Goal: Task Accomplishment & Management: Manage account settings

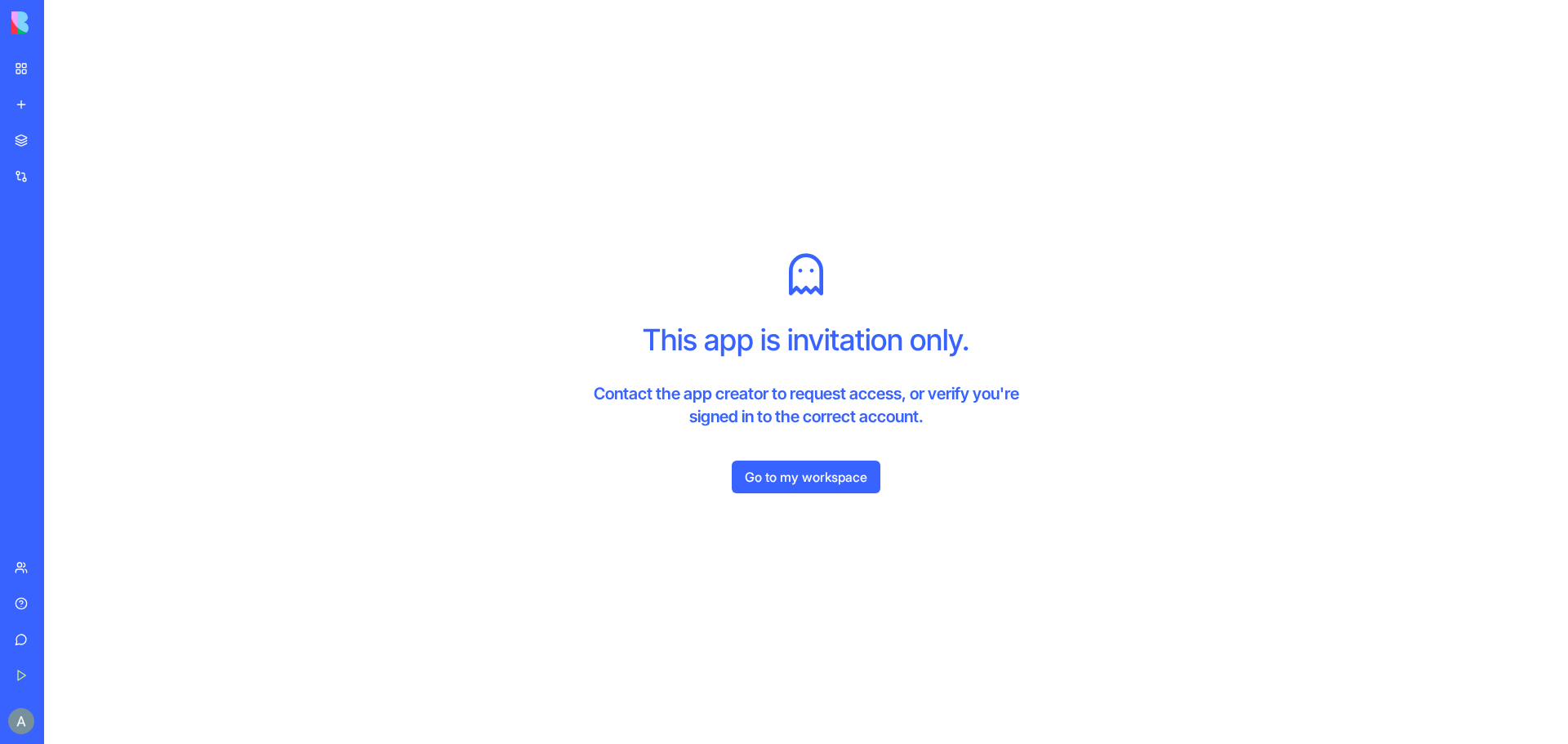
click at [784, 483] on link "Go to my workspace" at bounding box center [806, 477] width 148 height 33
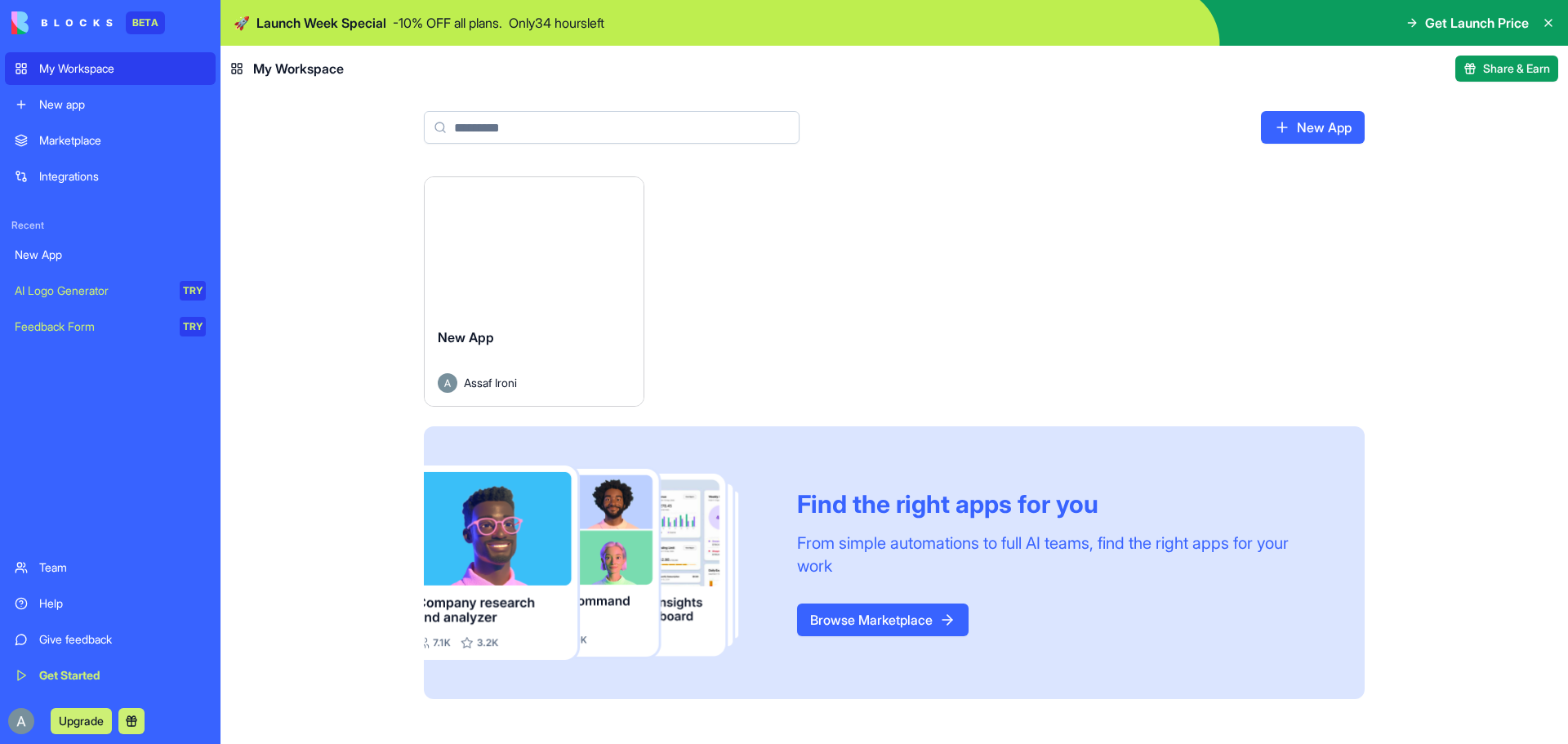
click at [568, 327] on div "New App" at bounding box center [534, 350] width 193 height 46
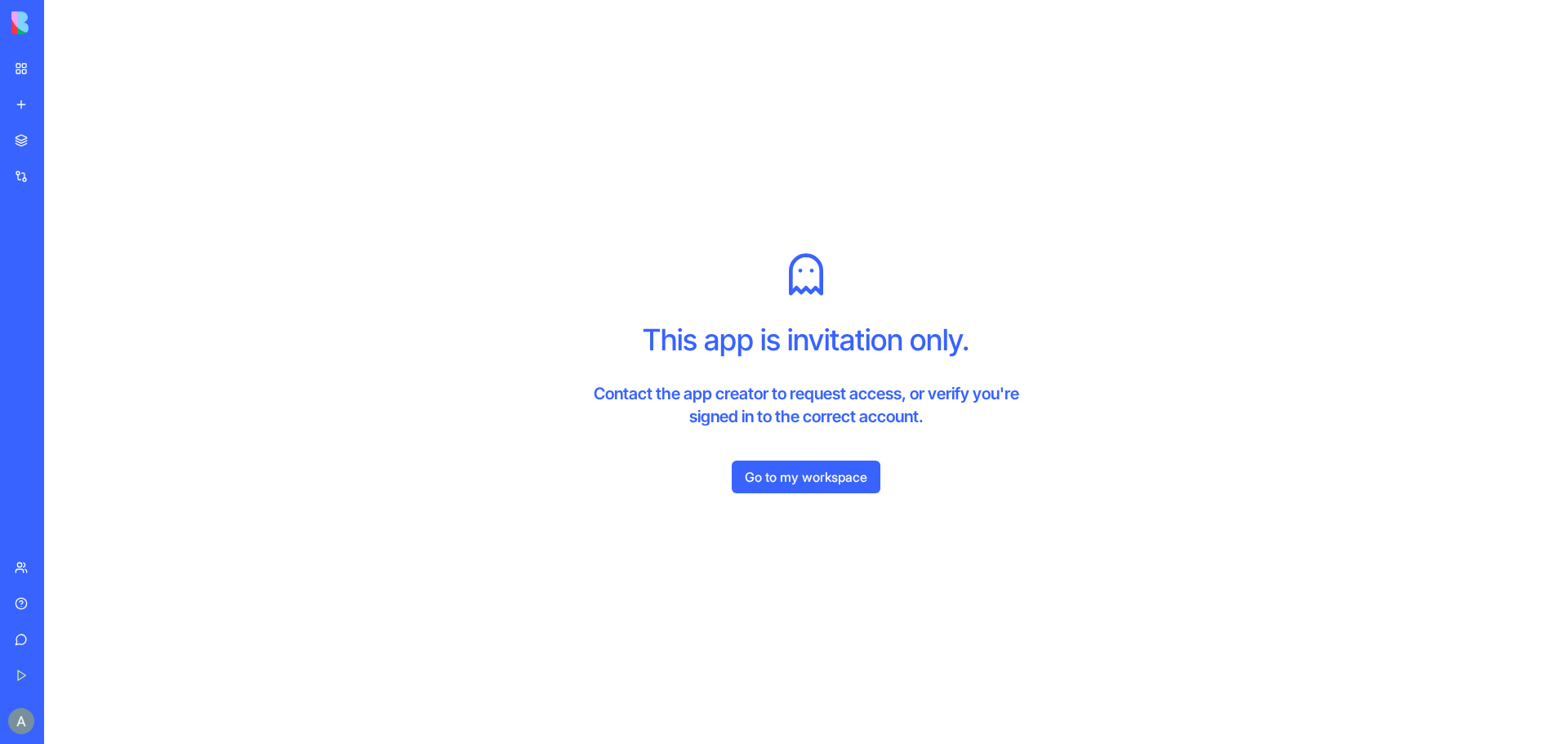
click at [821, 479] on link "Go to my workspace" at bounding box center [806, 477] width 148 height 33
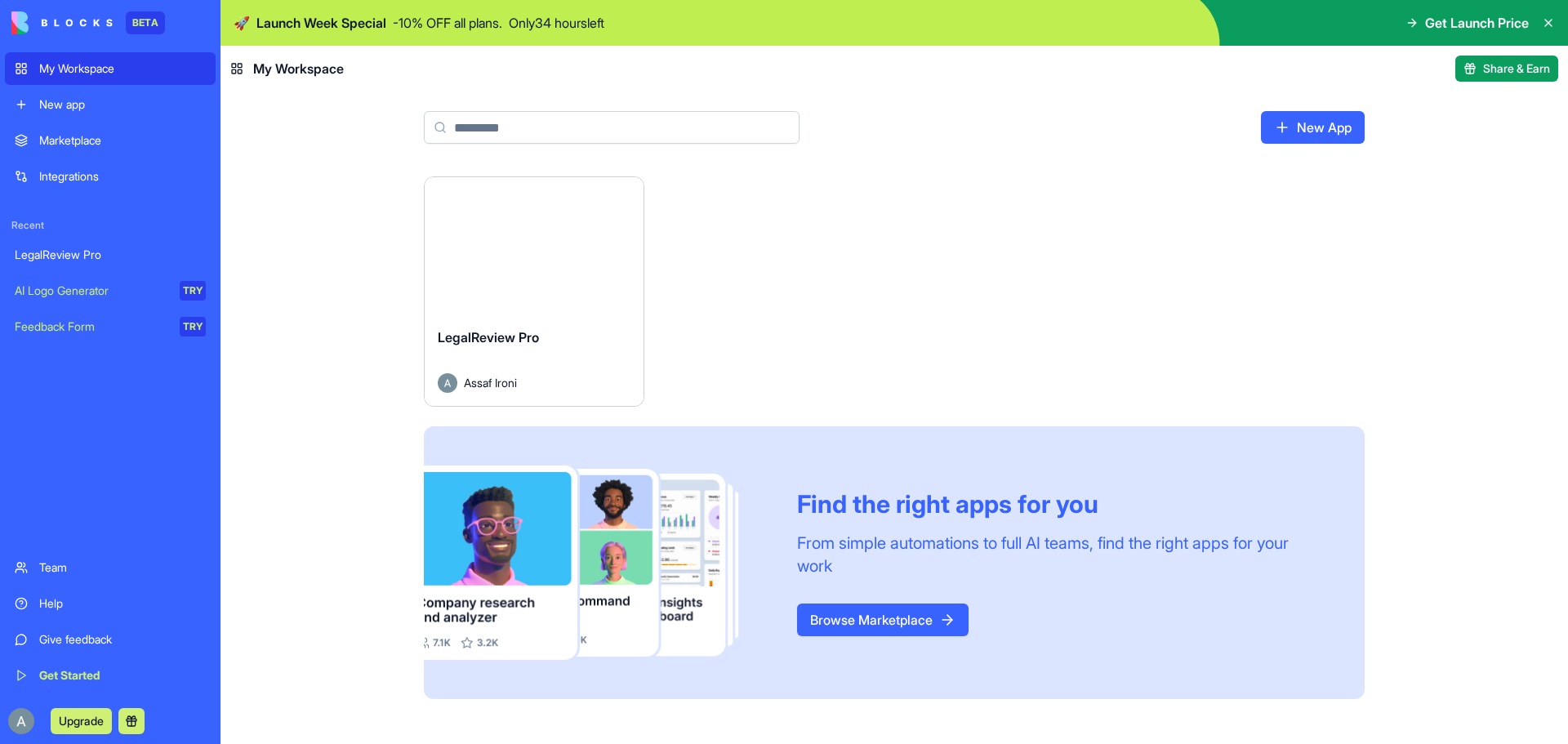
click at [557, 339] on div "LegalReview Pro" at bounding box center [534, 350] width 193 height 46
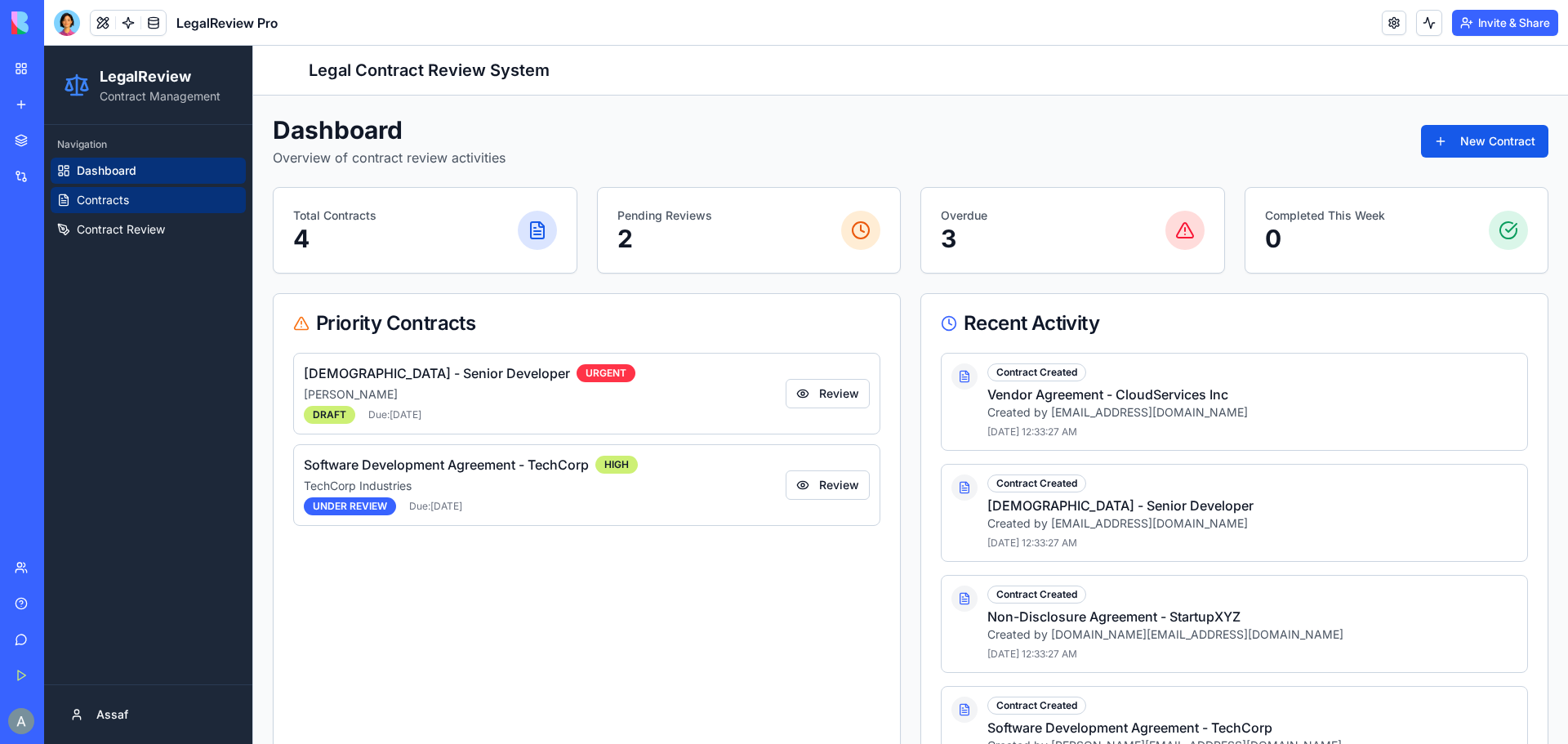
click at [116, 203] on span "Contracts" at bounding box center [103, 199] width 53 height 16
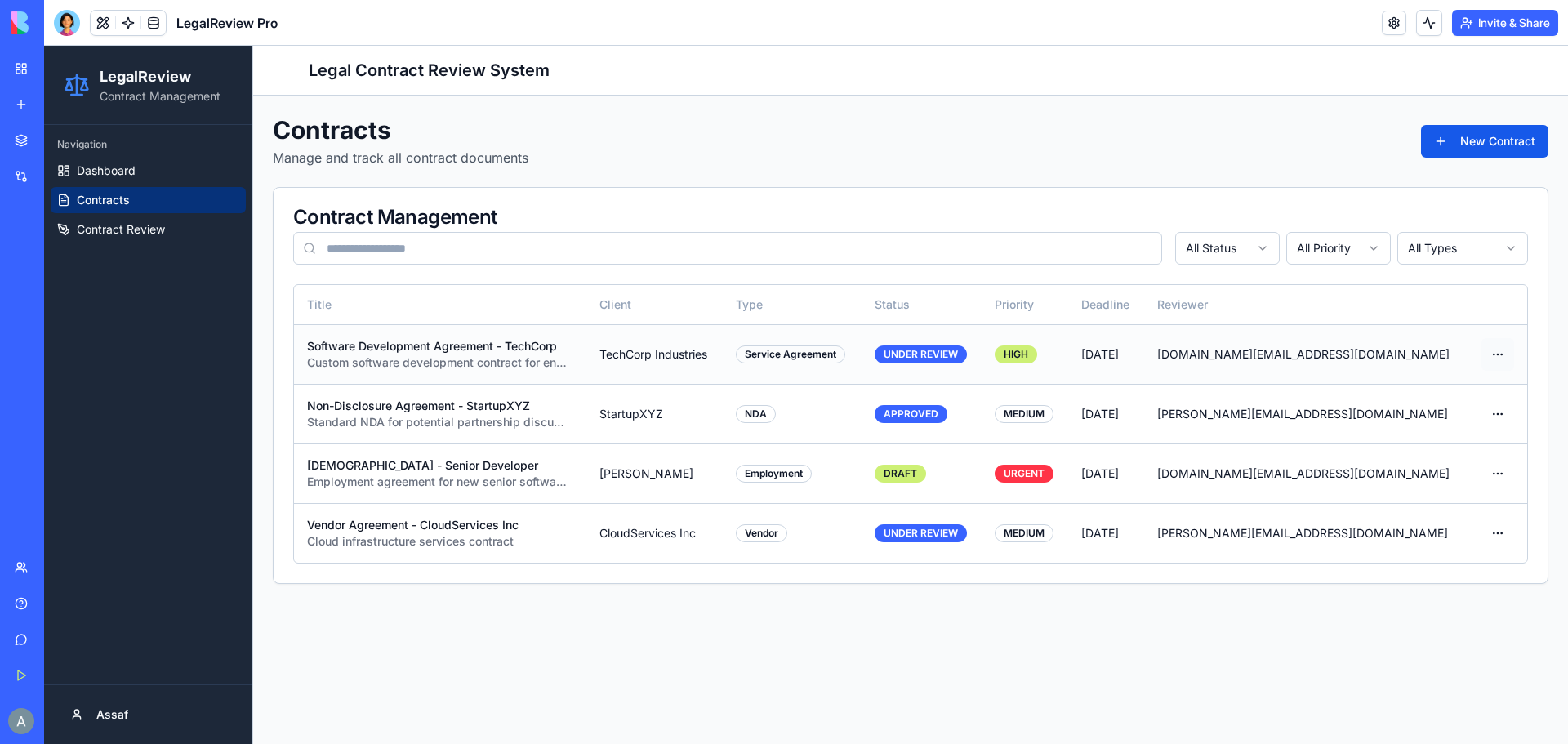
click at [1493, 354] on html "LegalReview Contract Management Navigation Dashboard Contracts Contract Review …" at bounding box center [806, 394] width 1525 height 698
click at [1465, 445] on div "Delete" at bounding box center [1463, 443] width 97 height 26
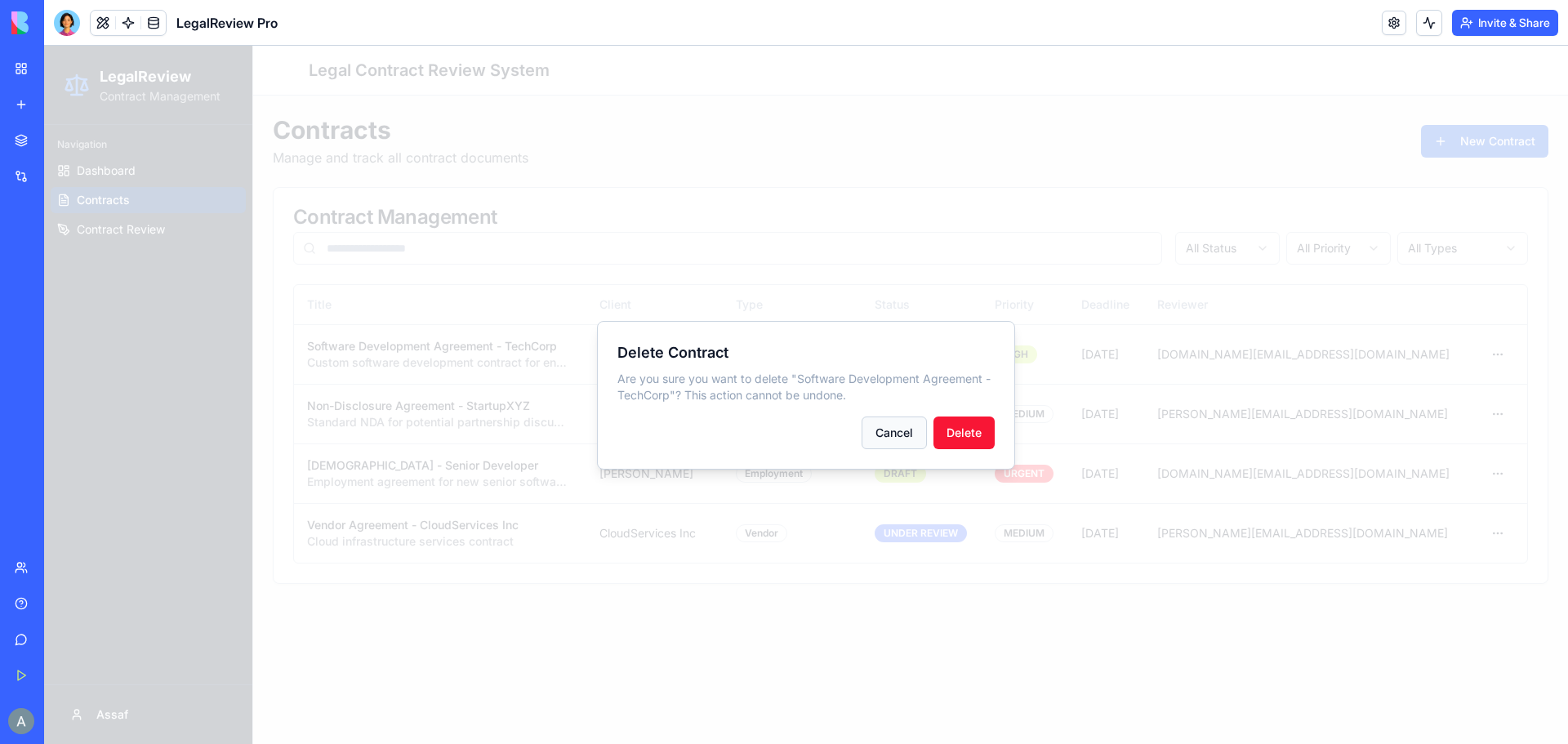
click at [899, 434] on button "Cancel" at bounding box center [894, 433] width 65 height 33
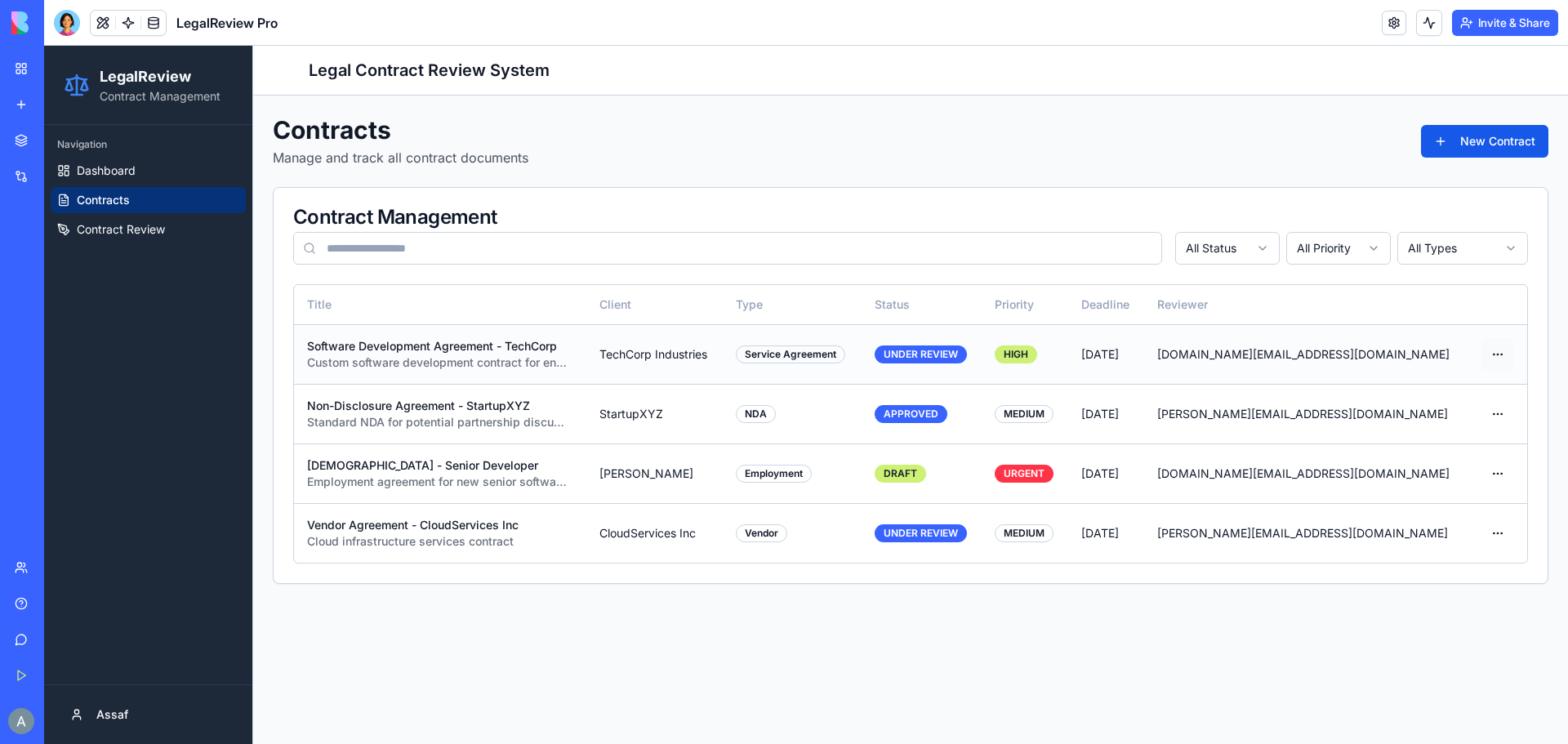
click at [1497, 355] on html "LegalReview Contract Management Navigation Dashboard Contracts Contract Review …" at bounding box center [806, 394] width 1525 height 698
click at [1464, 447] on div "Delete" at bounding box center [1463, 443] width 97 height 26
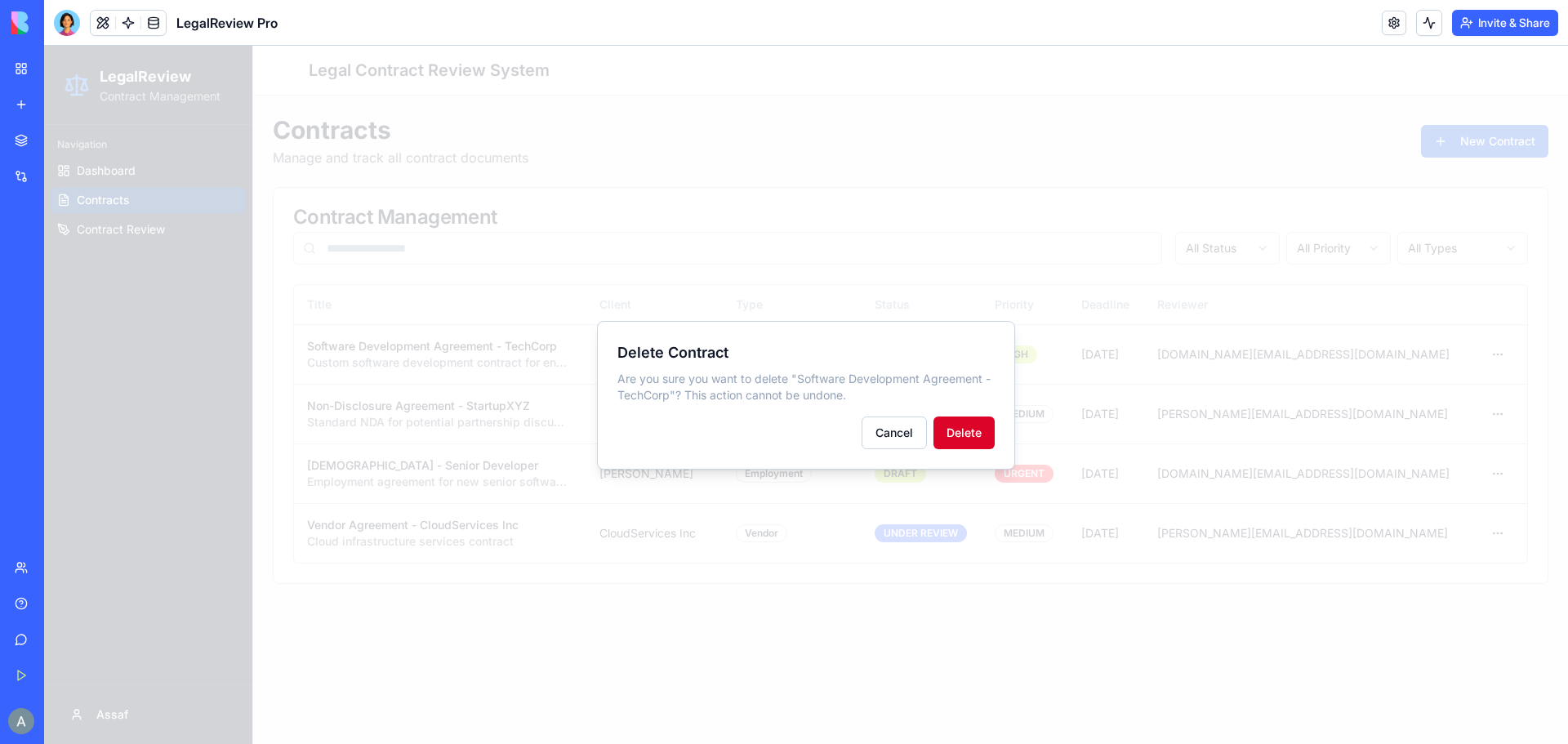
click at [964, 434] on button "Delete" at bounding box center [964, 433] width 61 height 33
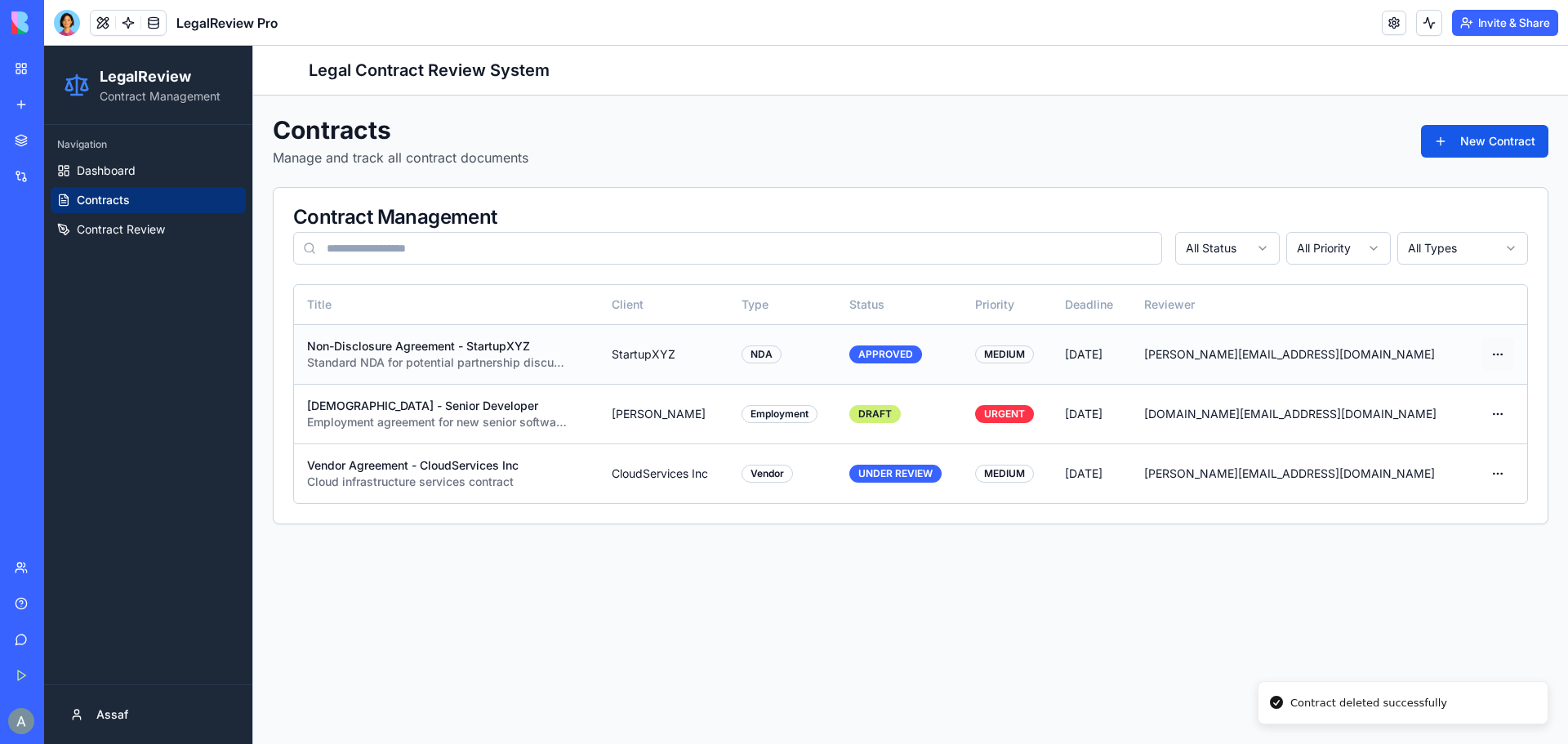
click at [1495, 357] on html "LegalReview Contract Management Navigation Dashboard Contracts Contract Review …" at bounding box center [806, 394] width 1525 height 698
click at [1475, 448] on div "Delete" at bounding box center [1463, 443] width 97 height 26
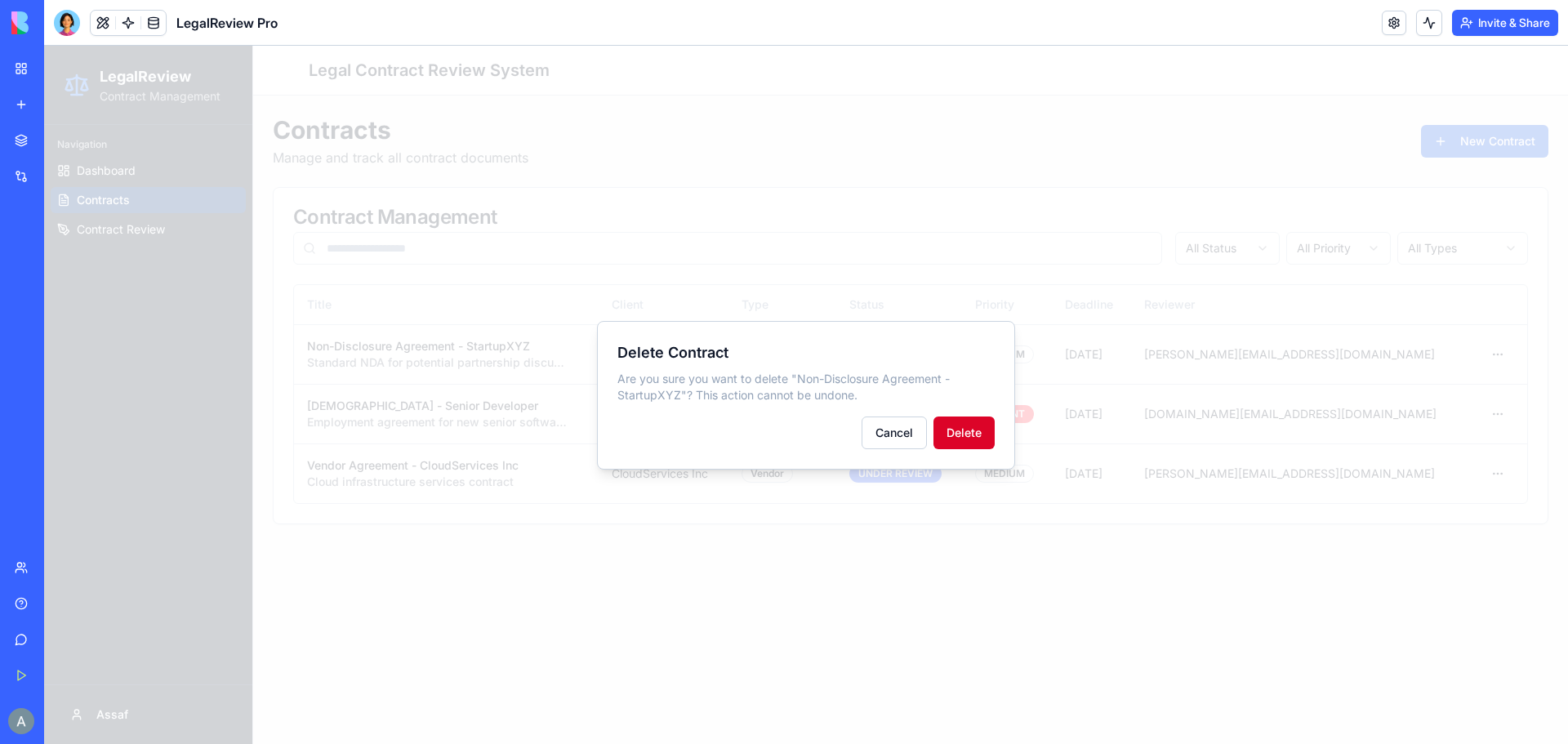
click at [952, 431] on button "Delete" at bounding box center [964, 433] width 61 height 33
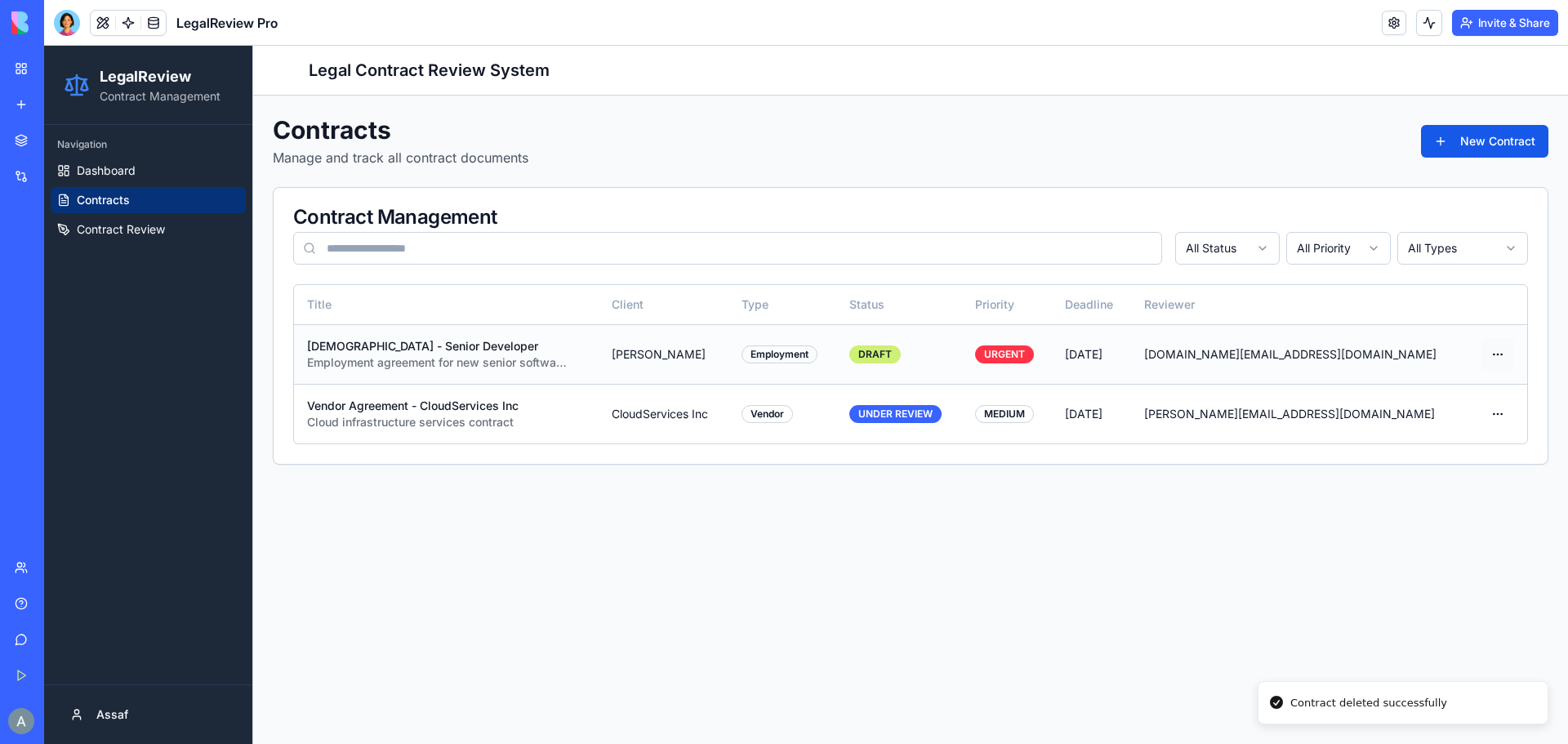
click at [1492, 353] on html "LegalReview Contract Management Navigation Dashboard Contracts Contract Review …" at bounding box center [806, 394] width 1525 height 698
click at [1464, 443] on div "Delete" at bounding box center [1463, 443] width 97 height 26
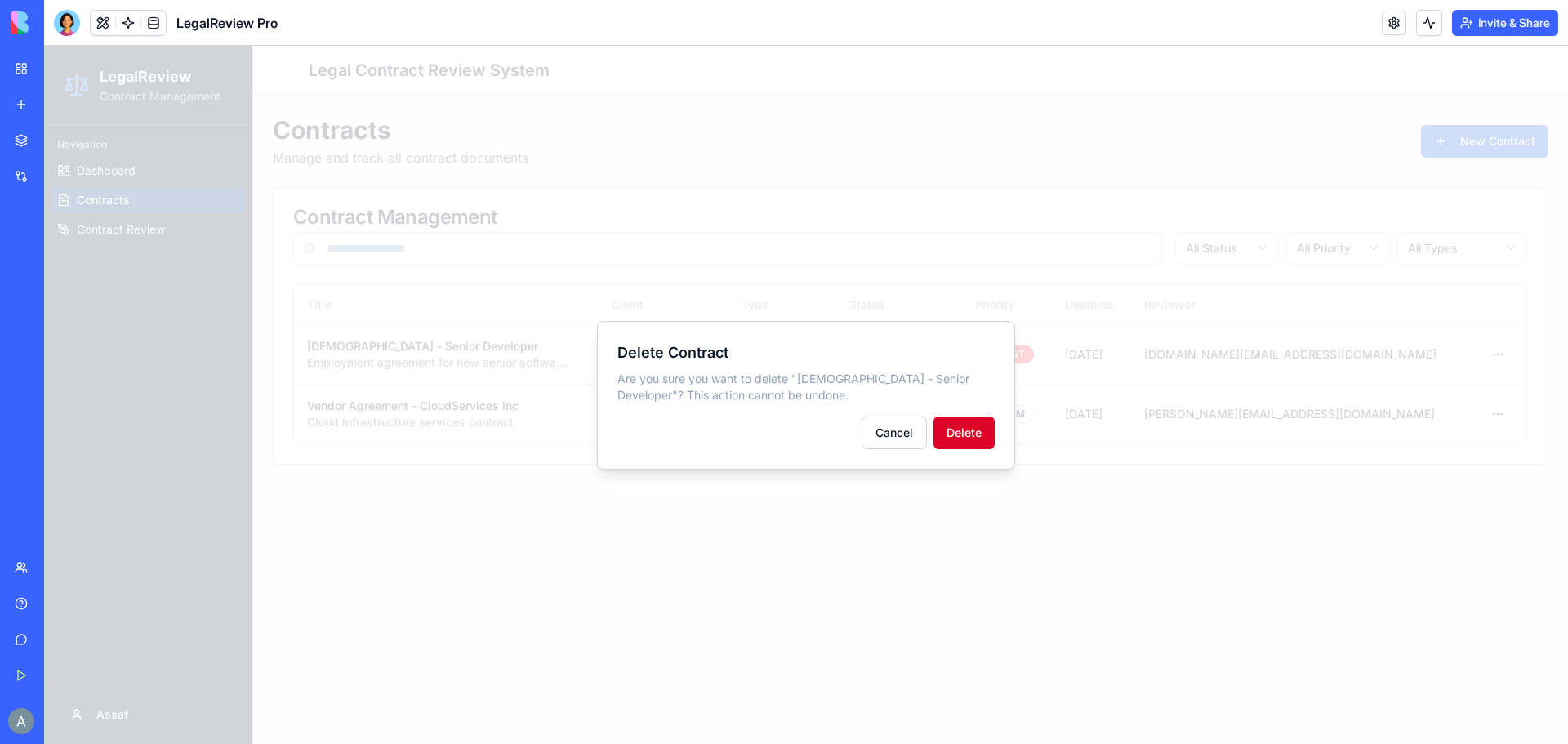
click at [968, 427] on button "Delete" at bounding box center [964, 433] width 61 height 33
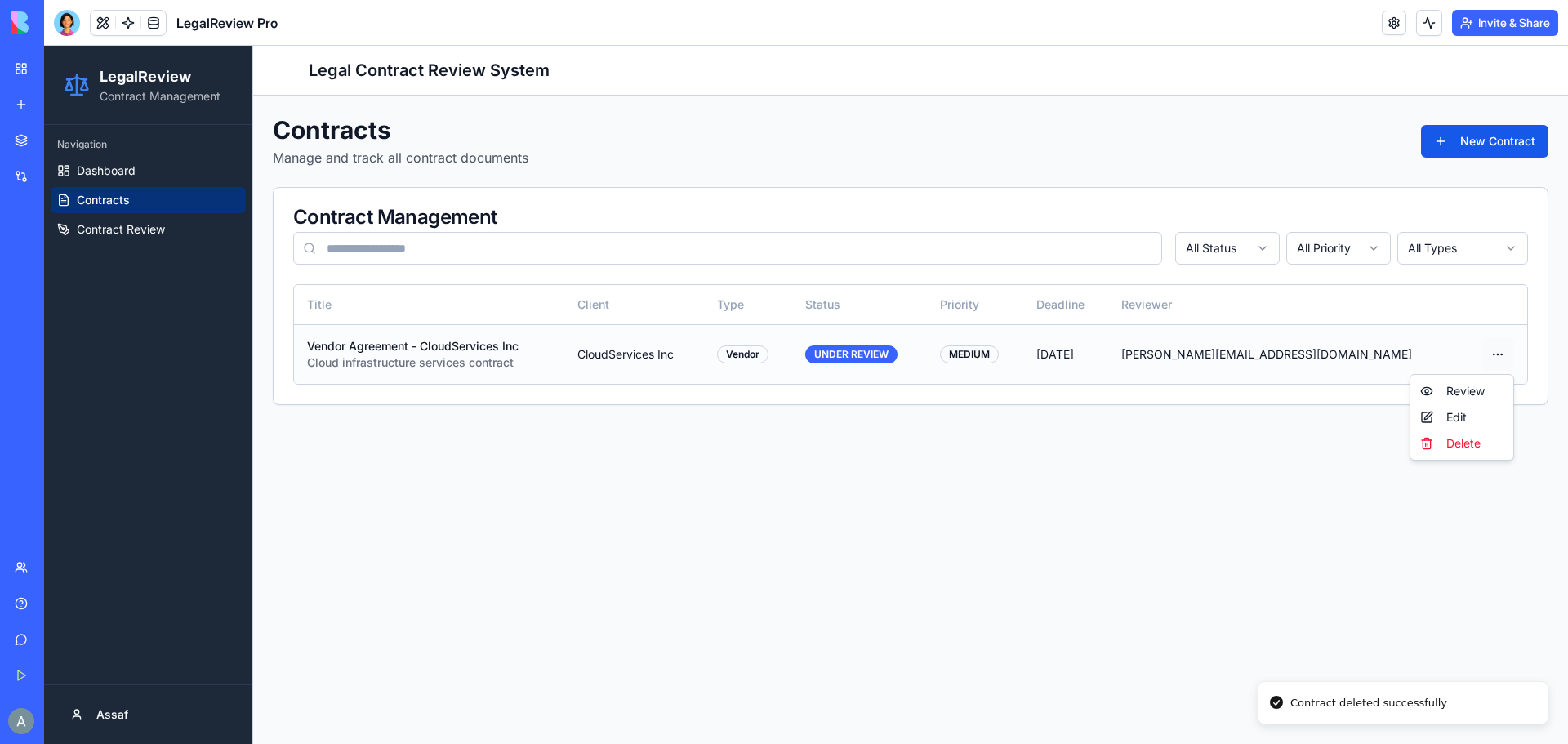
click at [1504, 350] on html "LegalReview Contract Management Navigation Dashboard Contracts Contract Review …" at bounding box center [806, 394] width 1525 height 698
click at [1456, 443] on div "Delete" at bounding box center [1463, 443] width 97 height 26
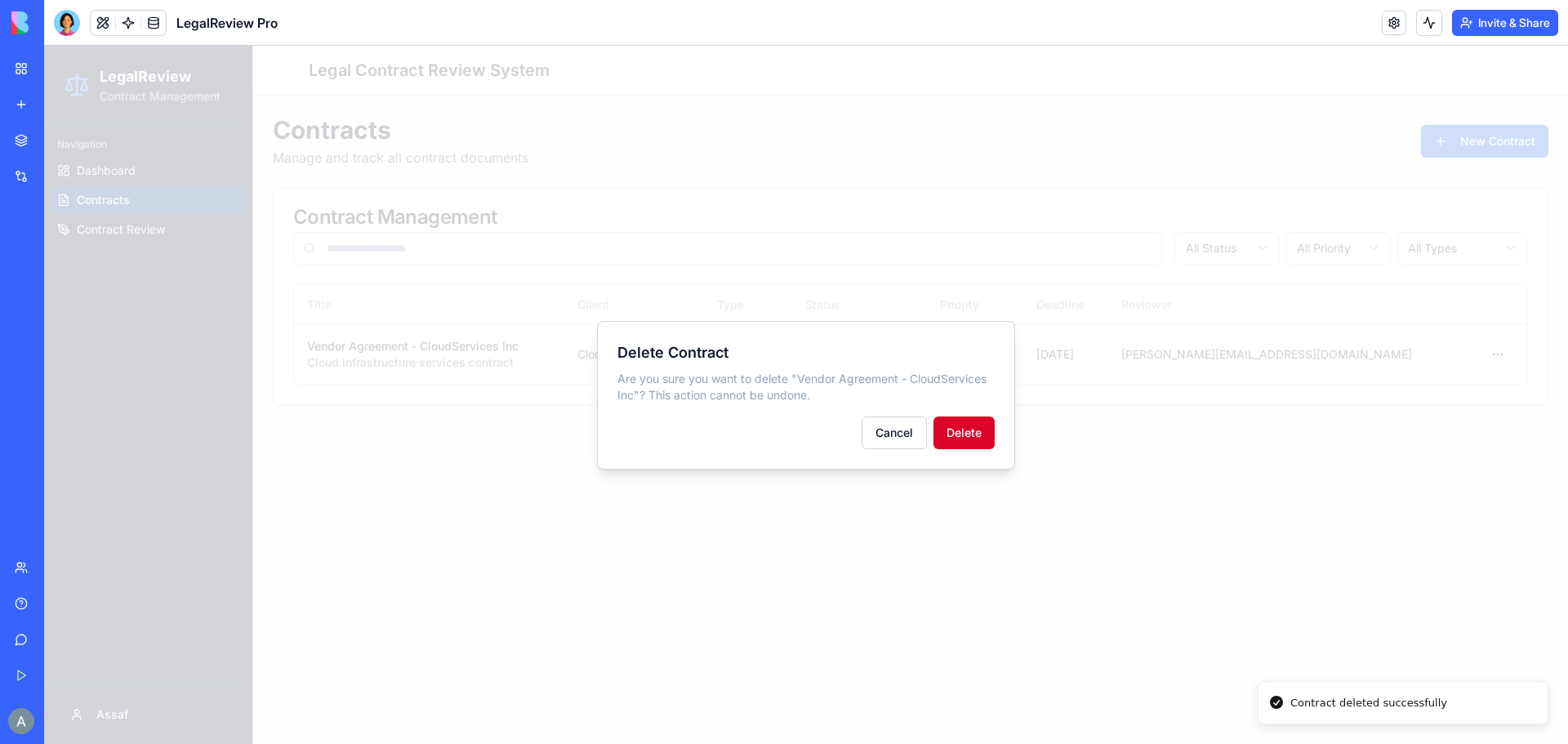
click at [964, 428] on button "Delete" at bounding box center [964, 433] width 61 height 33
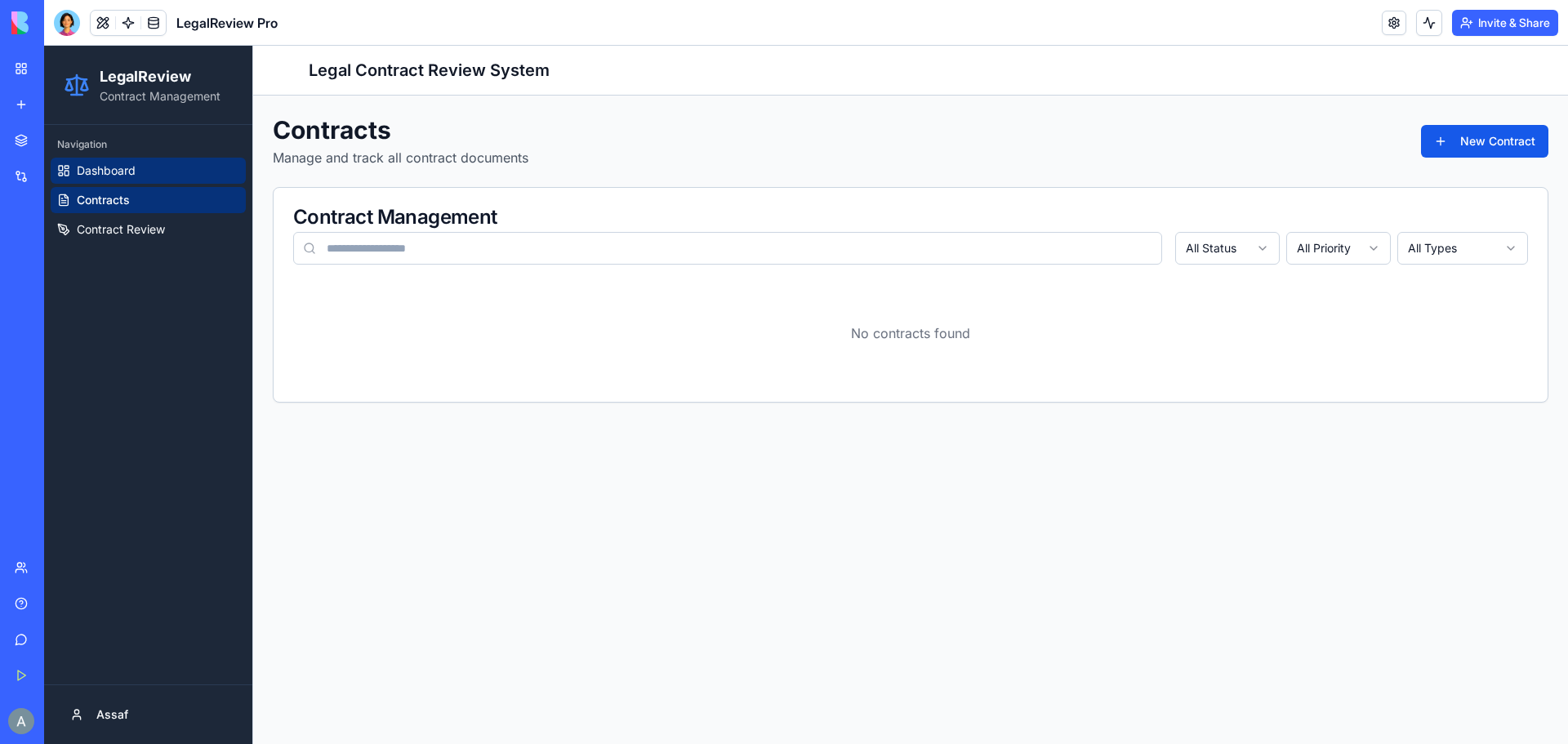
click at [137, 179] on link "Dashboard" at bounding box center [148, 171] width 195 height 26
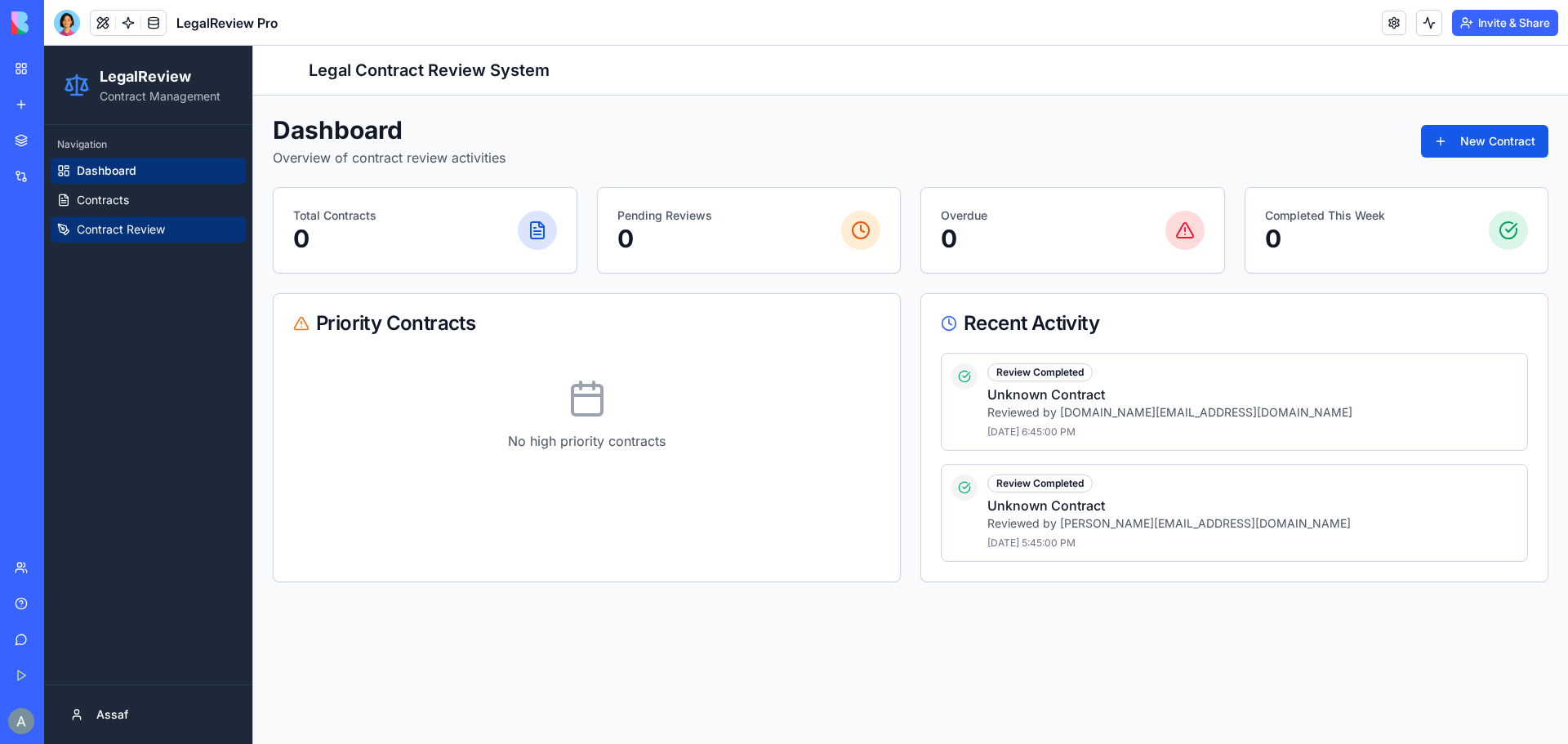
click at [135, 229] on span "Contract Review" at bounding box center [120, 229] width 88 height 16
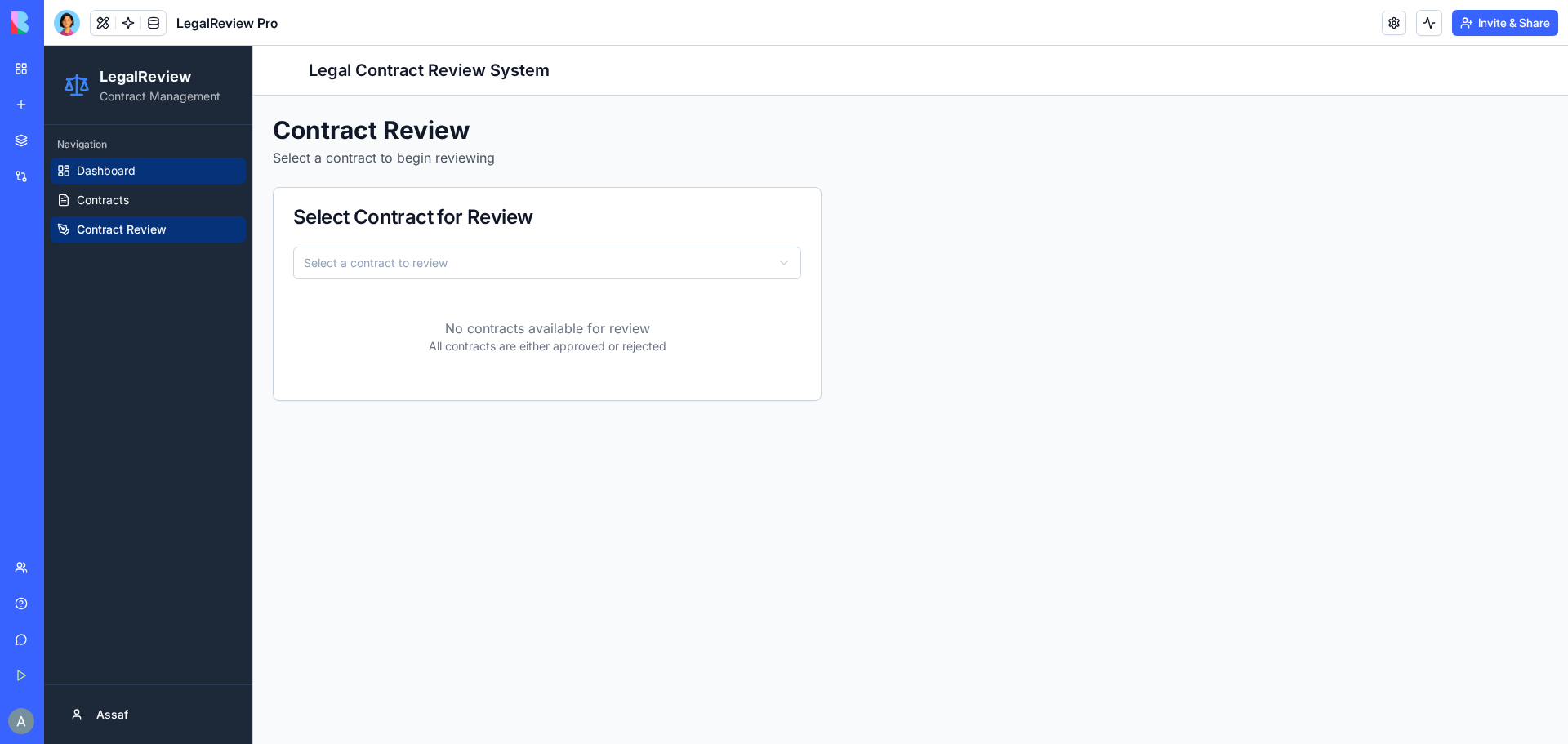
click at [127, 161] on link "Dashboard" at bounding box center [148, 171] width 195 height 26
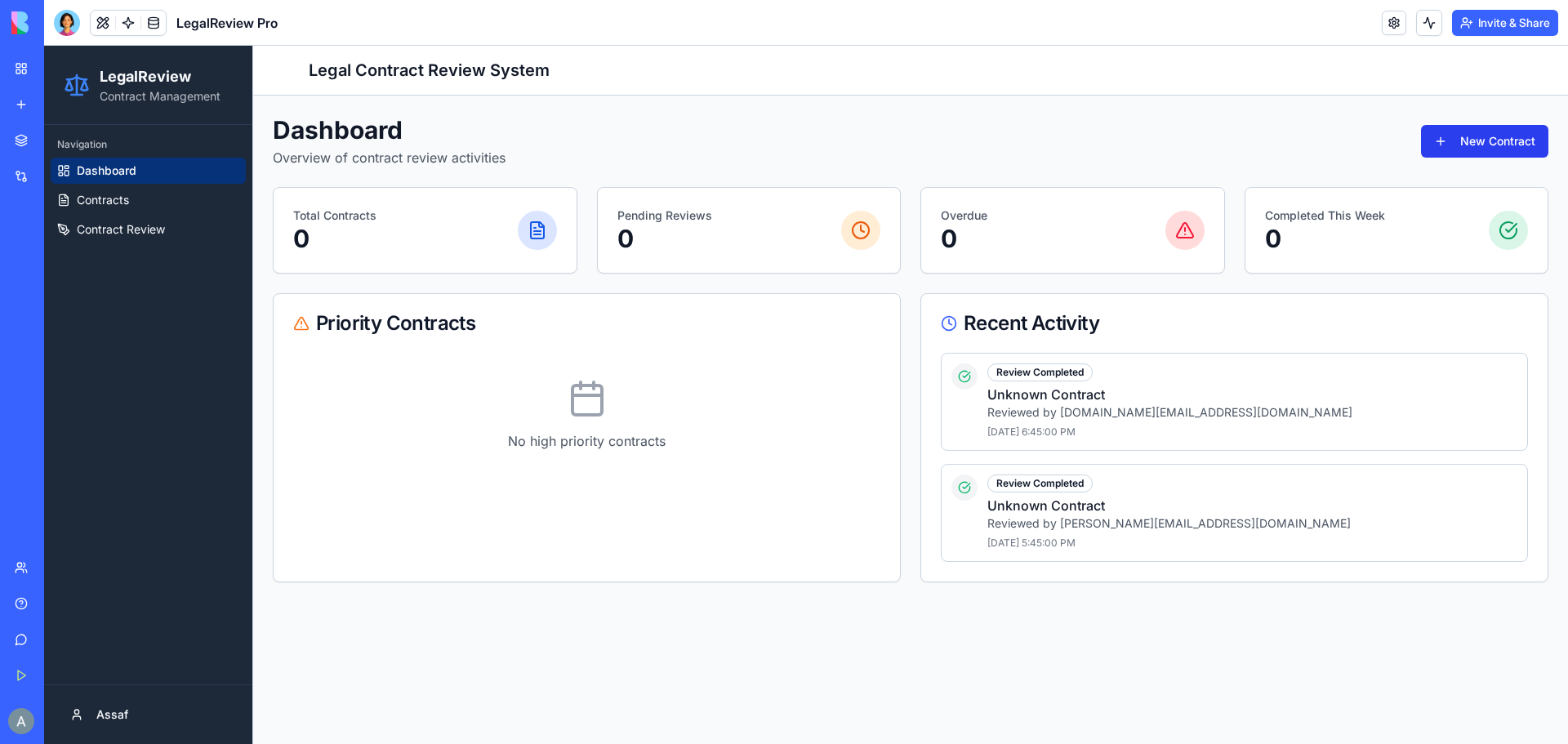
click at [1498, 143] on button "New Contract" at bounding box center [1485, 141] width 127 height 33
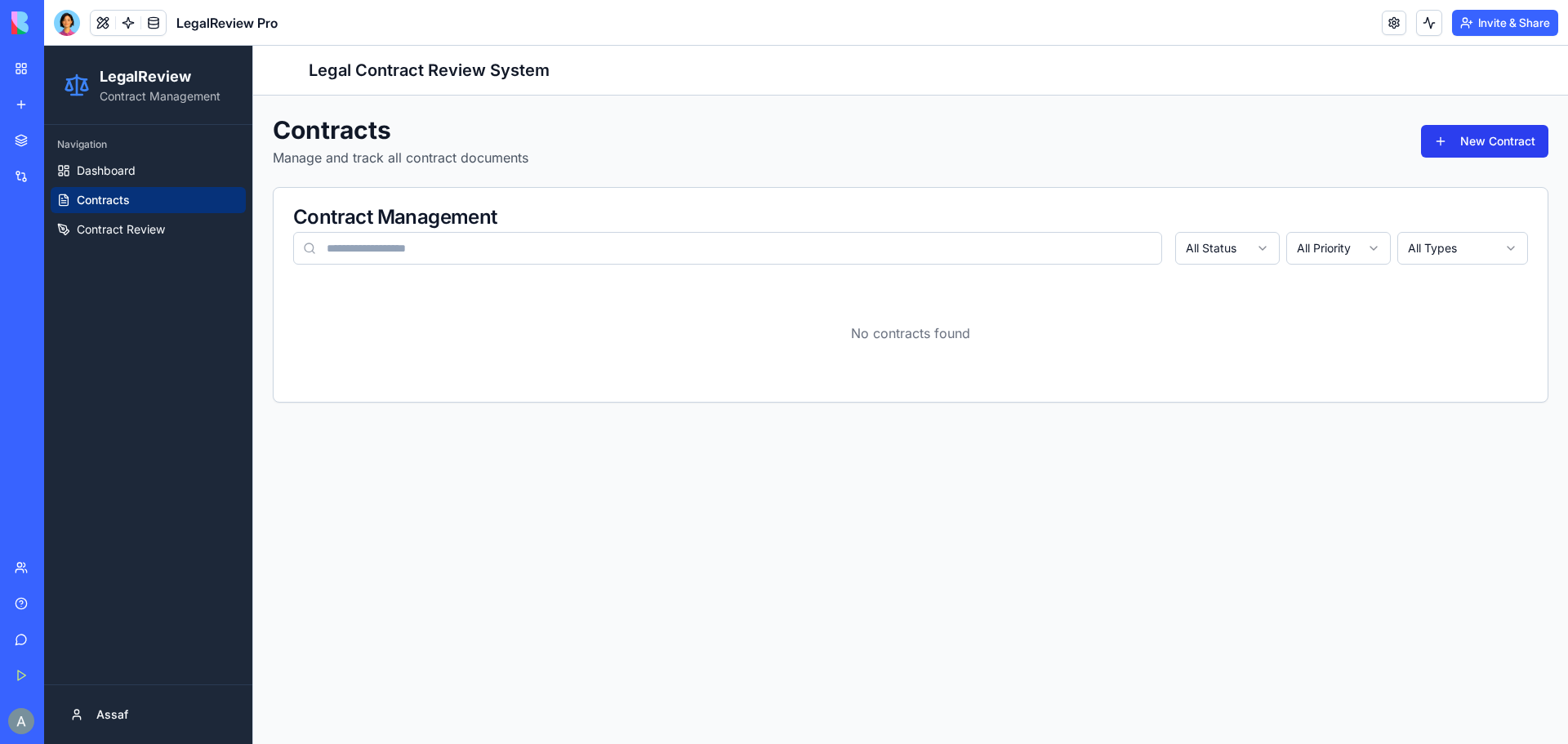
click at [1491, 144] on button "New Contract" at bounding box center [1485, 141] width 127 height 33
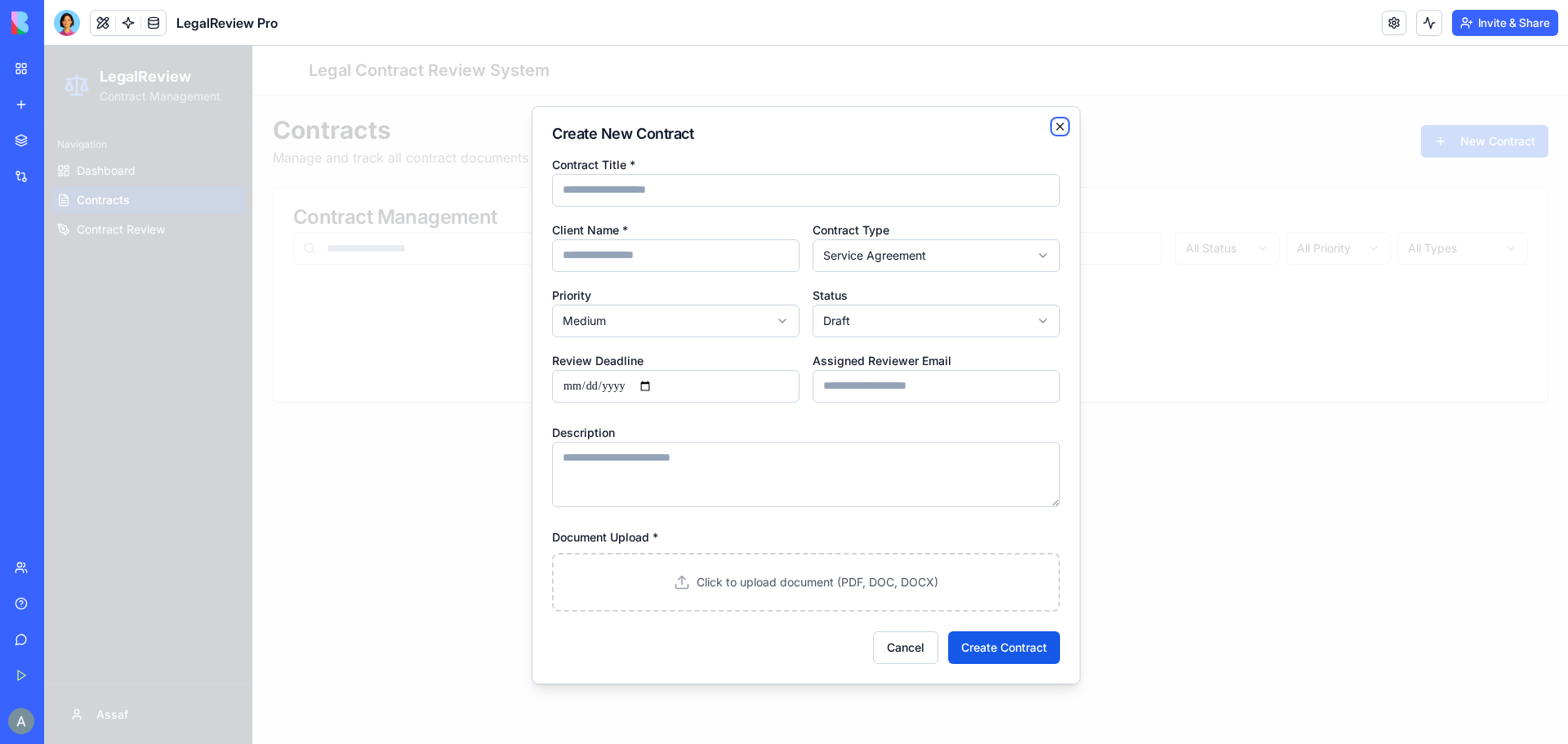
click at [1063, 123] on icon "button" at bounding box center [1061, 126] width 7 height 7
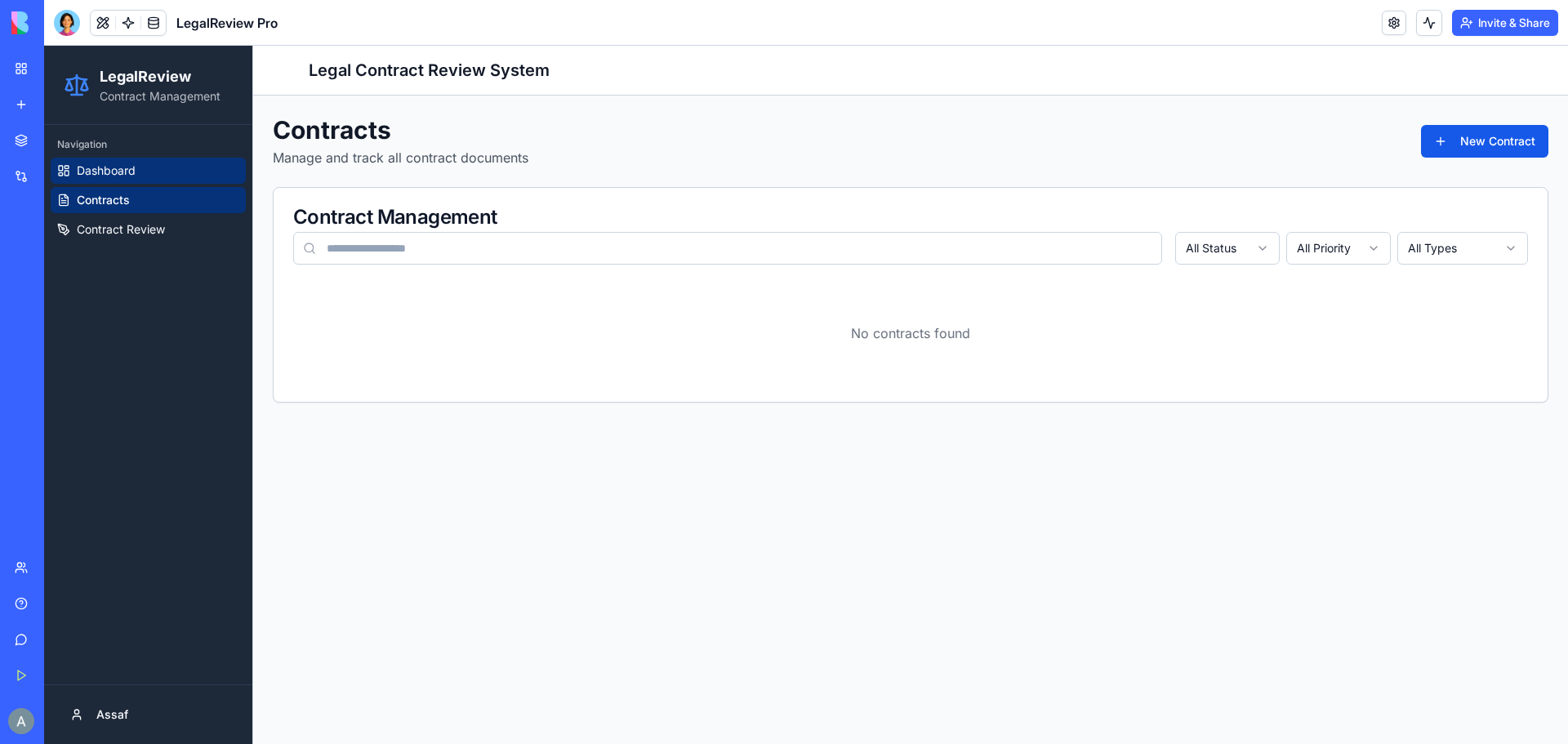
click at [103, 171] on span "Dashboard" at bounding box center [105, 171] width 59 height 16
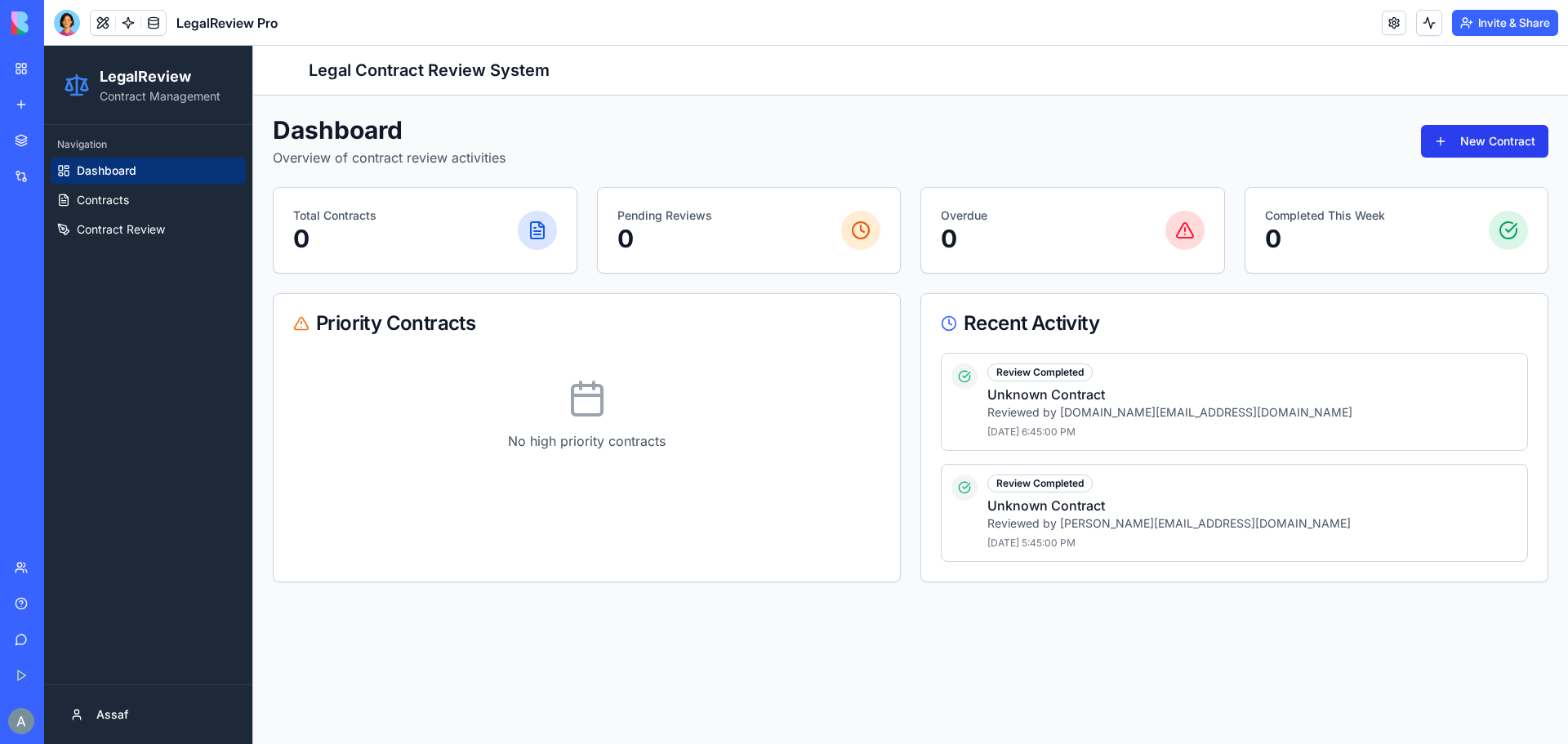
click at [1478, 140] on button "New Contract" at bounding box center [1485, 141] width 127 height 33
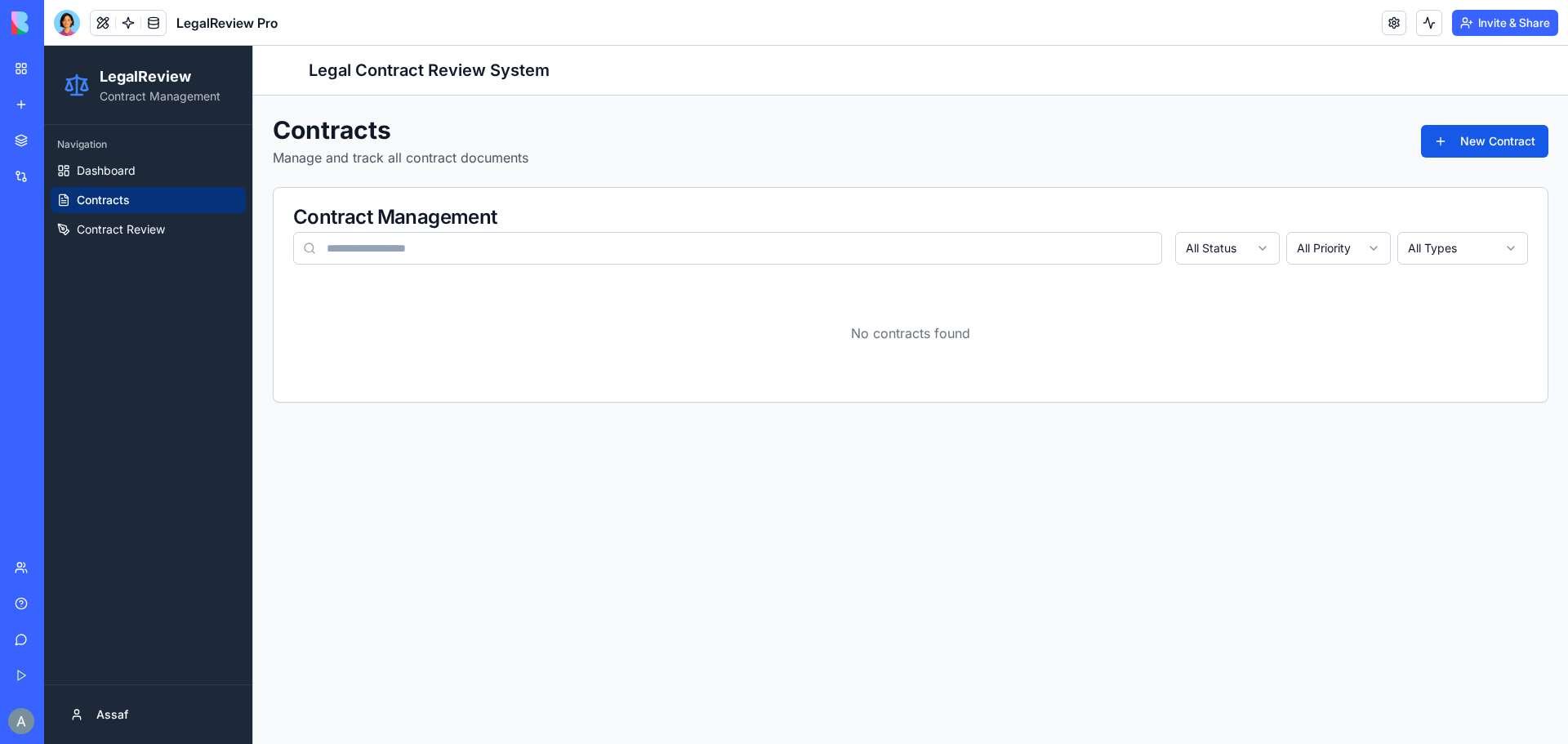
click at [1478, 140] on button "New Contract" at bounding box center [1485, 141] width 127 height 33
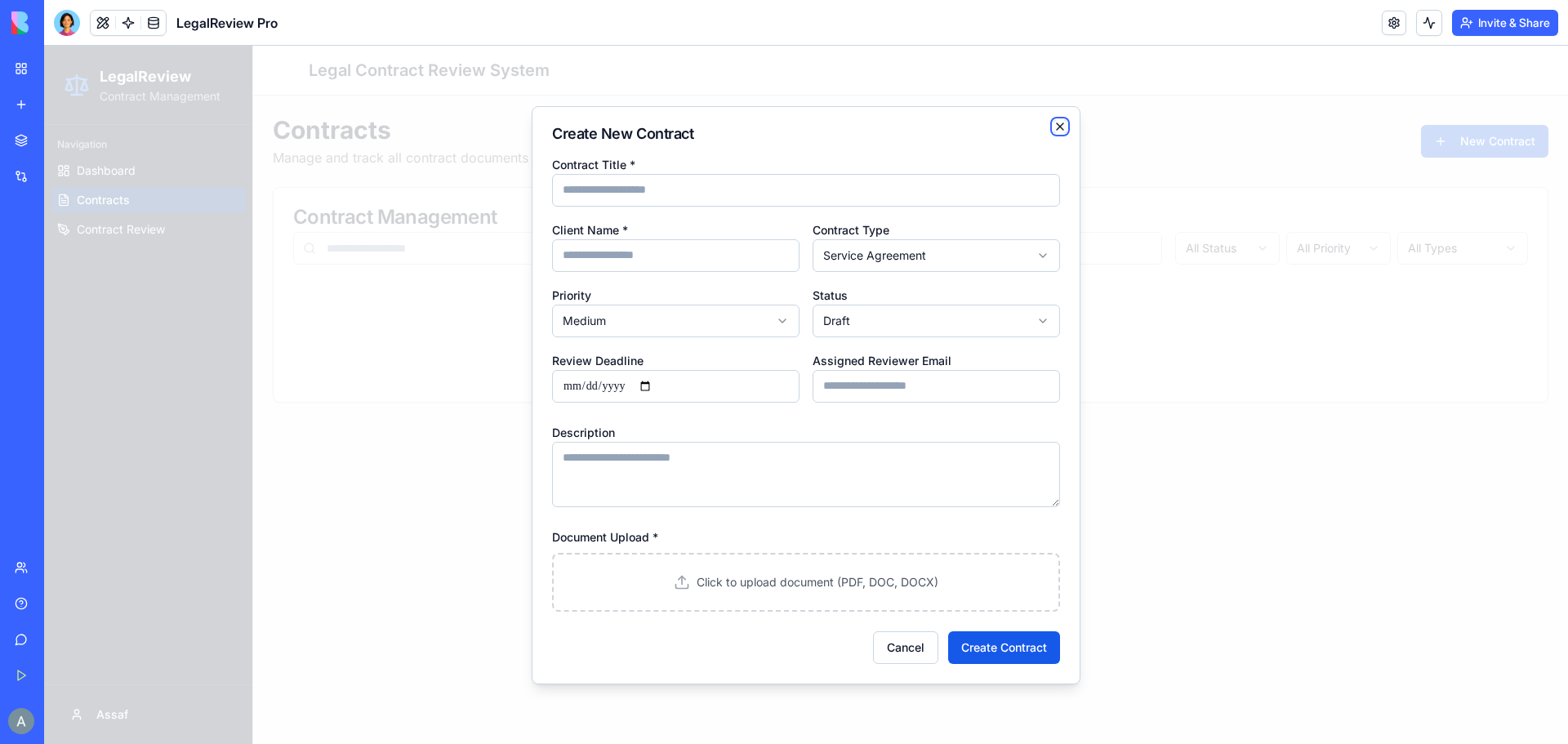
click at [1060, 128] on icon "button" at bounding box center [1060, 126] width 13 height 13
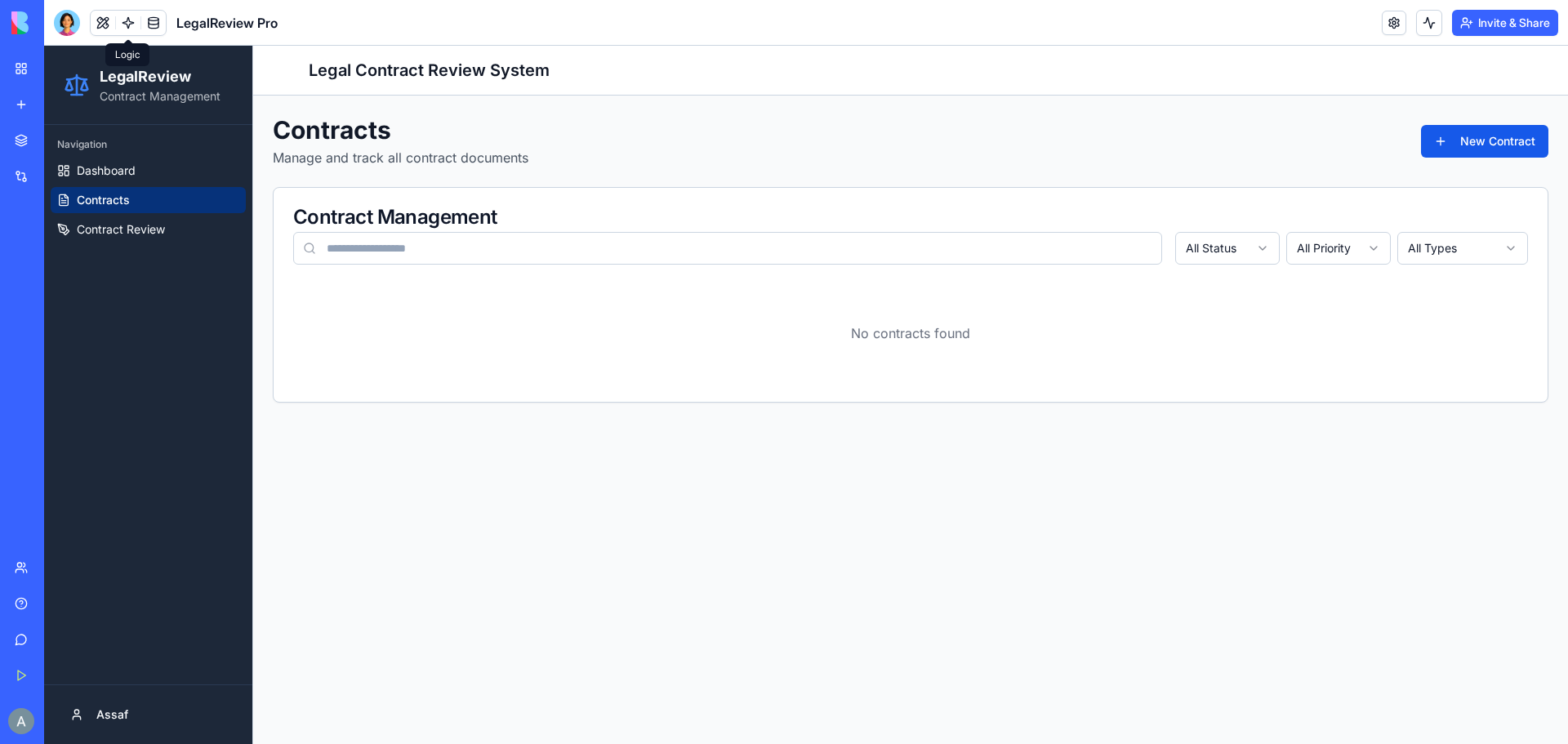
click at [129, 25] on link at bounding box center [128, 23] width 25 height 25
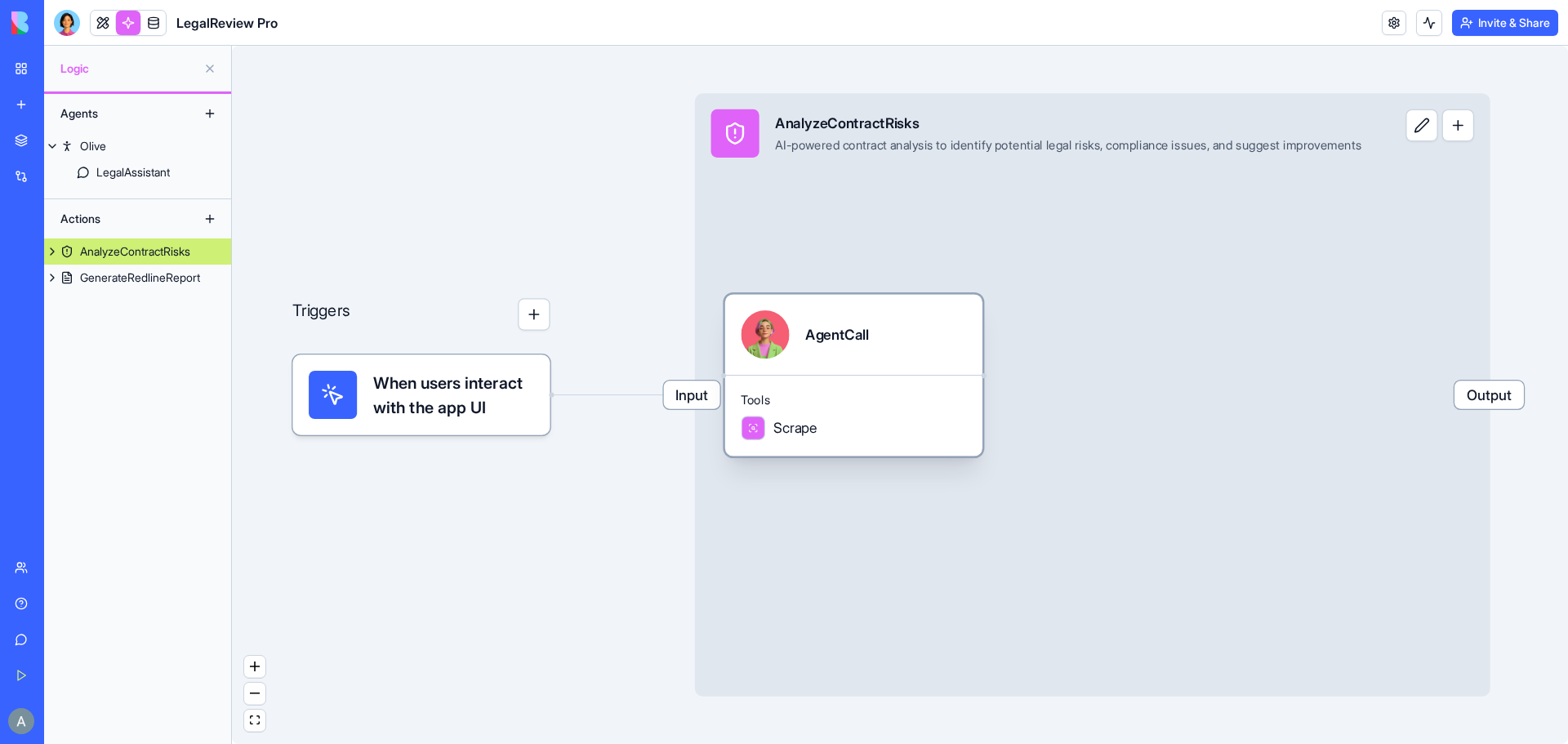
click at [852, 336] on div "AgentCall" at bounding box center [837, 334] width 64 height 20
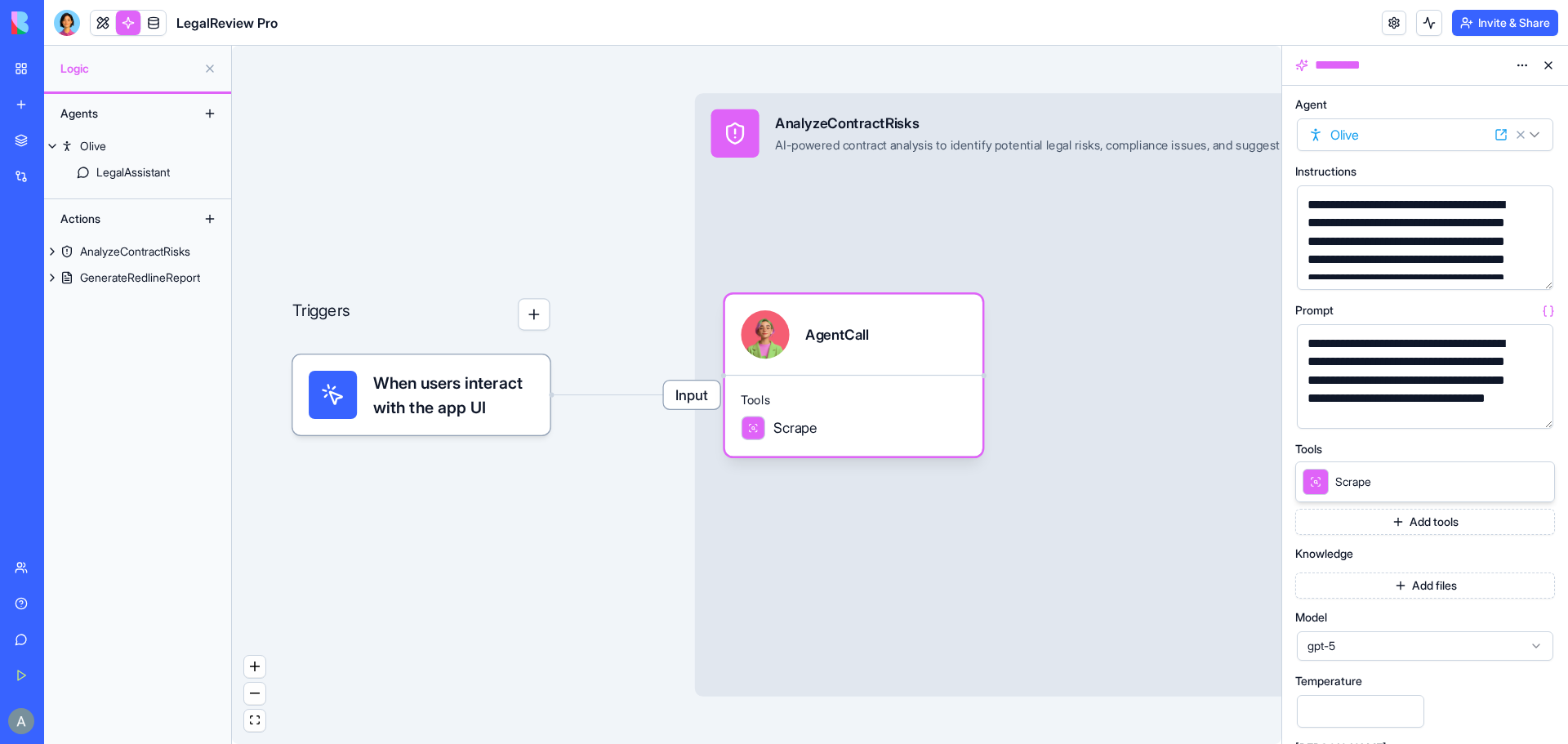
click at [1546, 66] on button at bounding box center [1548, 65] width 26 height 26
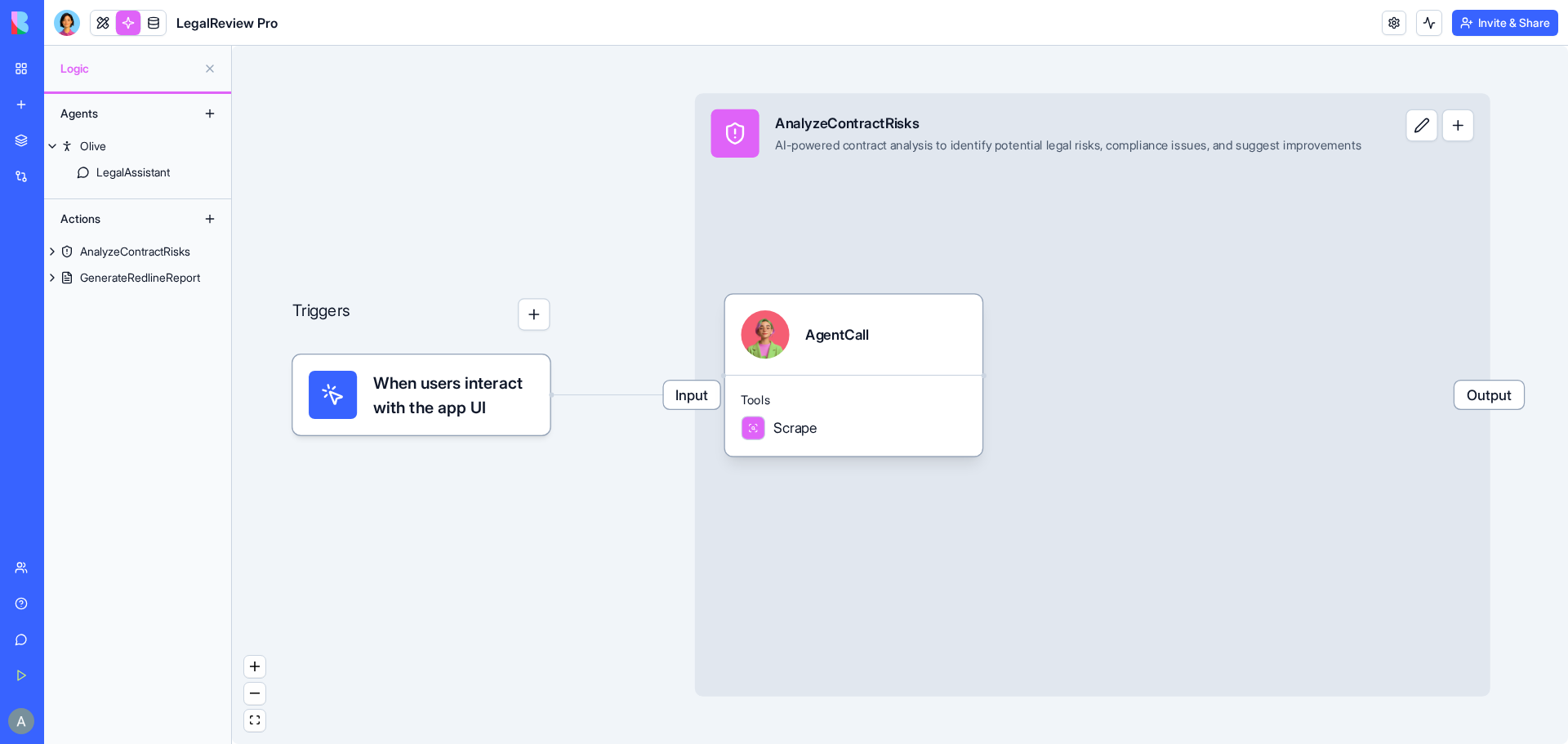
click at [539, 310] on button "button" at bounding box center [534, 314] width 32 height 32
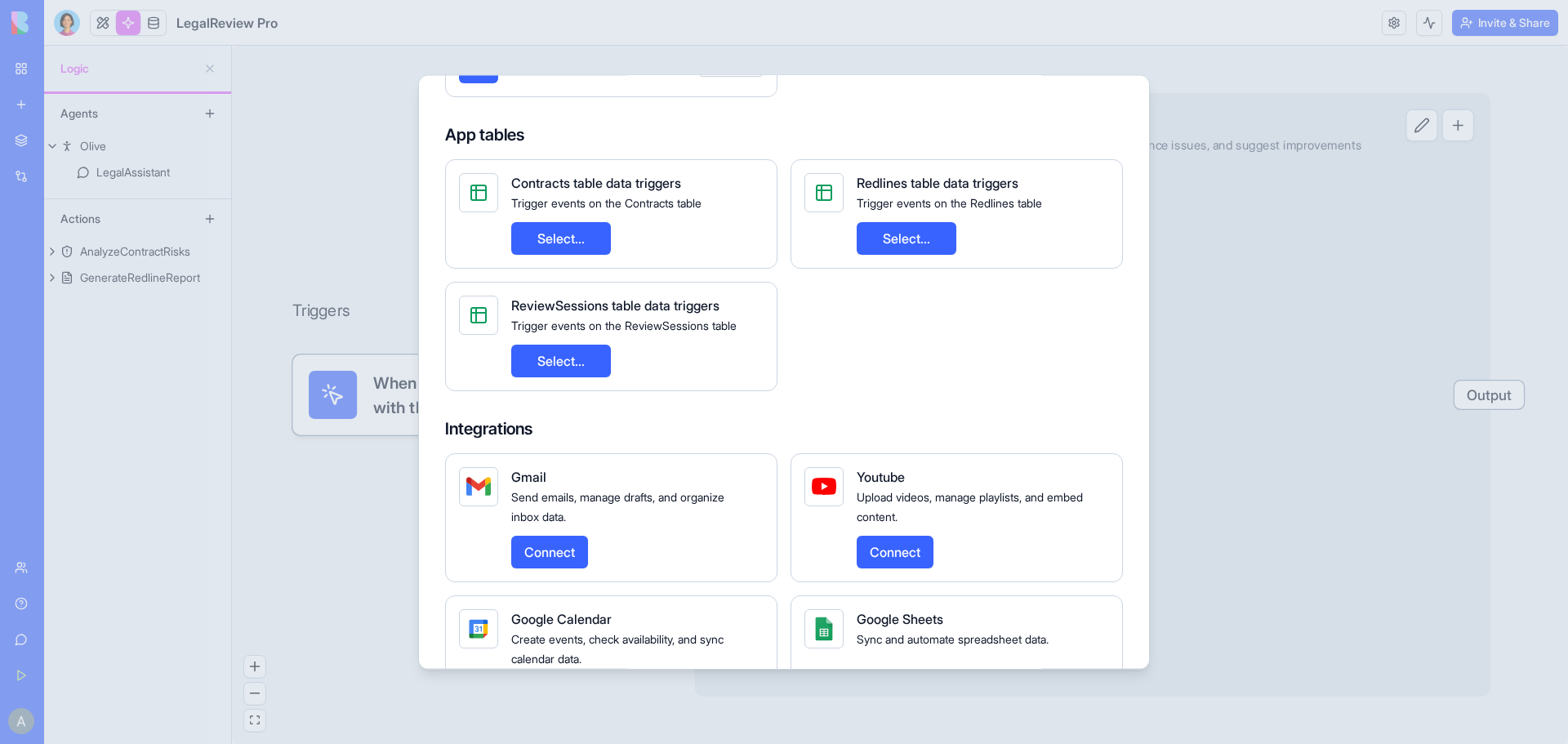
scroll to position [386, 0]
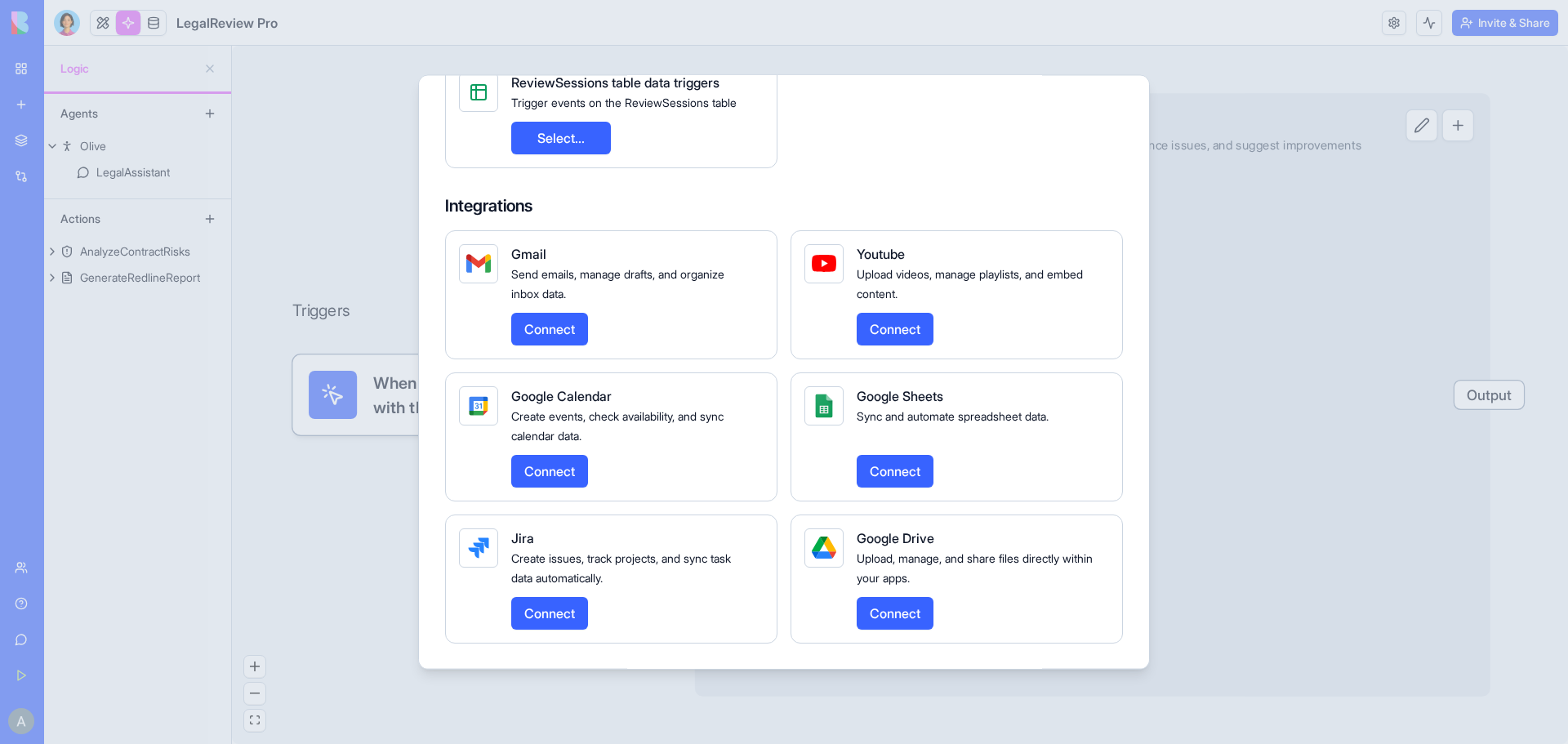
click at [1547, 211] on div at bounding box center [784, 372] width 1568 height 744
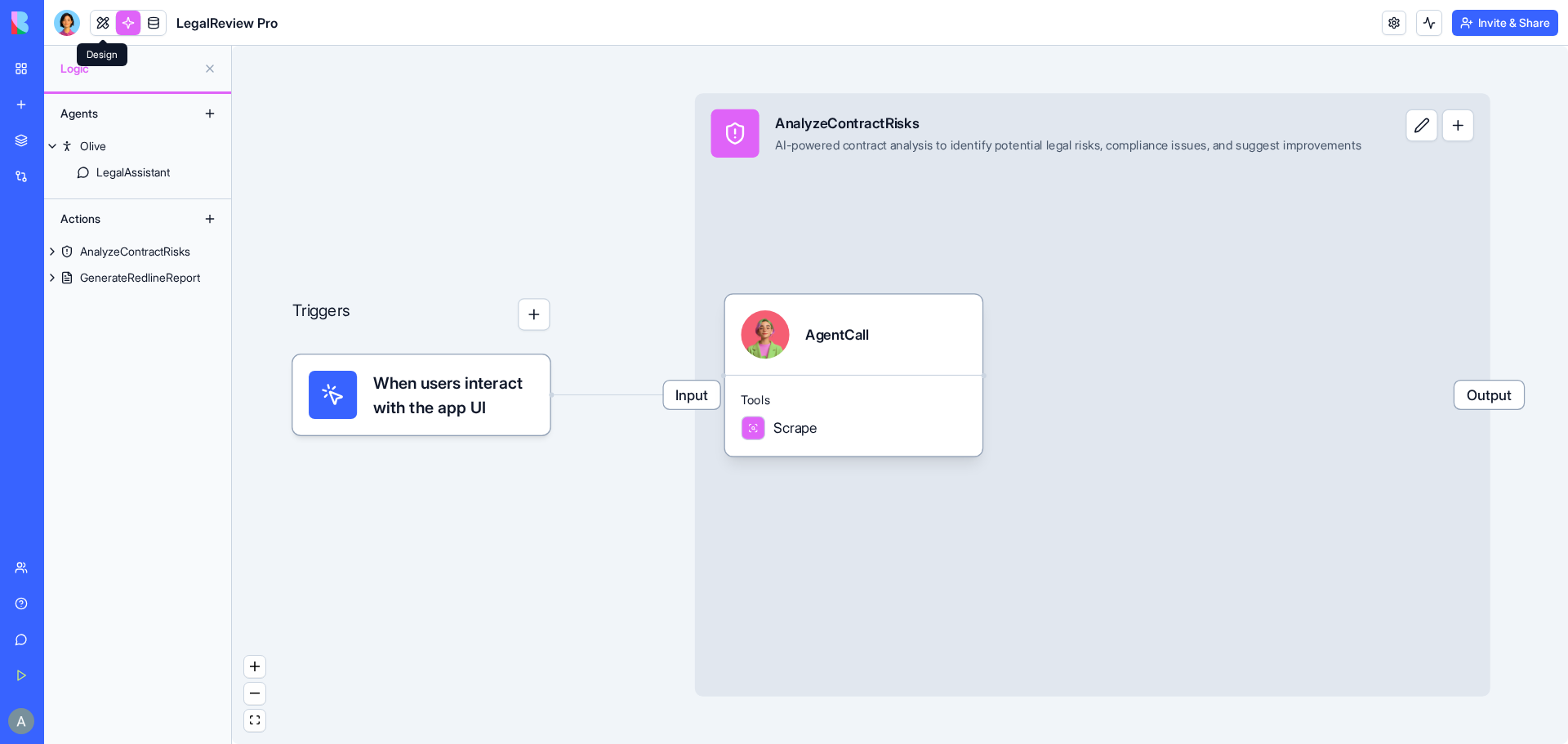
click at [108, 25] on link at bounding box center [103, 23] width 25 height 25
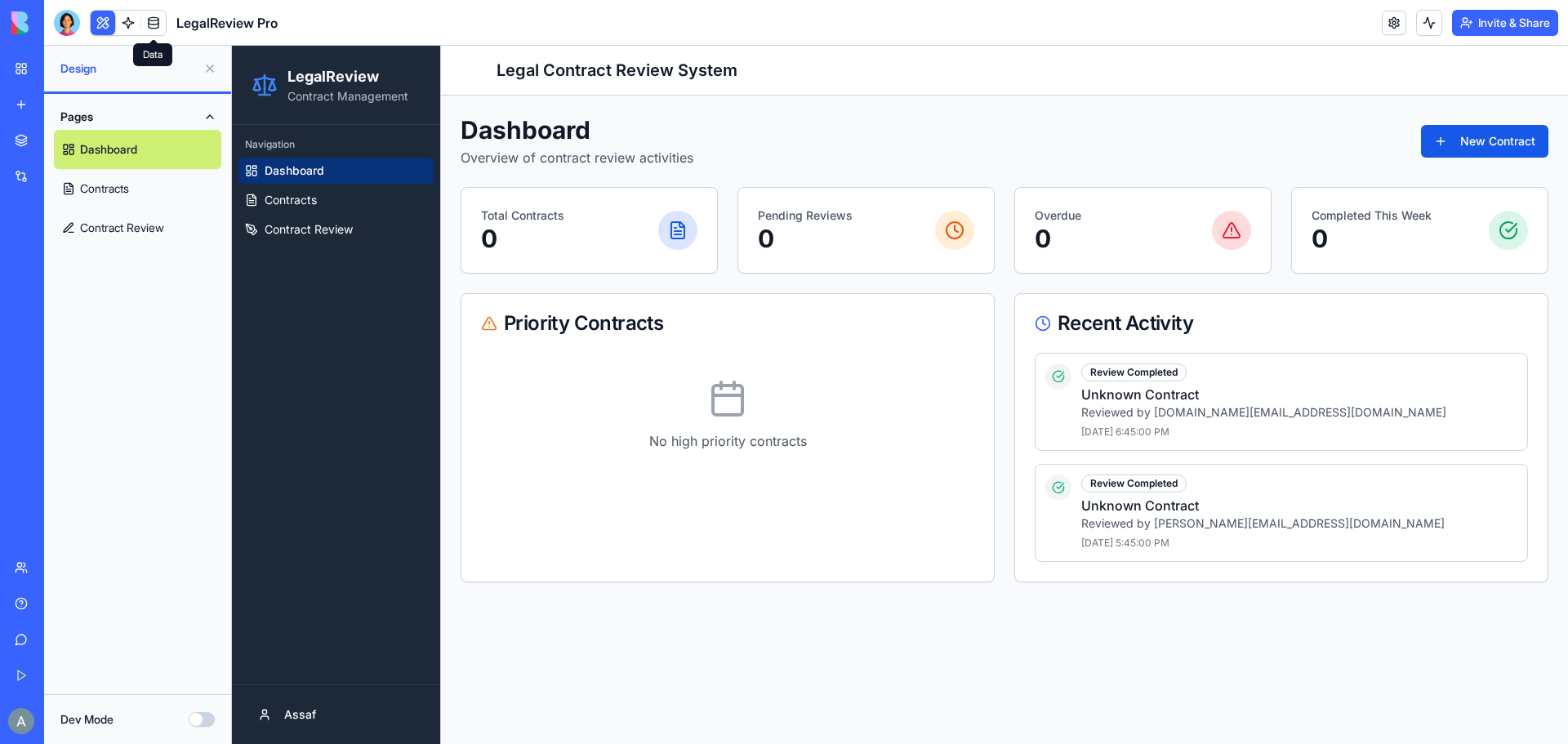
click at [148, 28] on link at bounding box center [154, 23] width 25 height 25
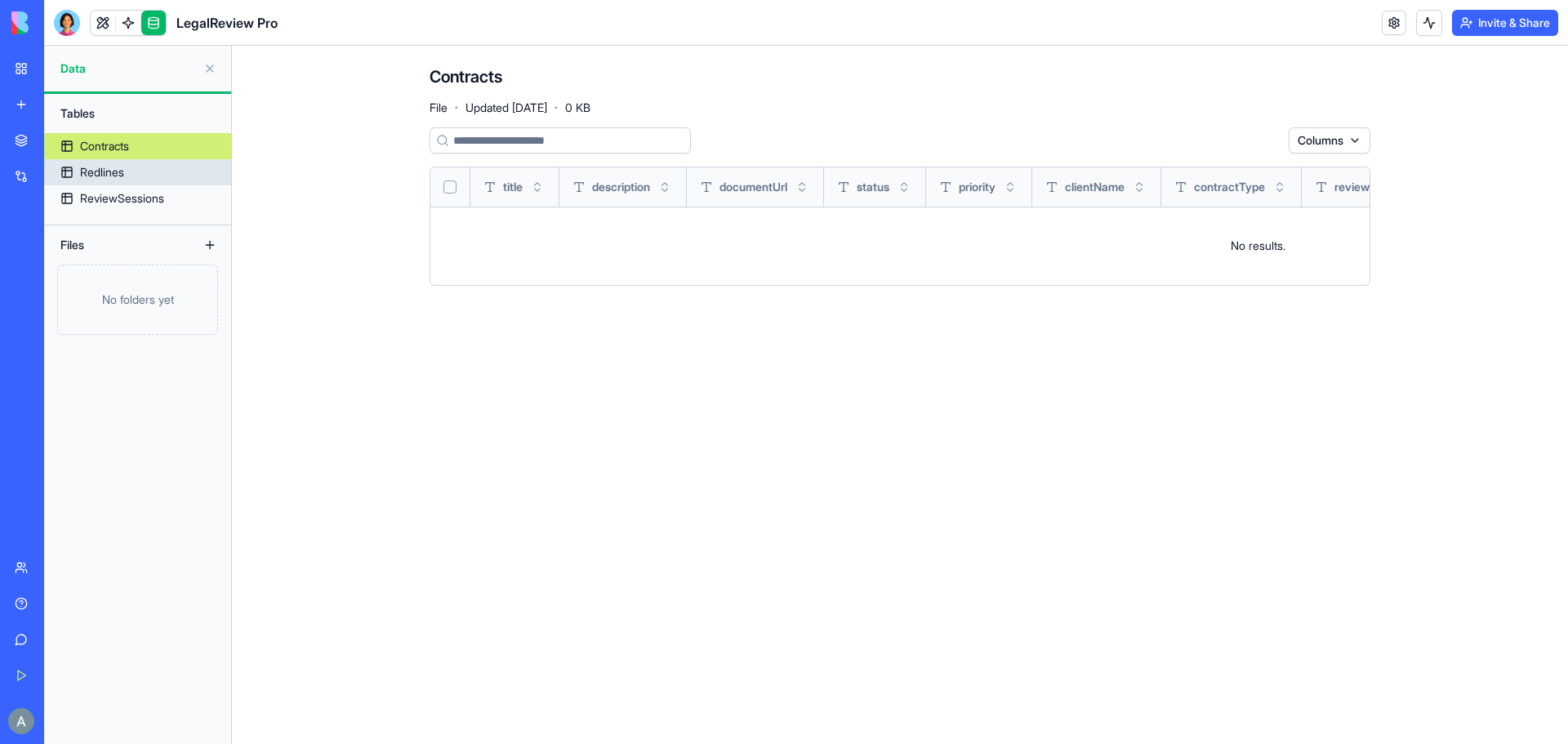
click at [86, 176] on div "Redlines" at bounding box center [102, 172] width 44 height 16
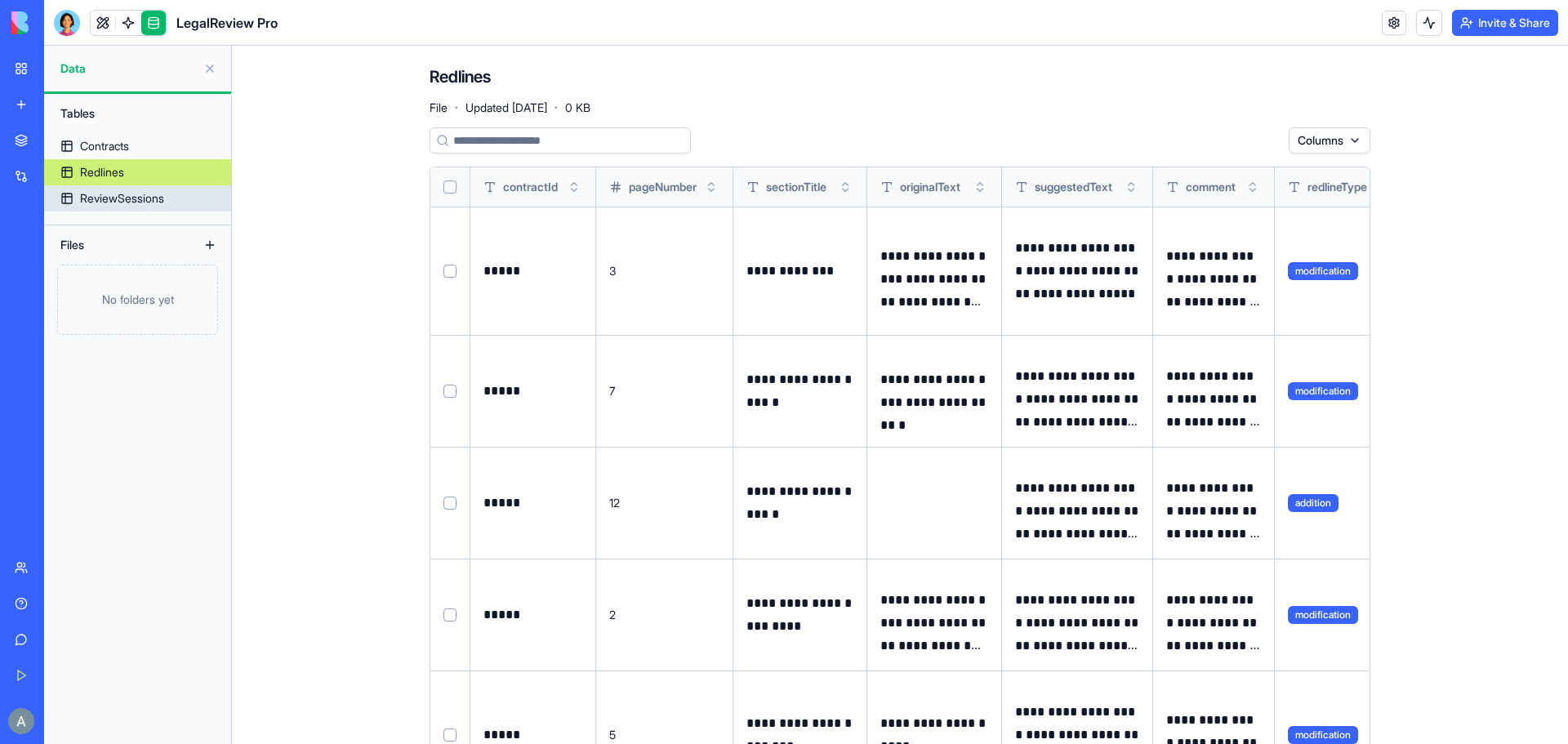
click at [99, 205] on div "ReviewSessions" at bounding box center [121, 198] width 84 height 16
click at [120, 143] on div "Contracts" at bounding box center [104, 146] width 49 height 16
click at [126, 22] on link at bounding box center [128, 23] width 25 height 25
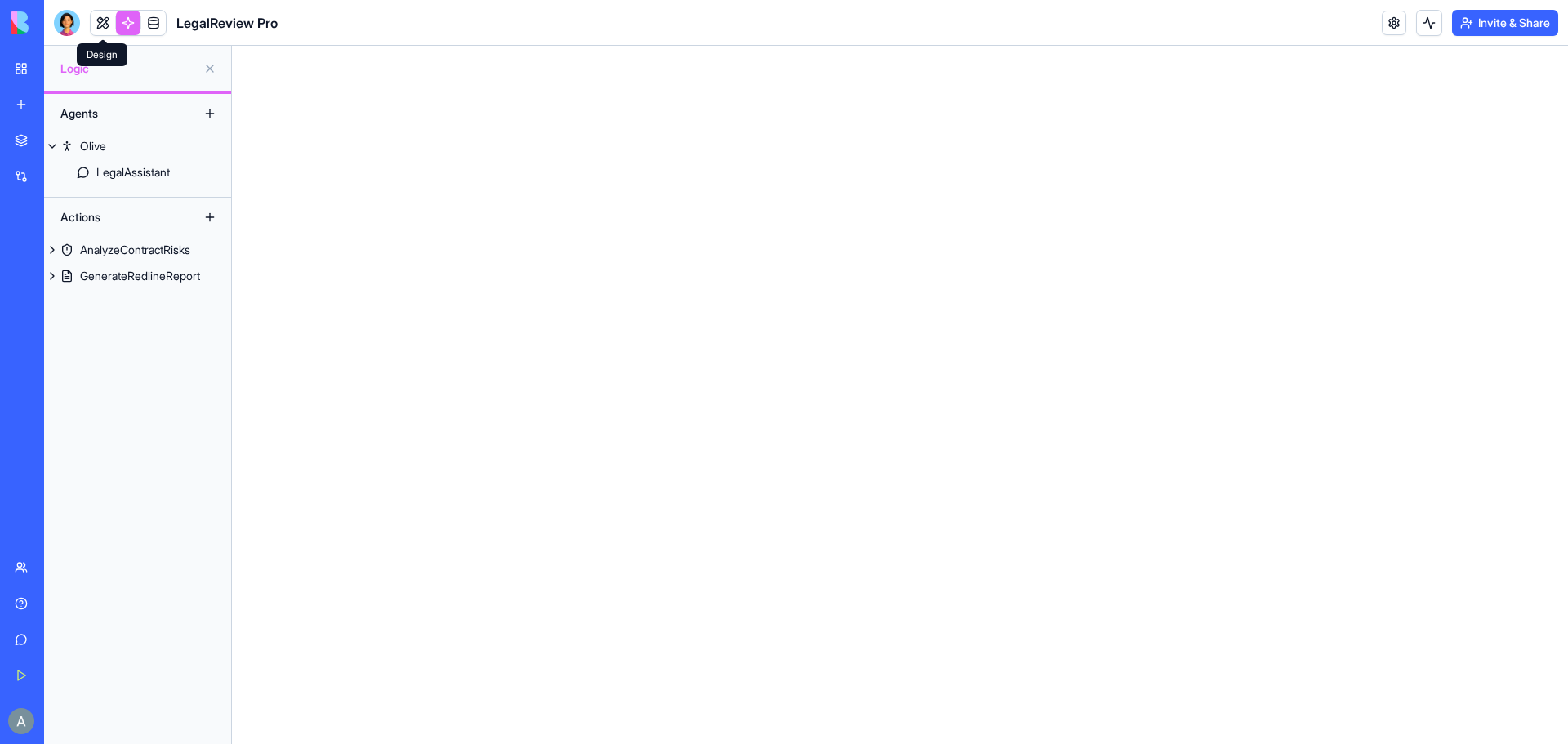
click at [107, 23] on link at bounding box center [103, 23] width 25 height 25
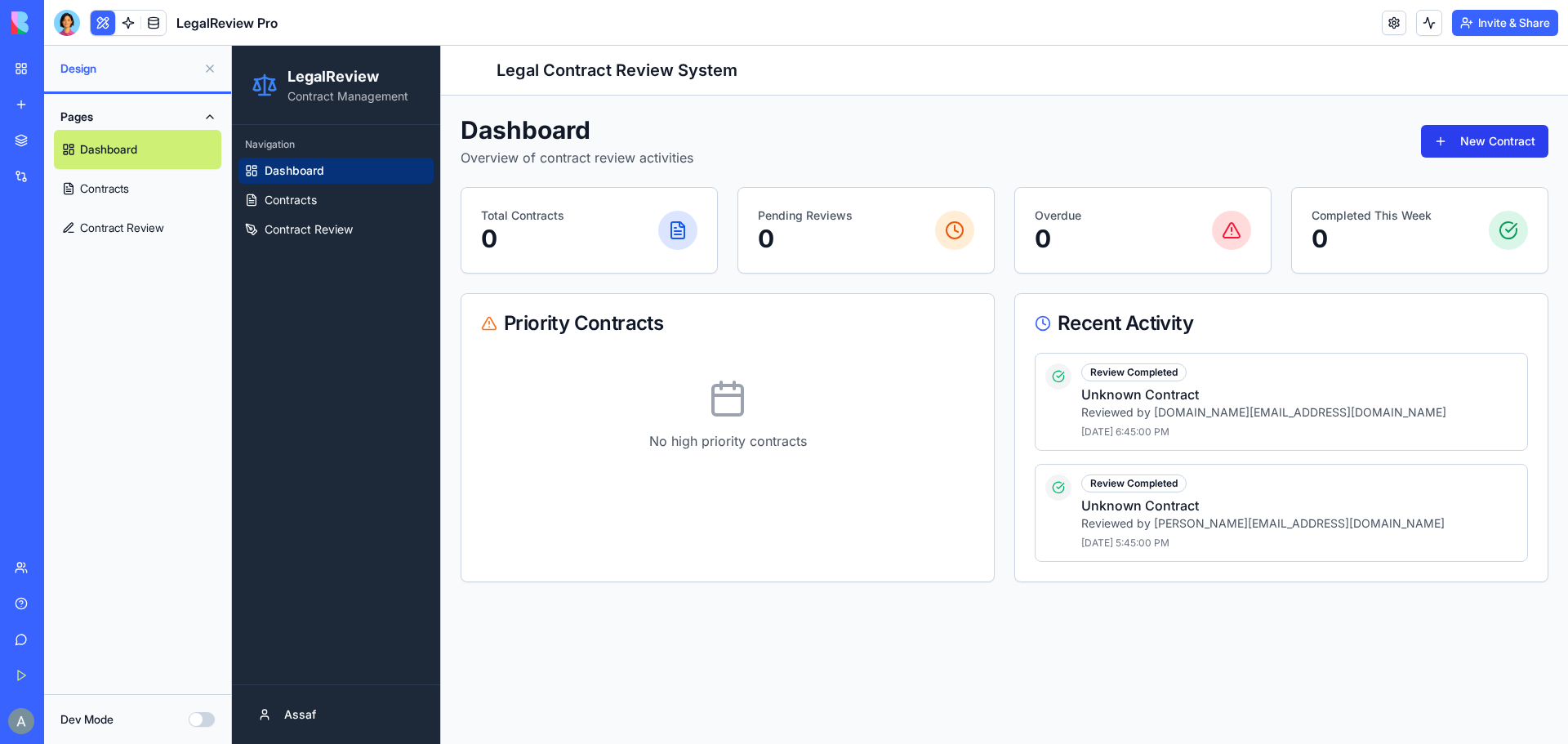
click at [1470, 144] on button "New Contract" at bounding box center [1485, 141] width 127 height 33
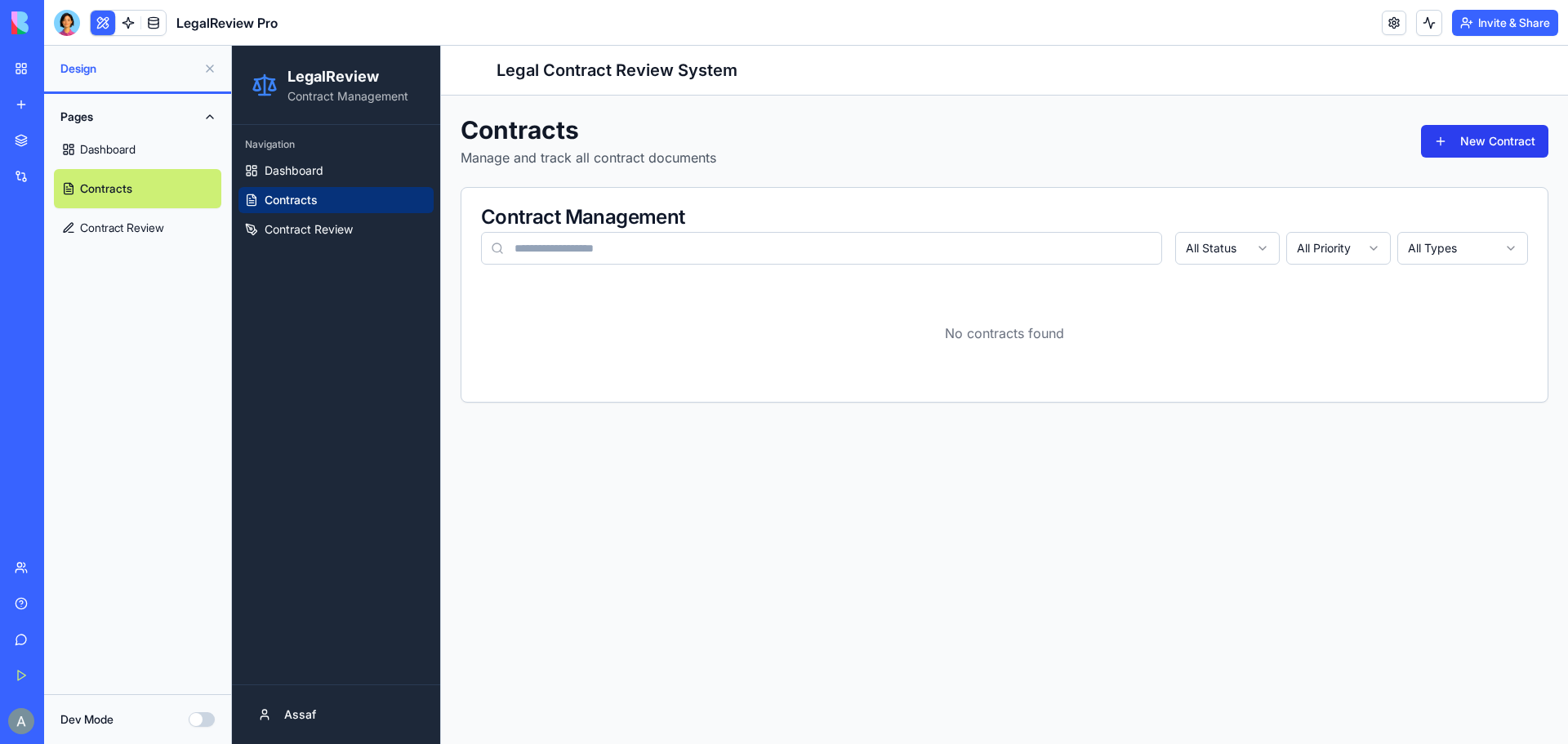
click at [1448, 143] on button "New Contract" at bounding box center [1485, 141] width 127 height 33
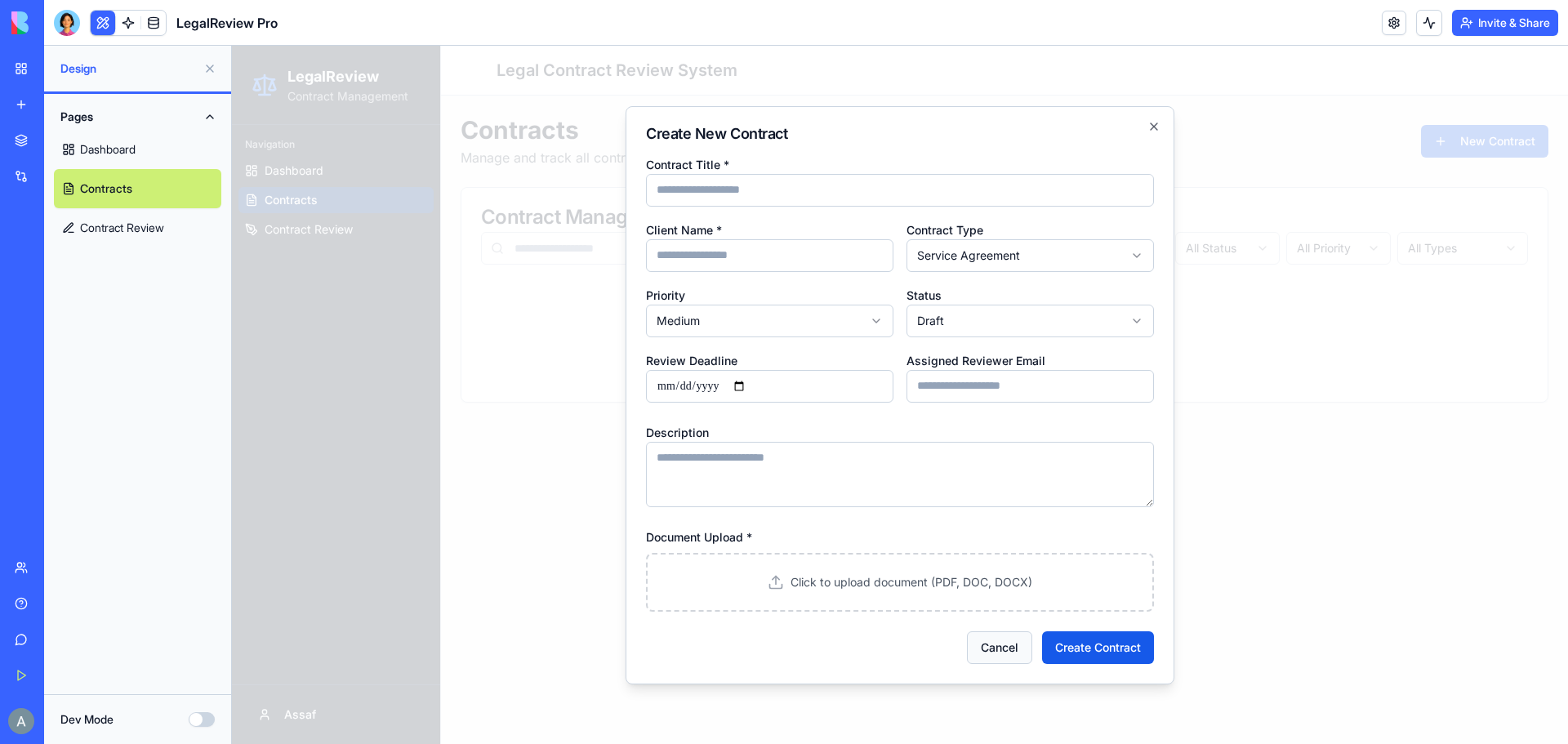
click at [995, 645] on button "Cancel" at bounding box center [1000, 647] width 65 height 33
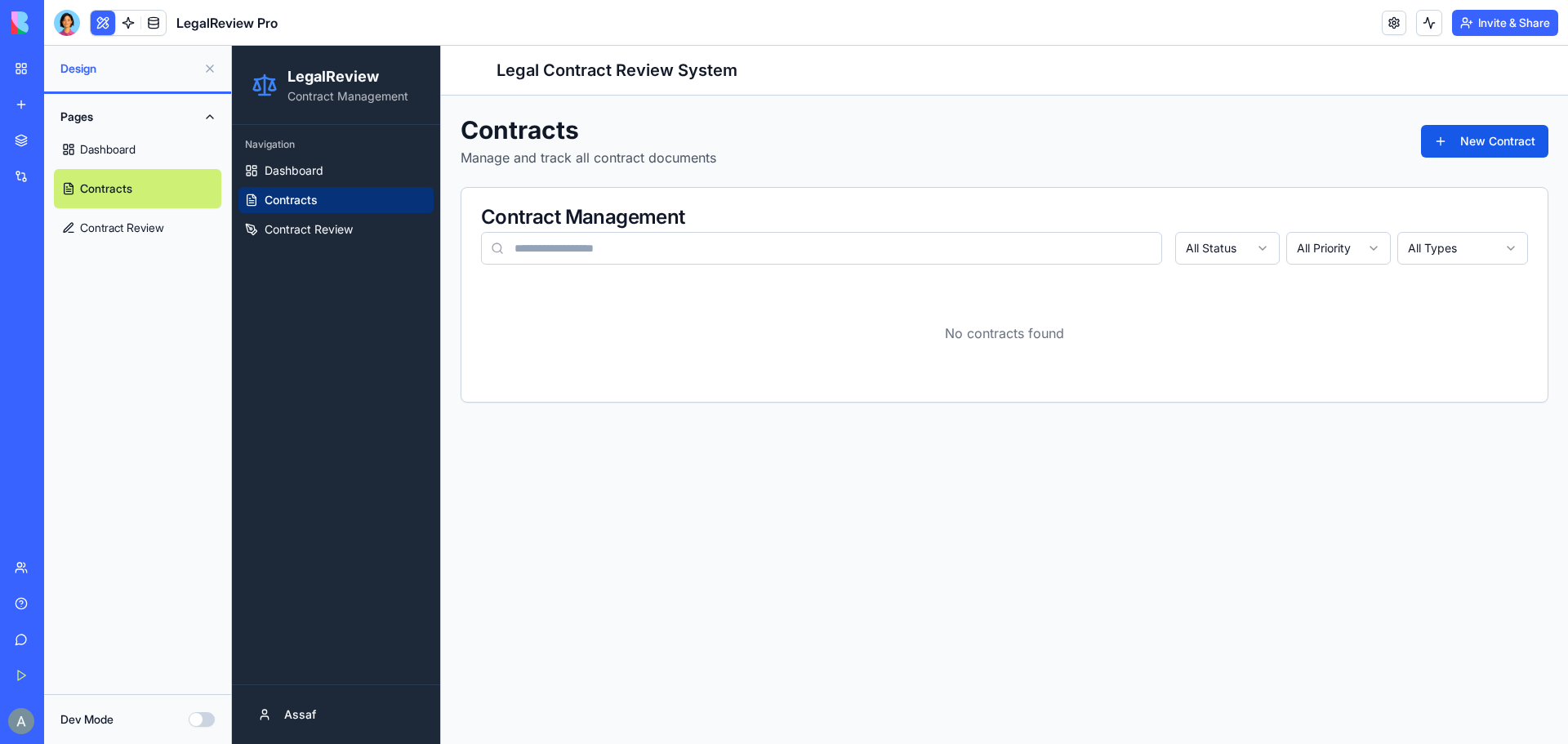
click at [60, 75] on div "My Workspace" at bounding box center [49, 68] width 21 height 16
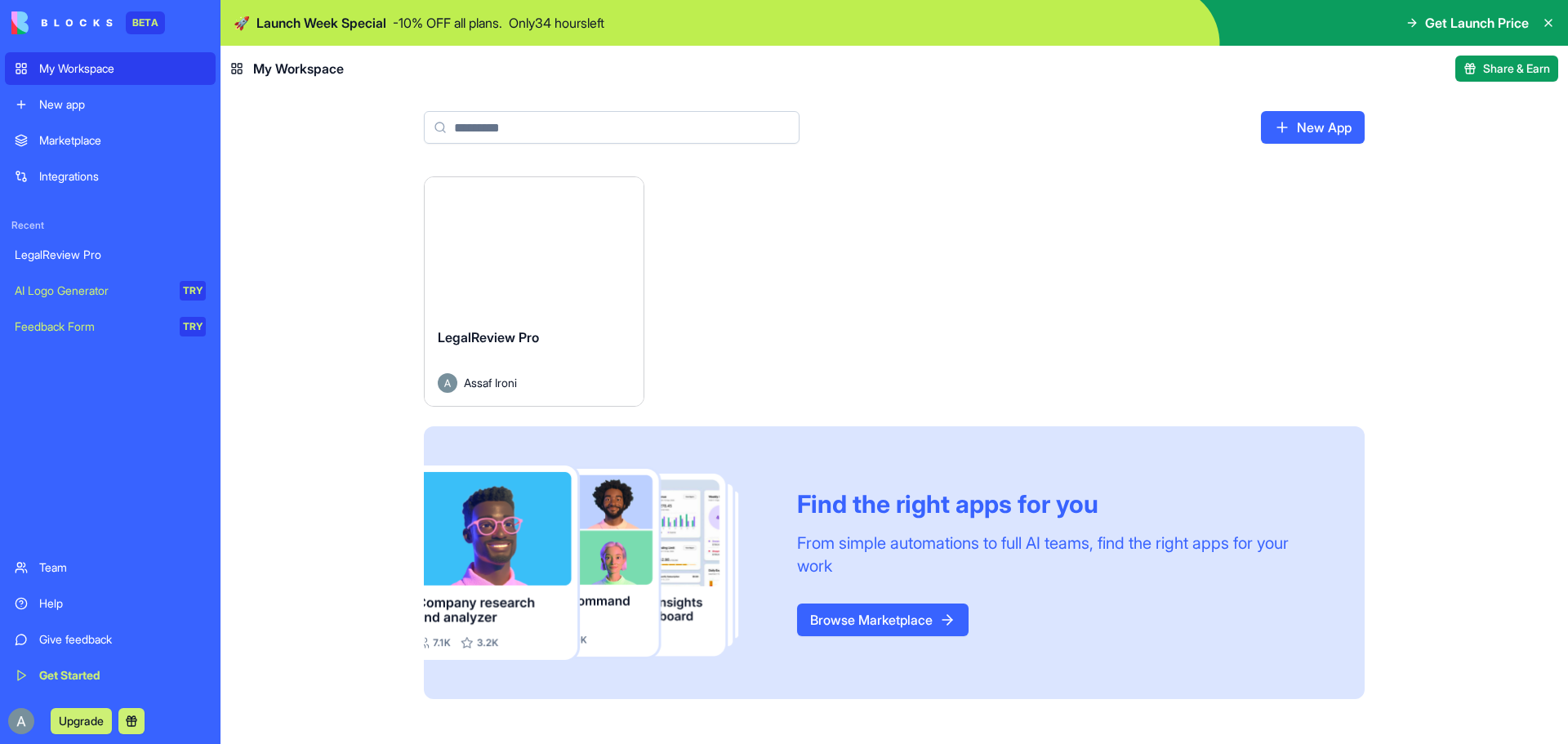
click at [890, 386] on div "Launch LegalReview Pro Assaf Ironi Find the right apps for you From simple auto…" at bounding box center [894, 438] width 941 height 523
click at [811, 619] on link "Browse Marketplace" at bounding box center [883, 619] width 171 height 33
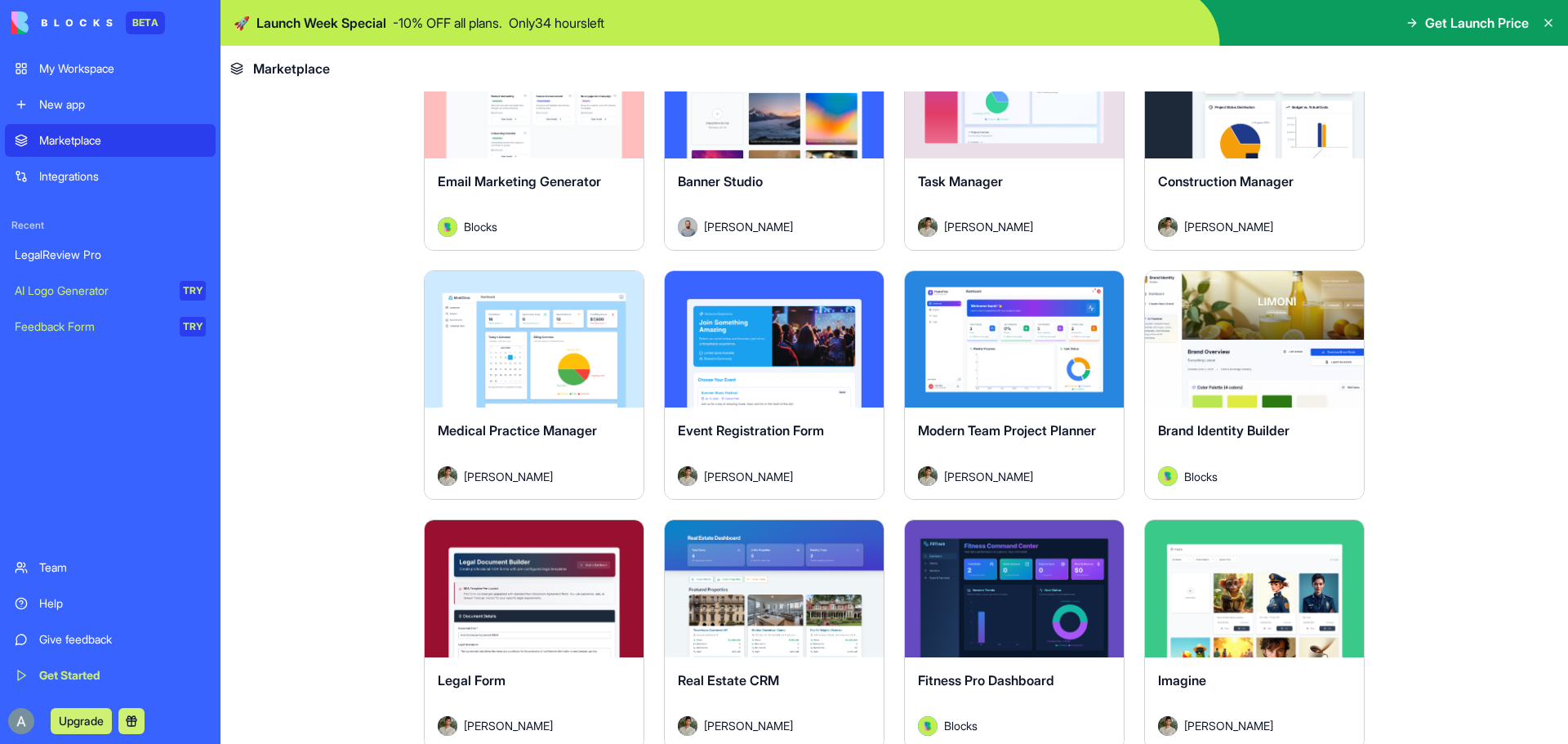
scroll to position [3103, 0]
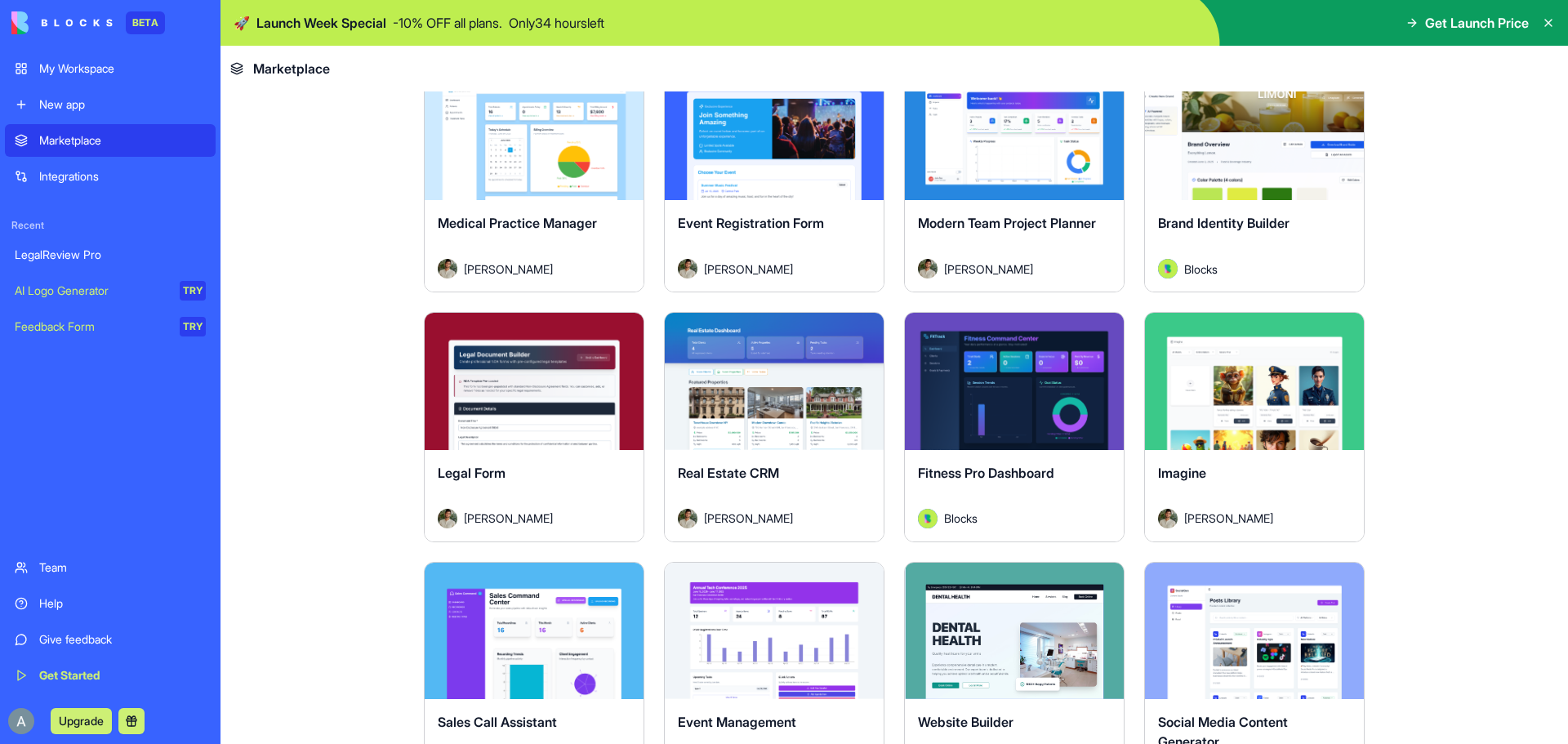
click at [971, 434] on div "Explore" at bounding box center [1015, 382] width 219 height 137
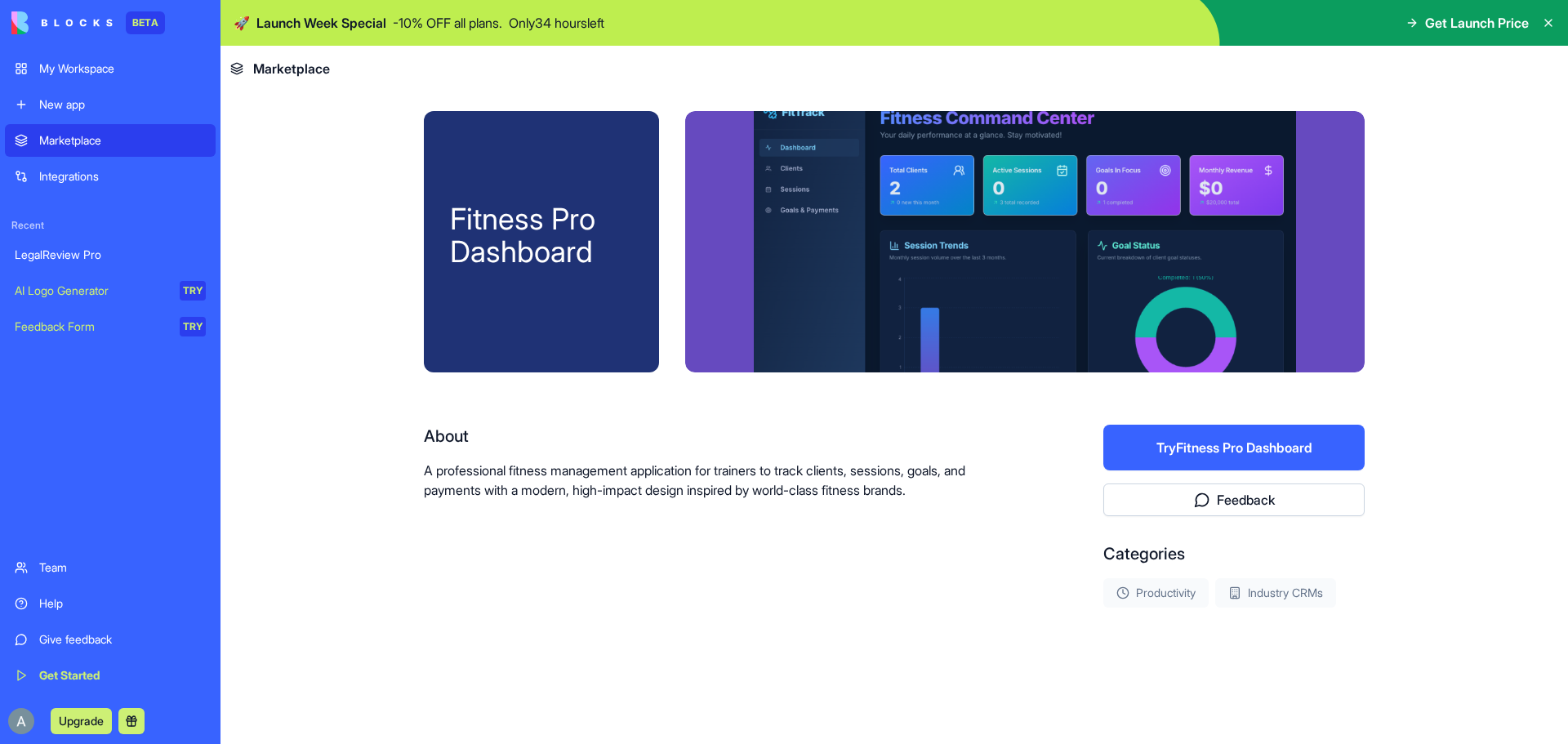
click at [1215, 449] on button "Try Fitness Pro Dashboard" at bounding box center [1235, 448] width 261 height 46
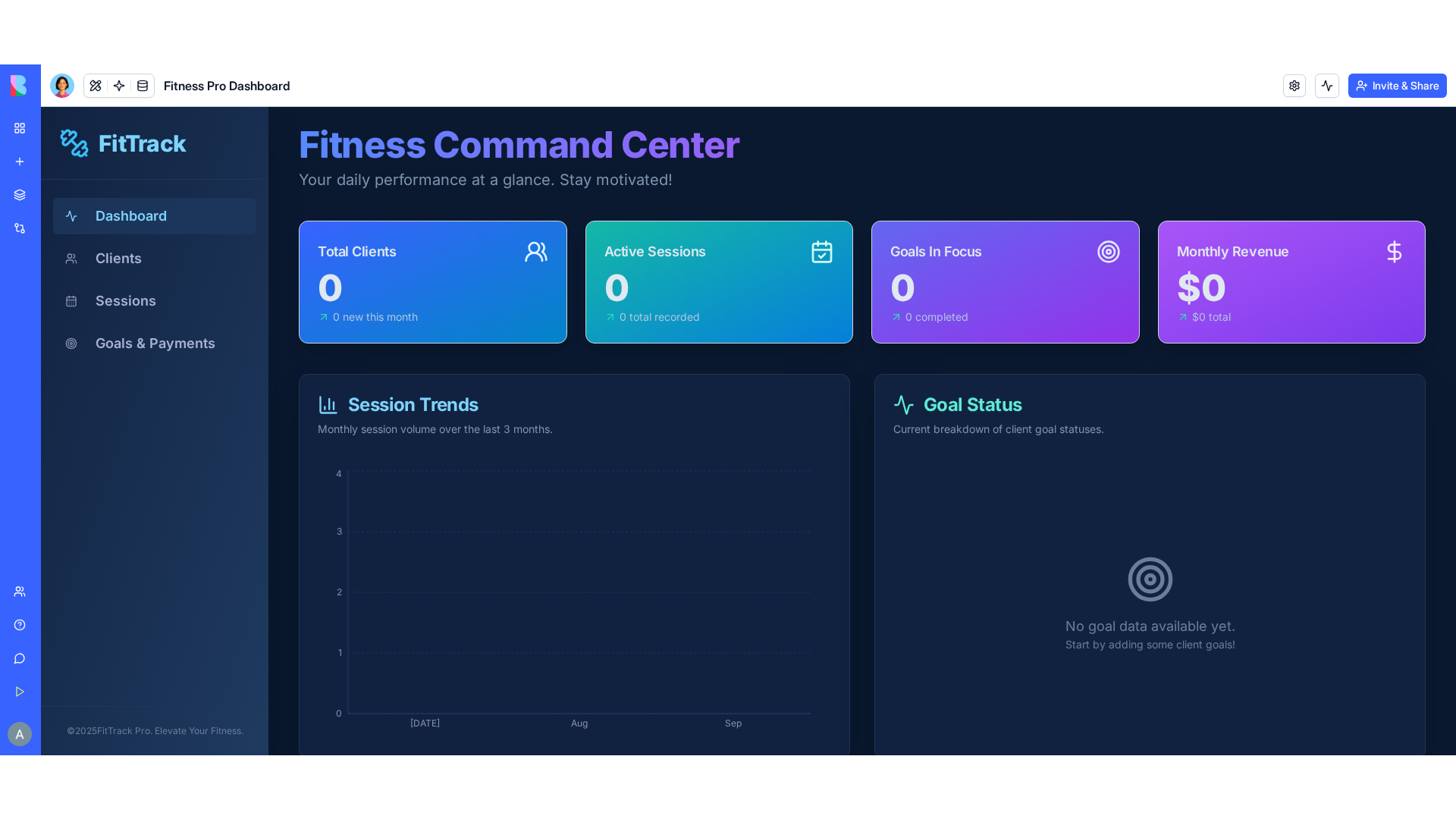
scroll to position [45, 0]
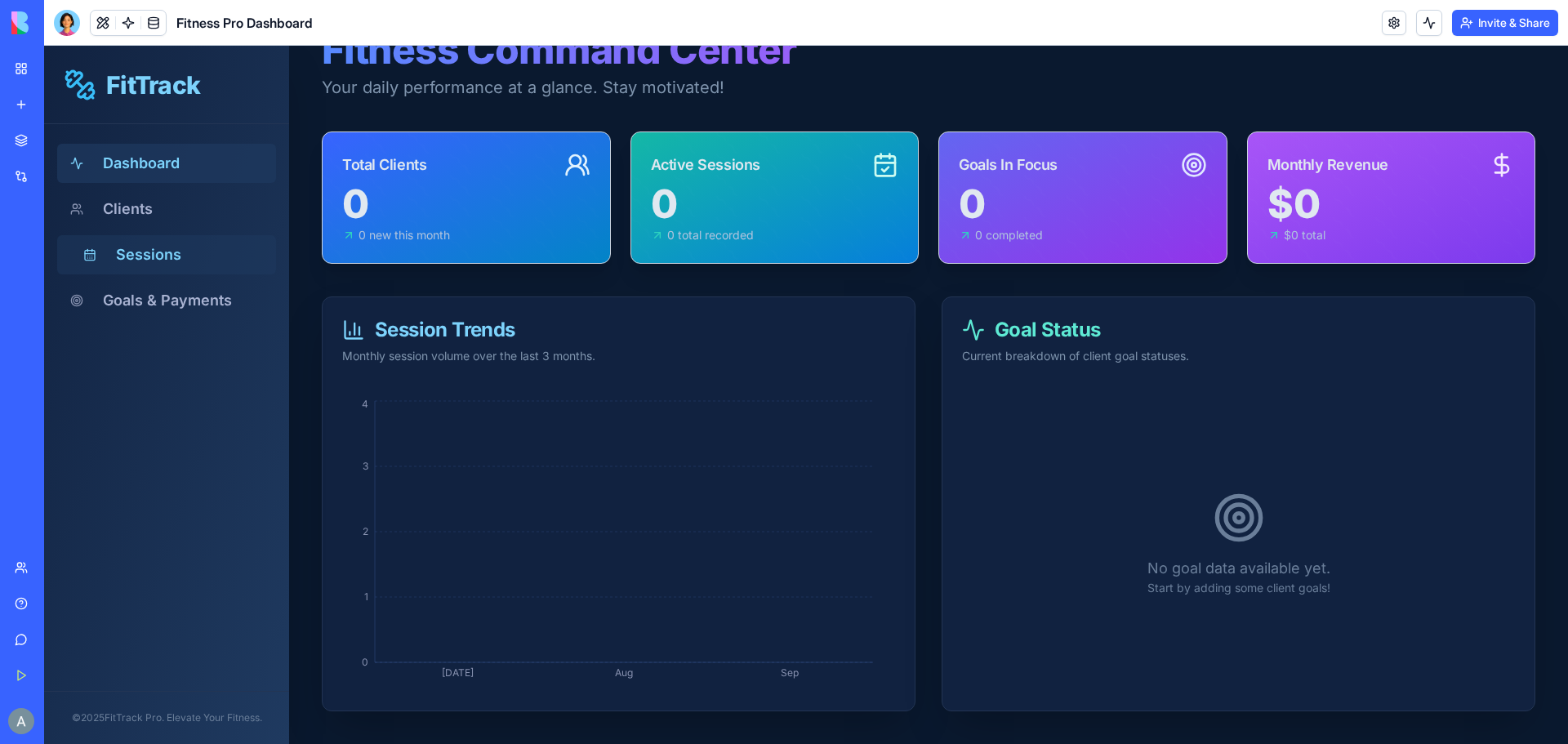
click at [134, 254] on button "Sessions" at bounding box center [166, 255] width 219 height 39
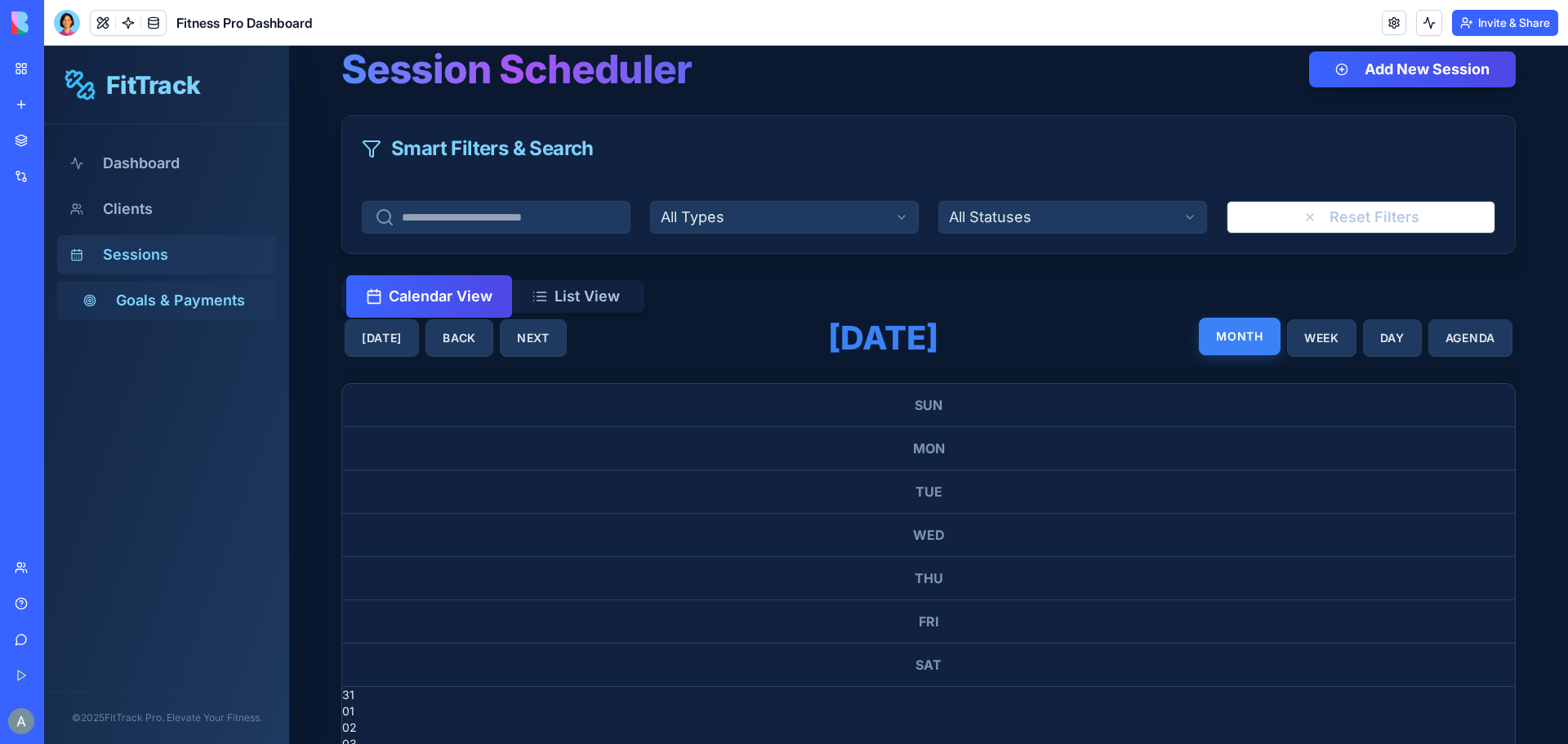
click at [132, 299] on button "Goals & Payments" at bounding box center [166, 300] width 219 height 39
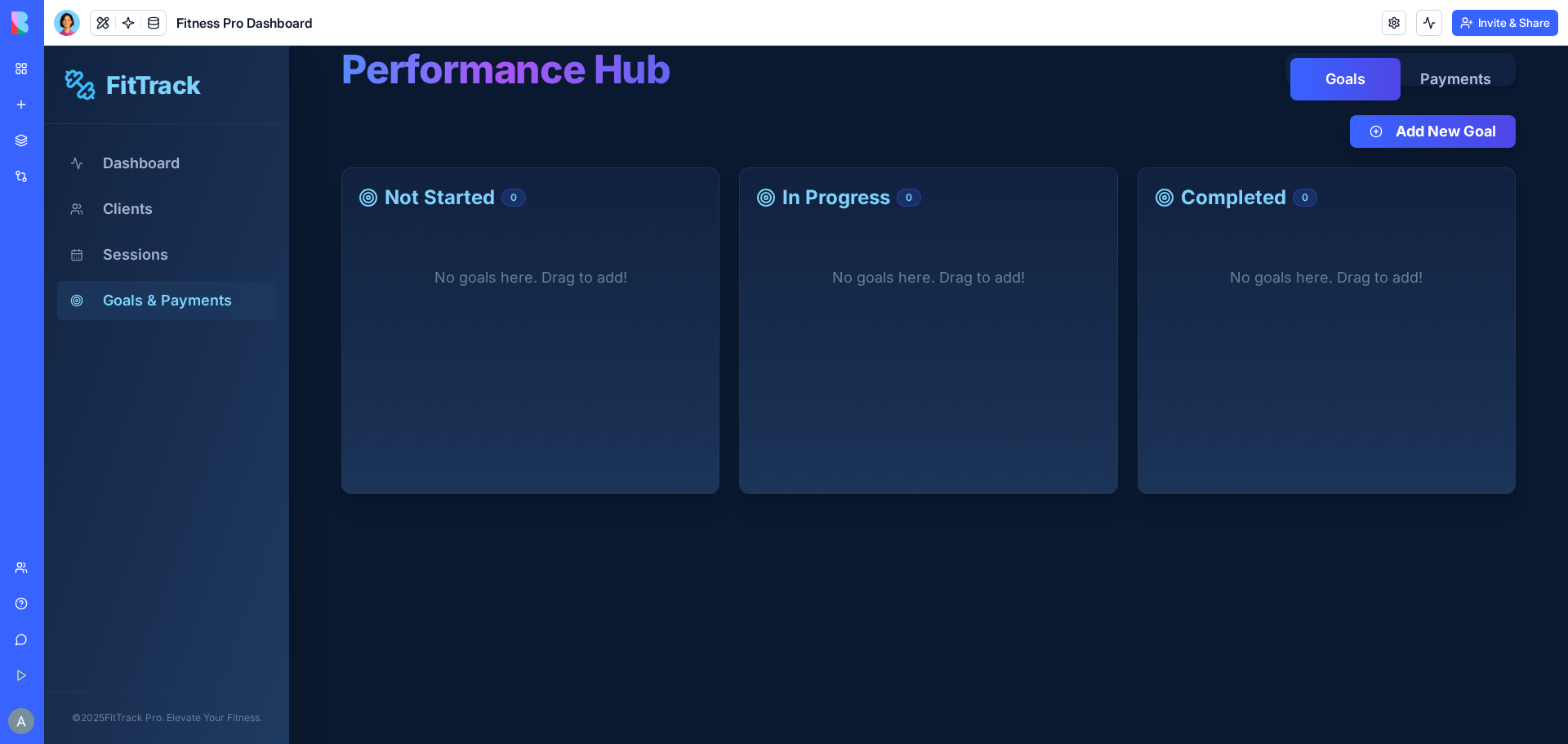
click at [1453, 71] on button "Payments" at bounding box center [1456, 79] width 110 height 42
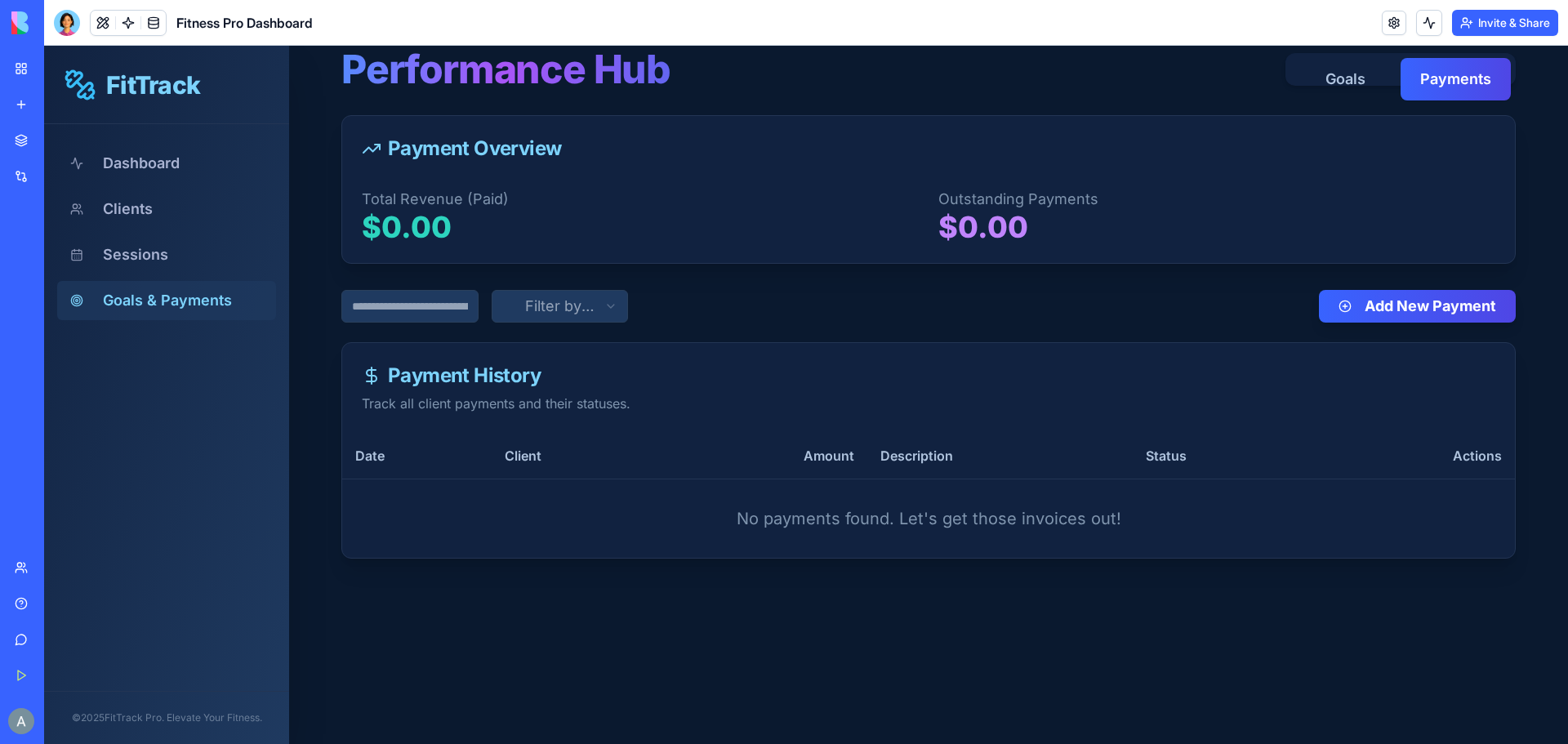
click at [1297, 71] on button "Goals" at bounding box center [1346, 79] width 110 height 42
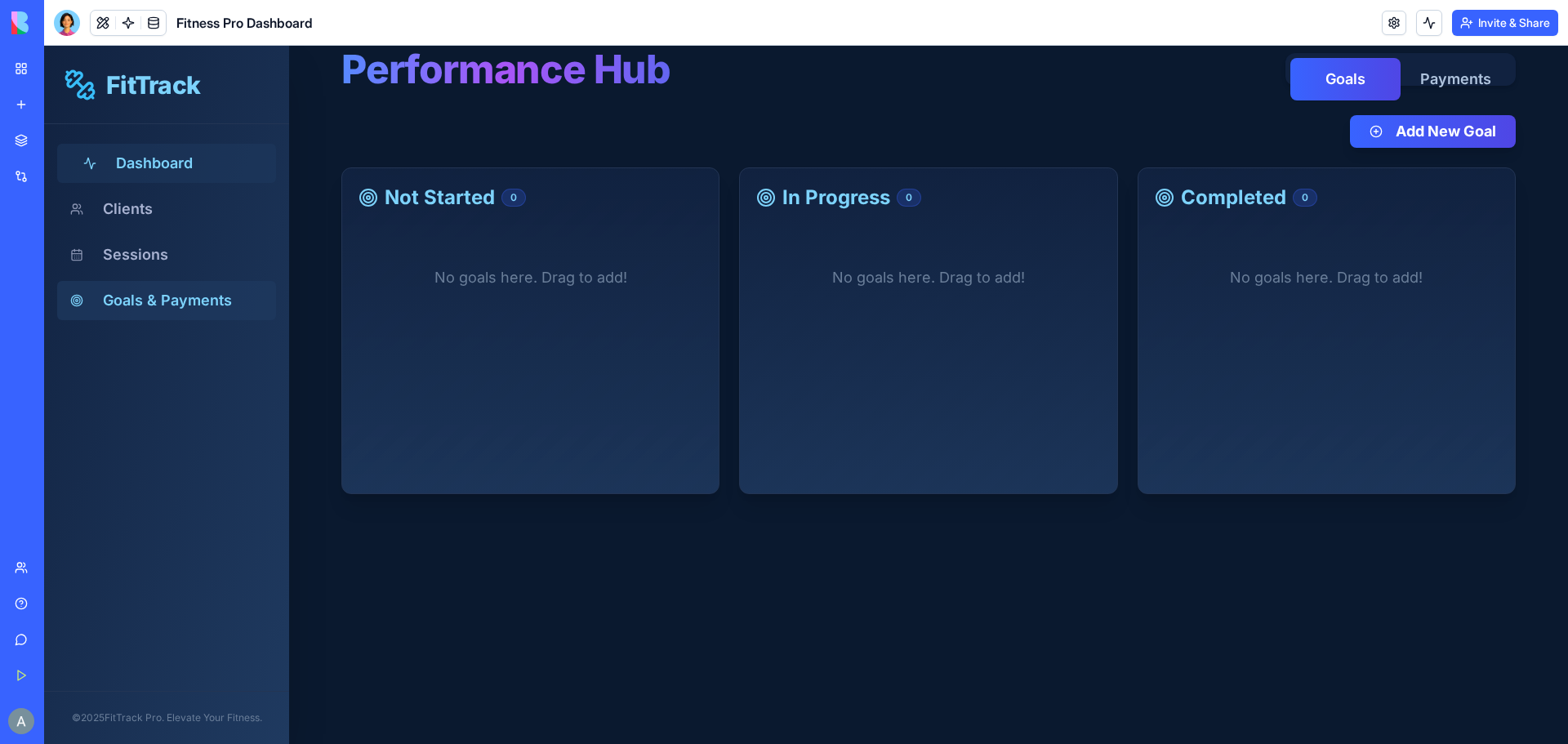
click at [165, 165] on button "Dashboard" at bounding box center [166, 163] width 219 height 39
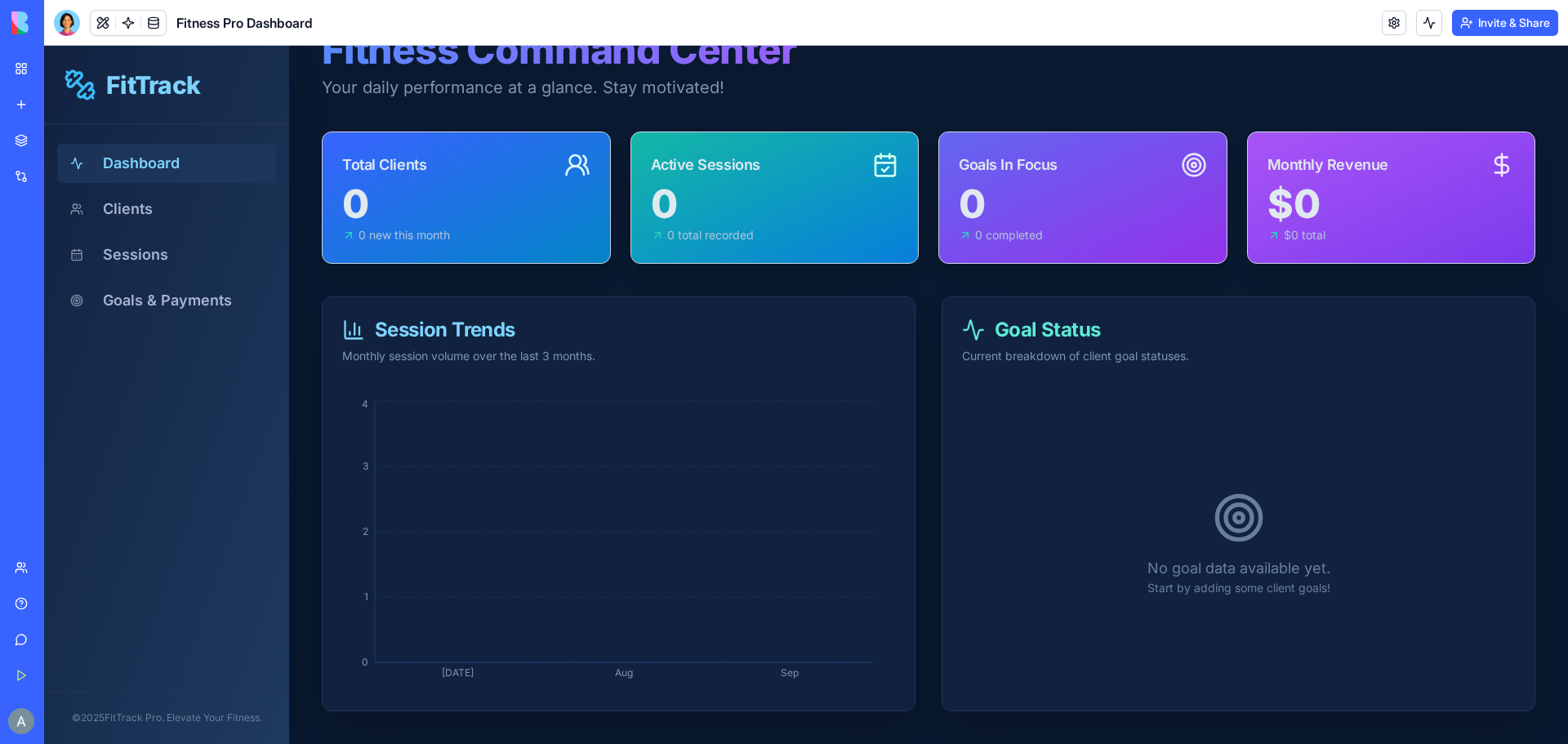
click at [42, 684] on link "Get Started" at bounding box center [37, 675] width 65 height 33
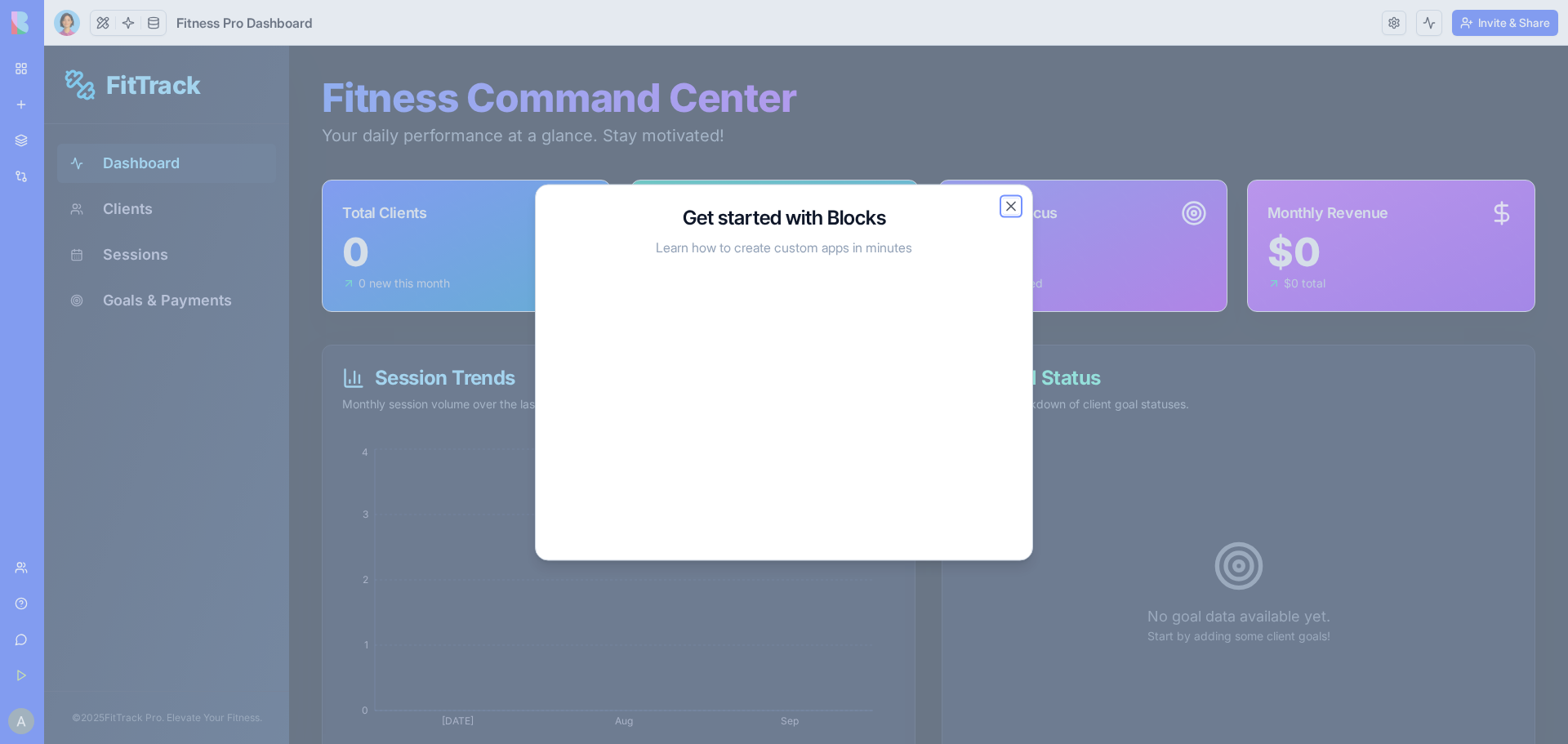
click at [1011, 205] on button "Close" at bounding box center [1011, 205] width 16 height 16
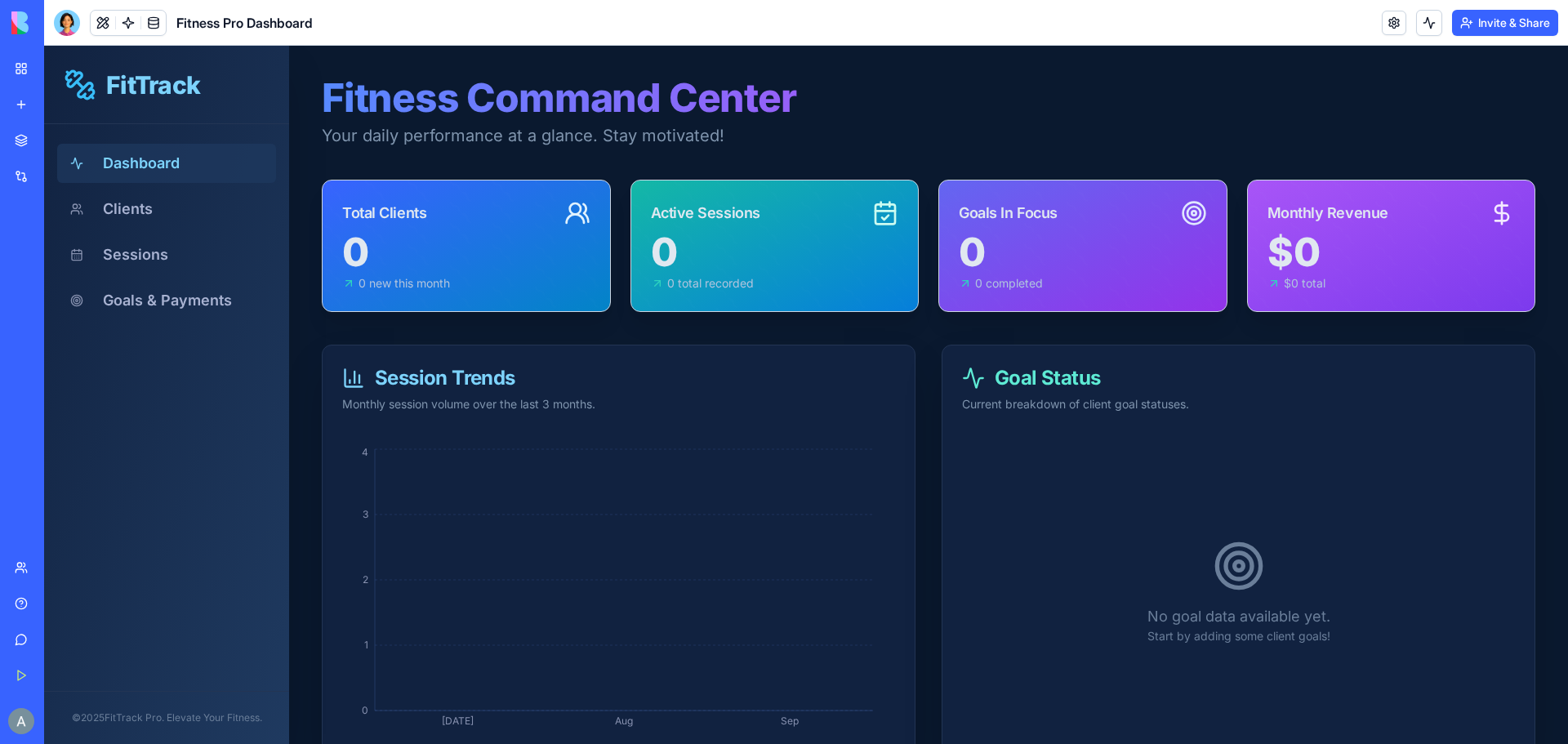
click at [19, 64] on link "My Workspace" at bounding box center [37, 69] width 65 height 33
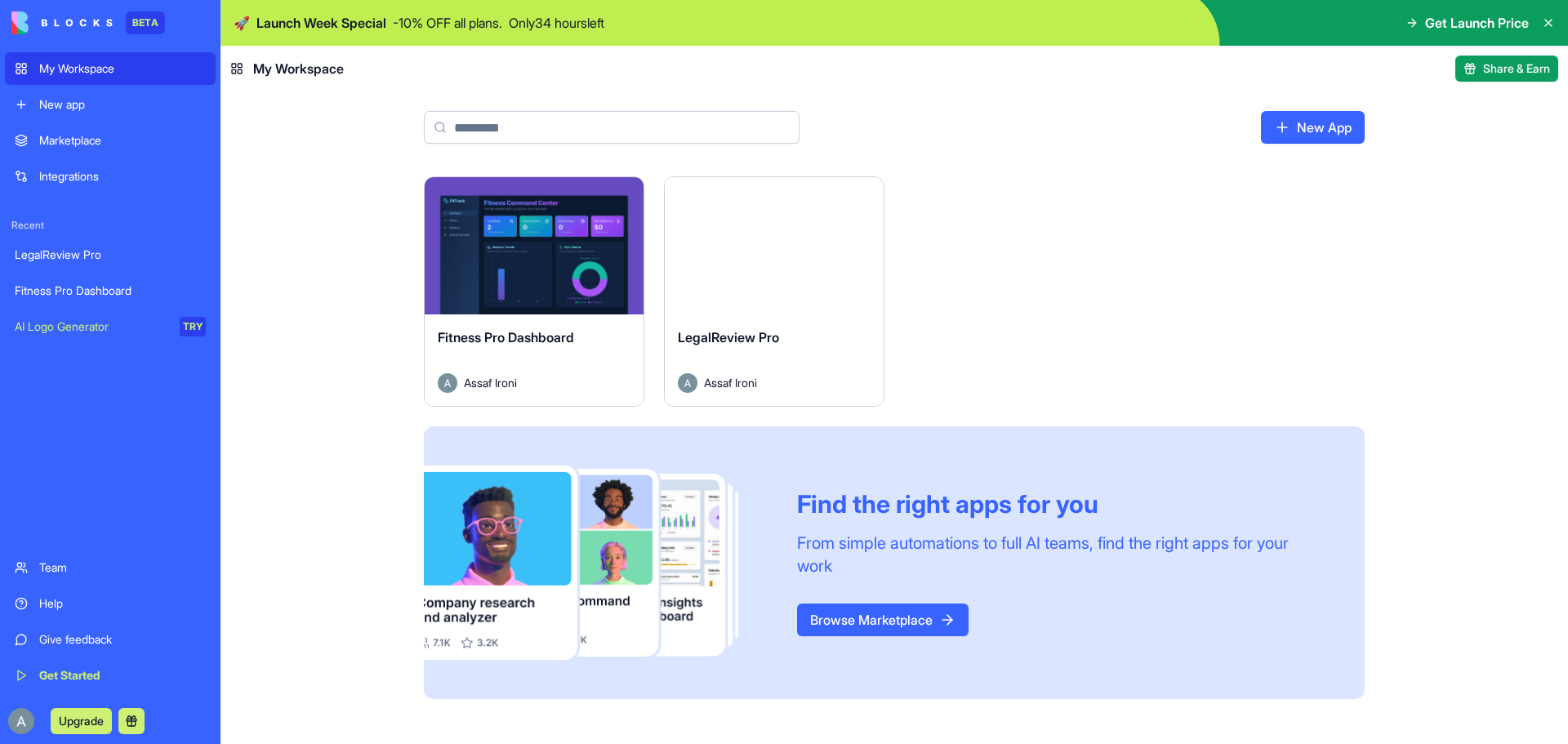
click at [766, 267] on div "Launch" at bounding box center [775, 246] width 219 height 137
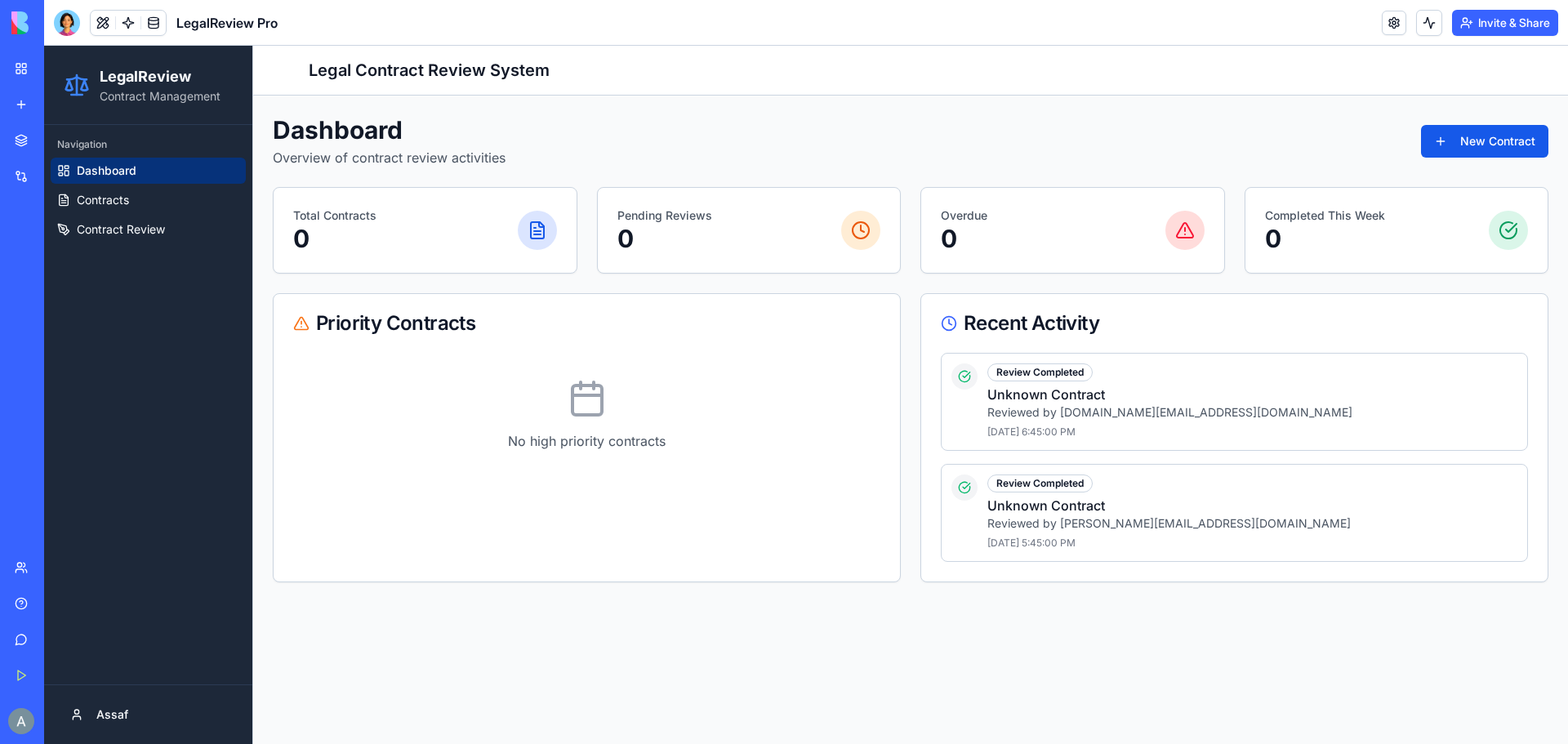
click at [64, 30] on div at bounding box center [67, 23] width 26 height 26
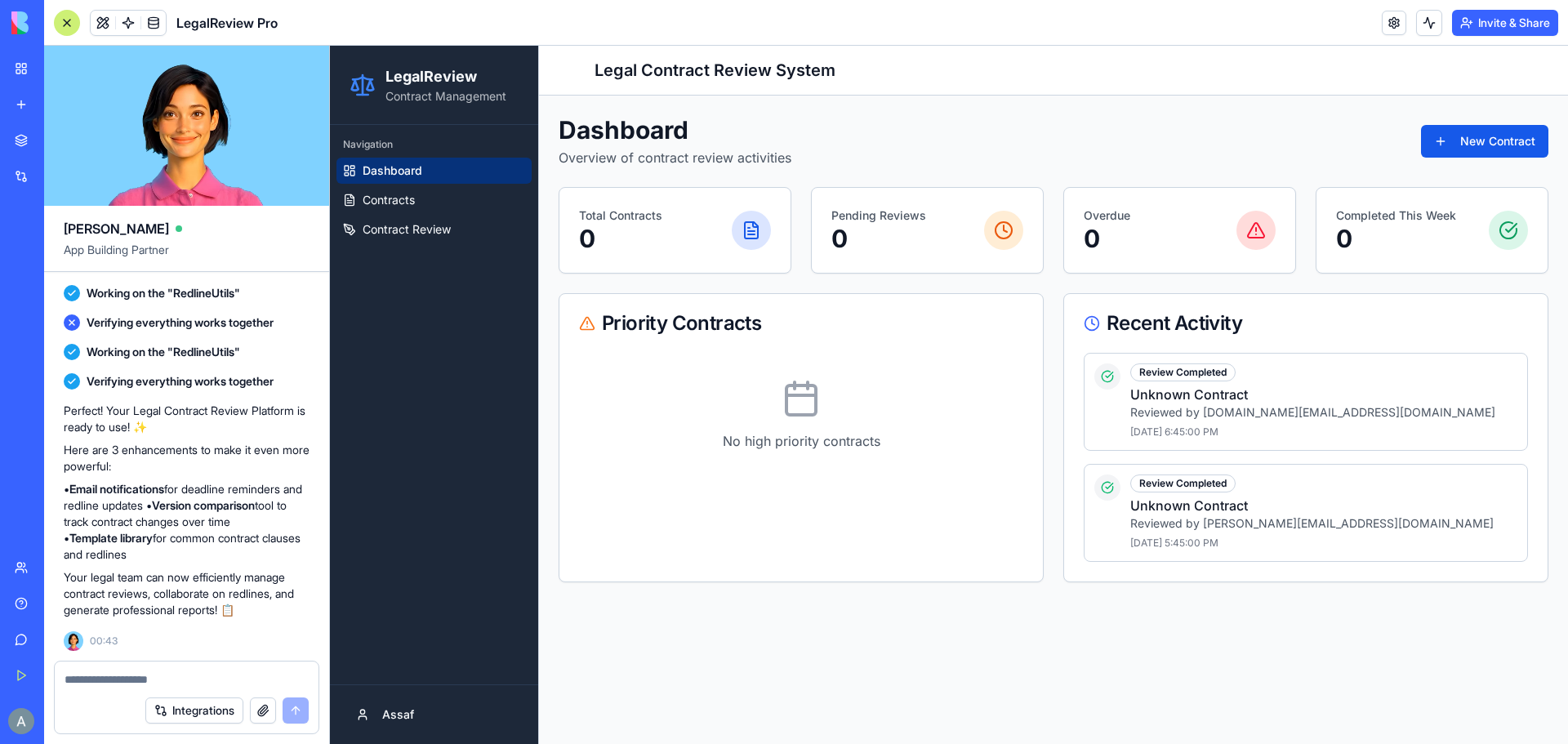
click at [792, 728] on main "Toggle Sidebar Legal Contract Review System Dashboard Overview of contract revi…" at bounding box center [1053, 394] width 1029 height 698
click at [70, 28] on div at bounding box center [67, 23] width 26 height 26
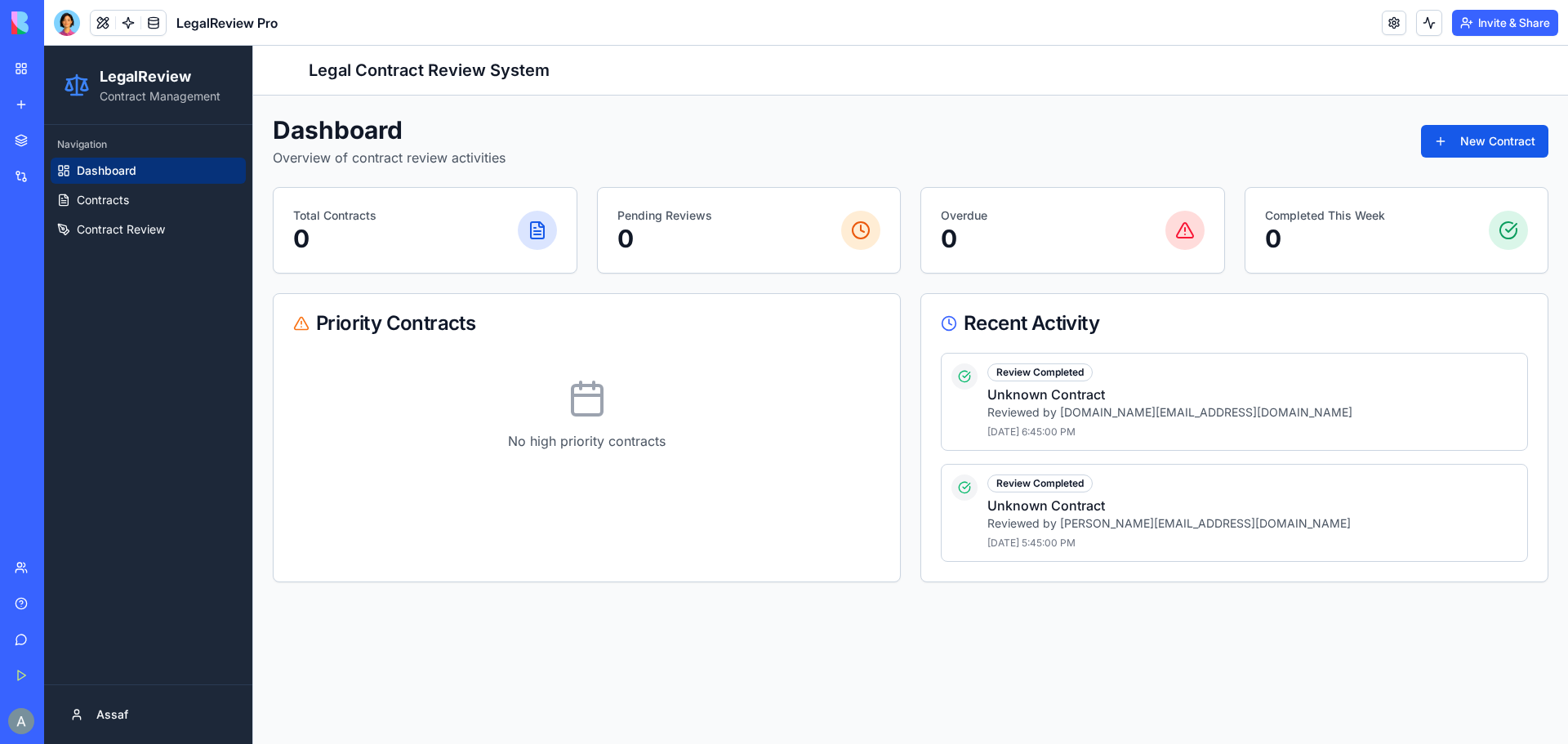
click at [1383, 411] on p "Reviewed by sarah.legal@company.com" at bounding box center [1252, 412] width 530 height 16
click at [1049, 397] on h4 "Unknown Contract" at bounding box center [1252, 394] width 530 height 20
click at [1043, 395] on h4 "Unknown Contract" at bounding box center [1252, 394] width 530 height 20
click at [138, 199] on link "Contracts" at bounding box center [148, 199] width 195 height 26
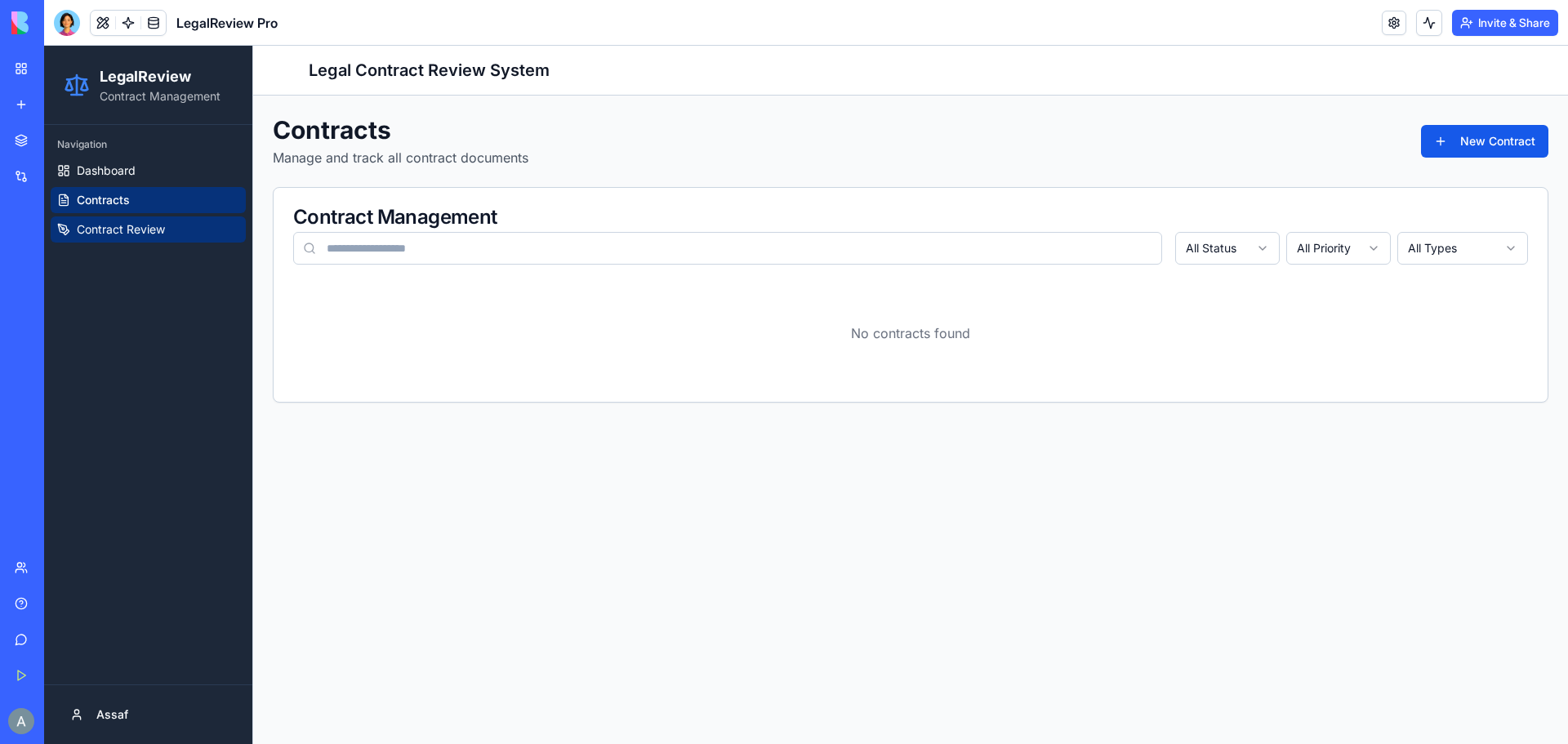
click at [114, 231] on span "Contract Review" at bounding box center [120, 229] width 88 height 16
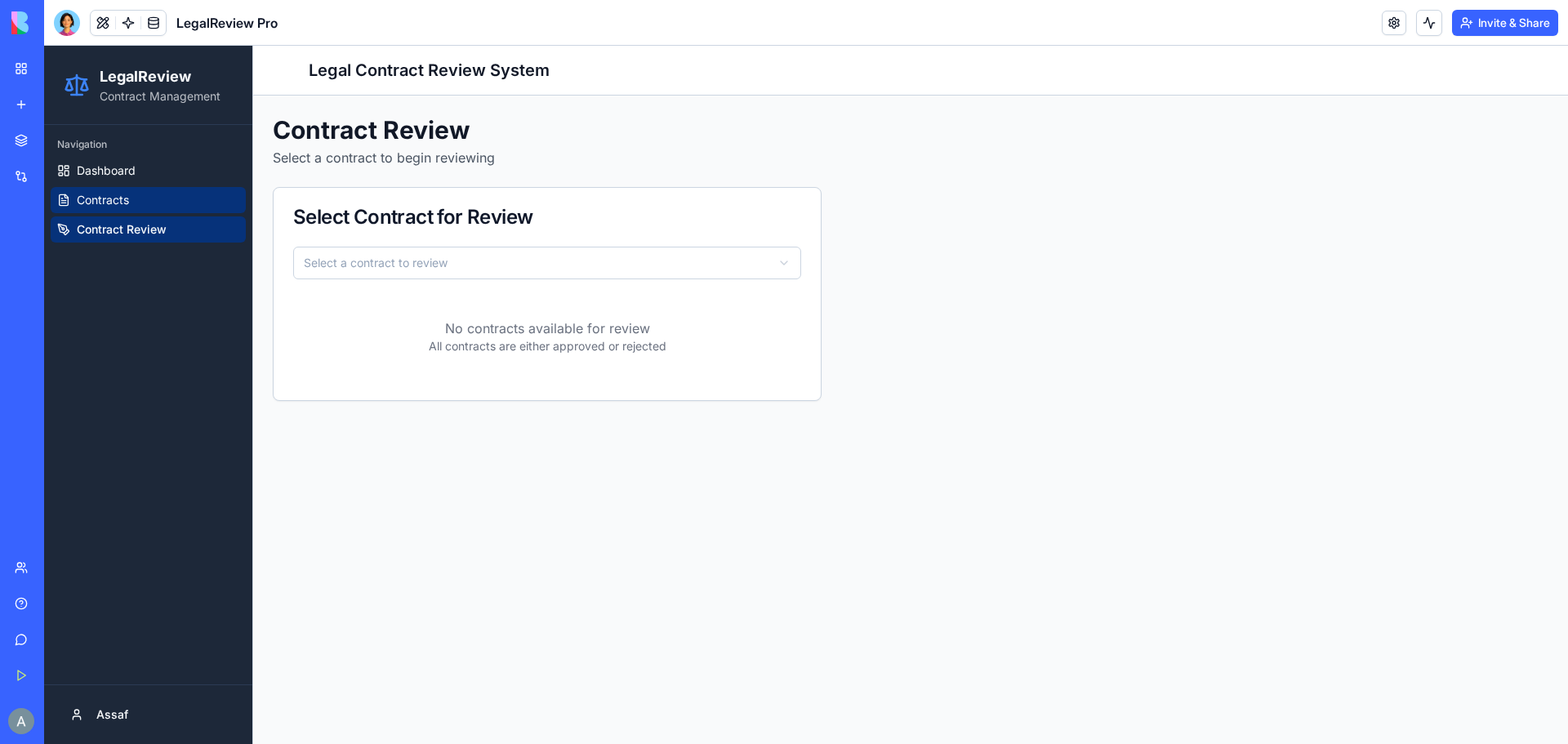
click at [112, 203] on span "Contracts" at bounding box center [103, 199] width 53 height 16
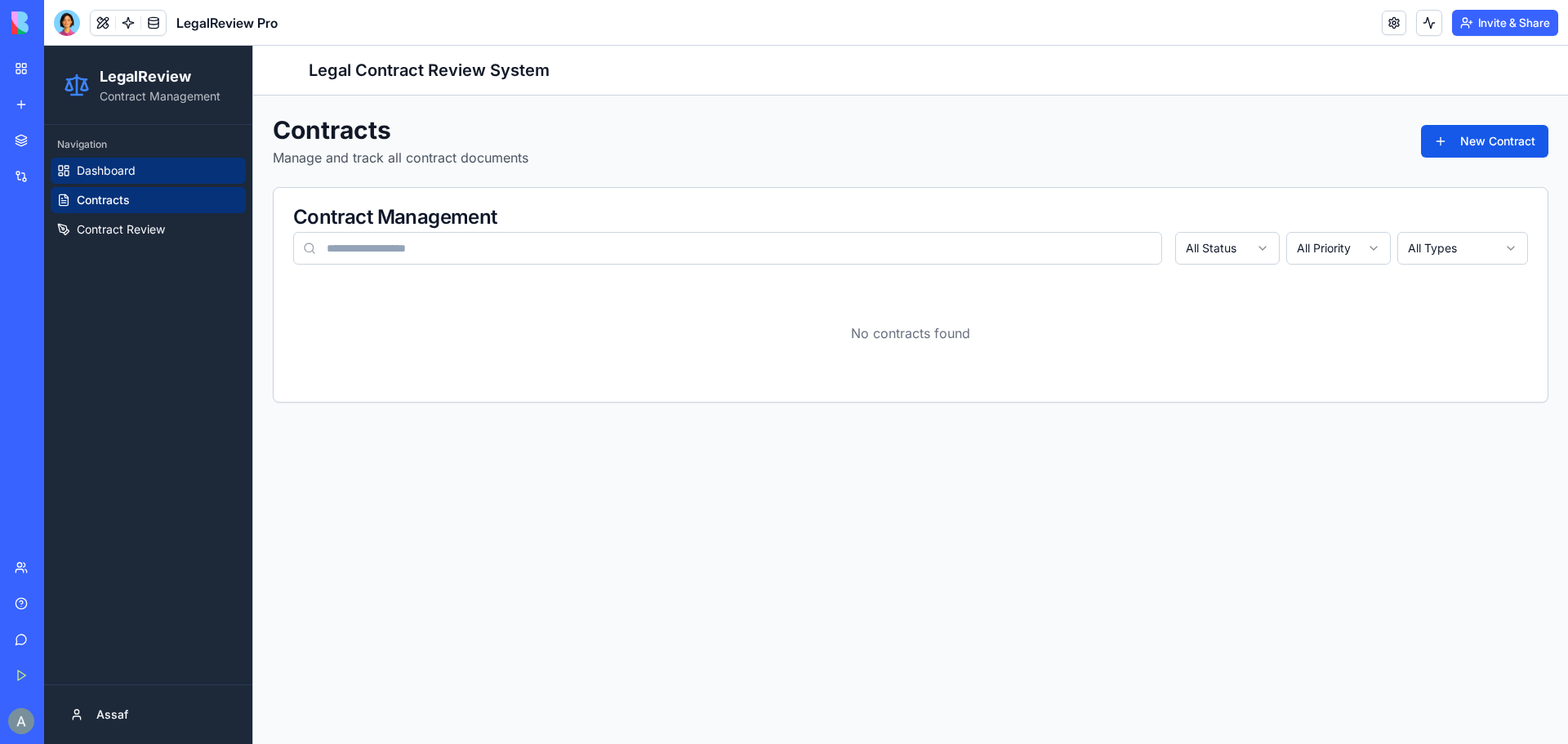
click at [112, 172] on span "Dashboard" at bounding box center [105, 171] width 59 height 16
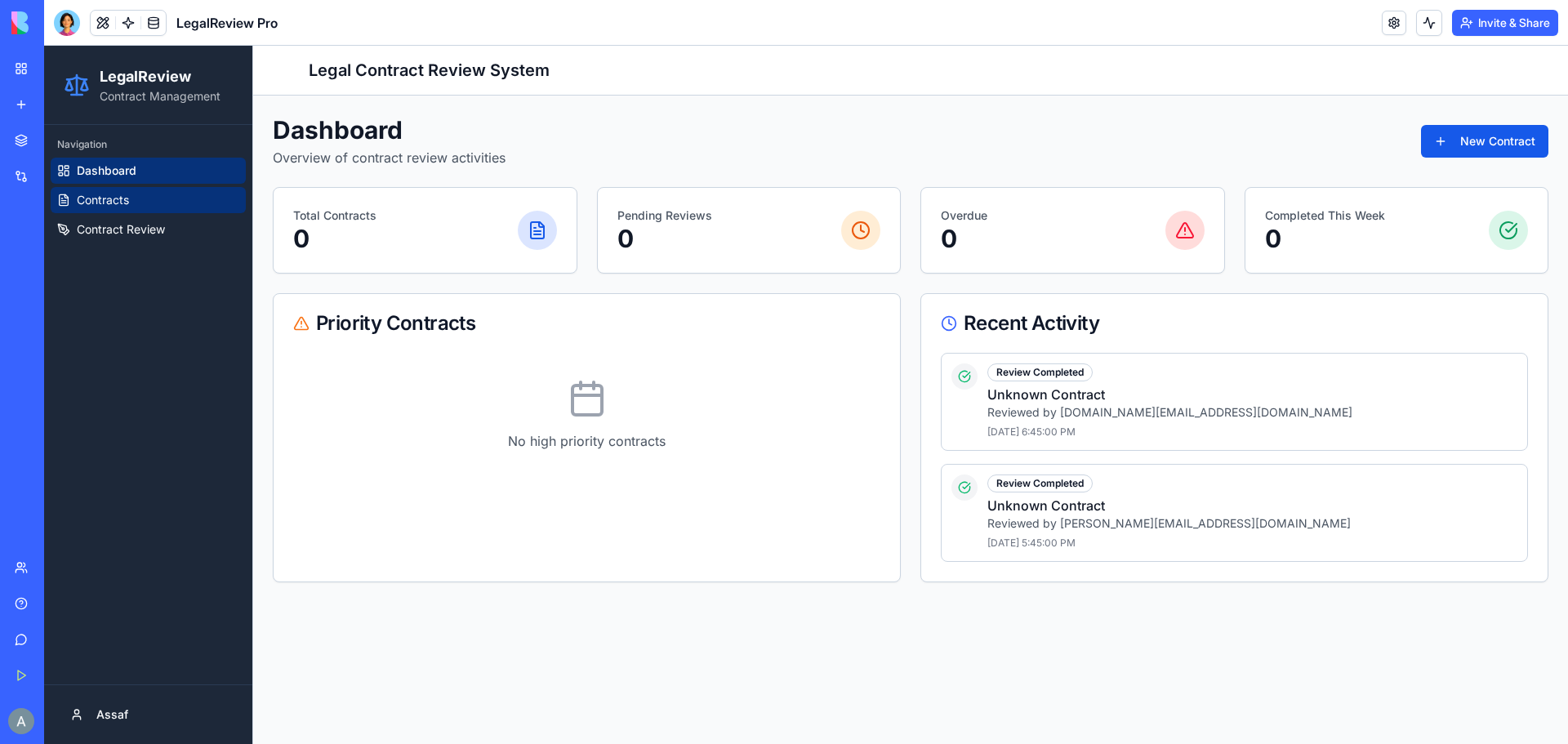
click at [139, 202] on link "Contracts" at bounding box center [148, 199] width 195 height 26
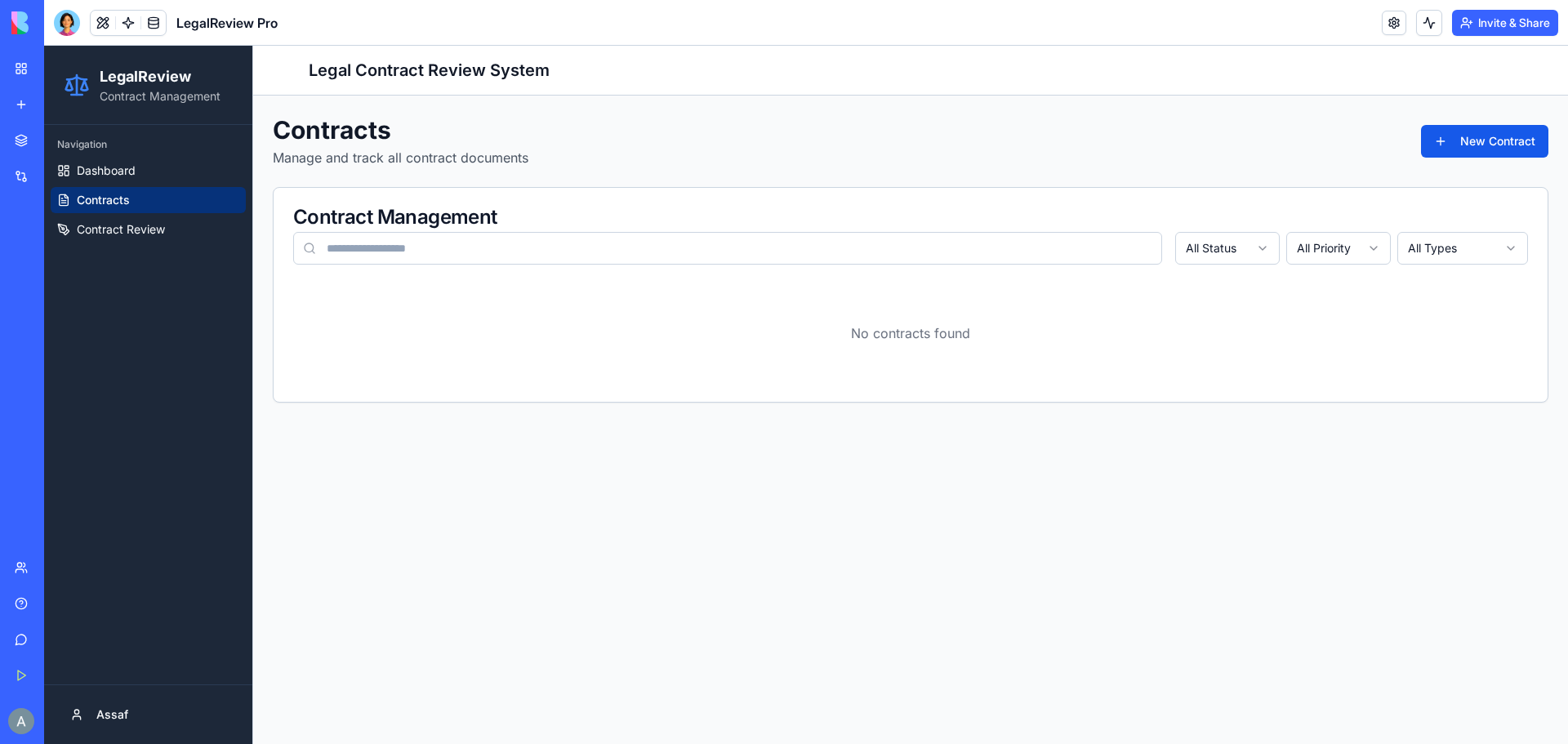
click at [1186, 515] on main "Toggle Sidebar Legal Contract Review System Contracts Manage and track all cont…" at bounding box center [910, 394] width 1315 height 698
